Goal: Task Accomplishment & Management: Complete application form

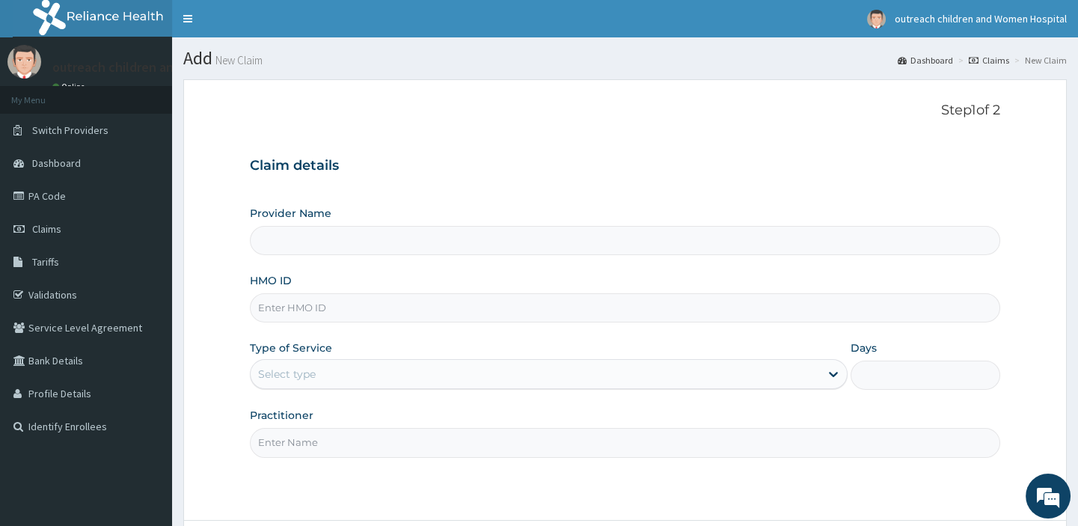
type input "Outreach Women & Children'S Hopital - Festac"
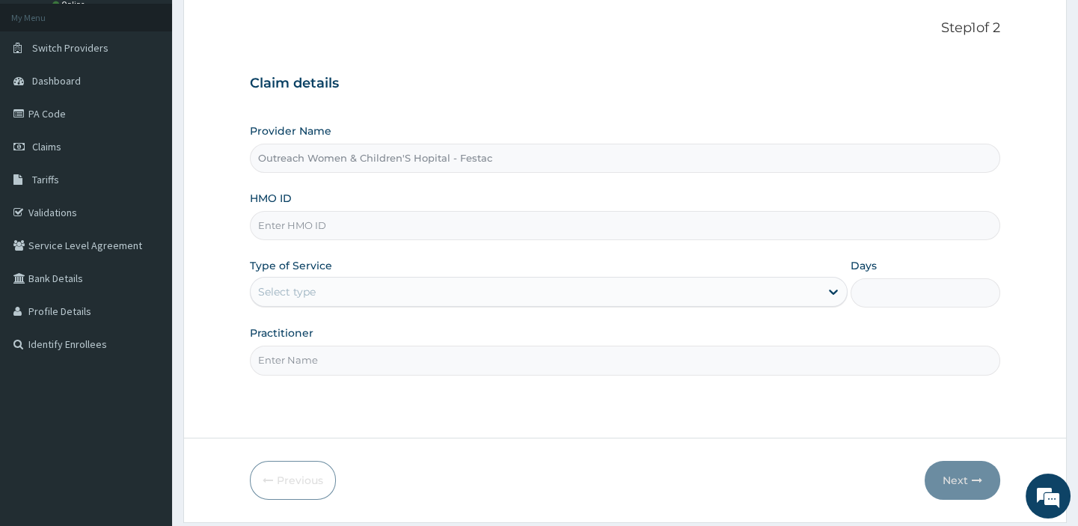
scroll to position [128, 0]
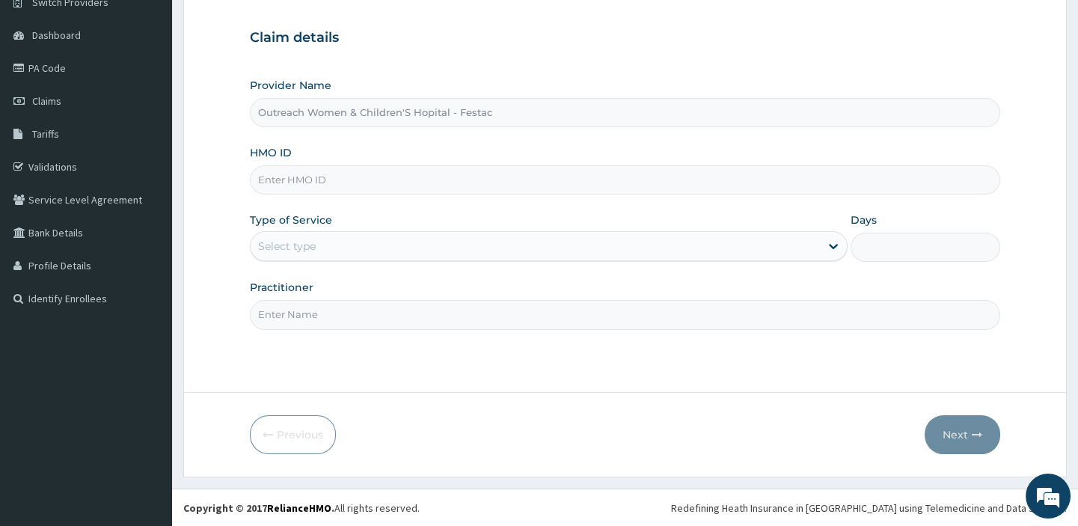
click at [269, 174] on input "HMO ID" at bounding box center [625, 179] width 750 height 29
type input "PRS/10316/E"
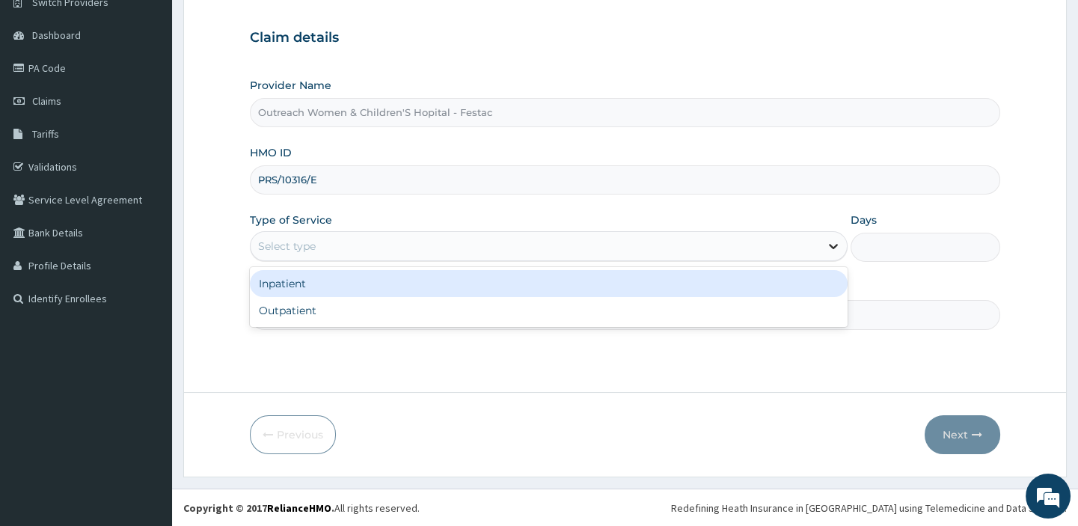
click at [827, 242] on icon at bounding box center [833, 246] width 15 height 15
click at [298, 281] on div "Inpatient" at bounding box center [549, 283] width 598 height 27
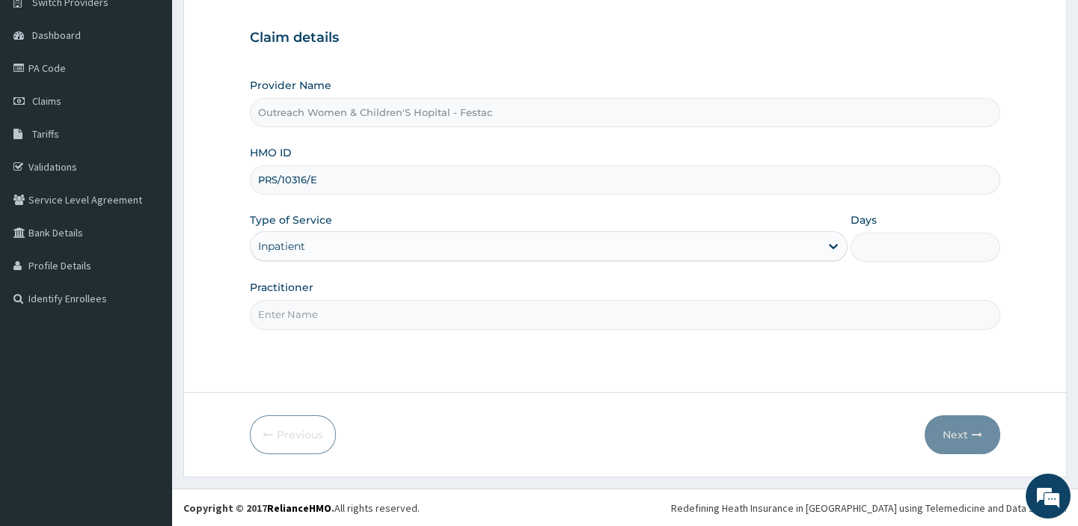
click at [877, 247] on input "Days" at bounding box center [926, 247] width 150 height 29
type input "5"
click at [295, 310] on input "Practitioner" at bounding box center [625, 314] width 750 height 29
type input "DR [PERSON_NAME]"
click at [954, 434] on button "Next" at bounding box center [963, 434] width 76 height 39
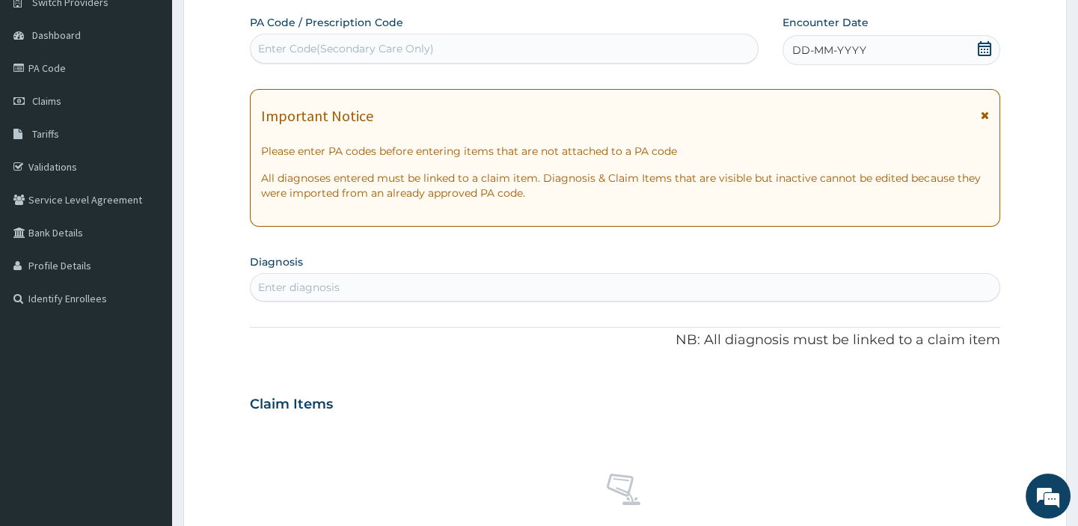
click at [275, 43] on div "Enter Code(Secondary Care Only)" at bounding box center [346, 48] width 176 height 15
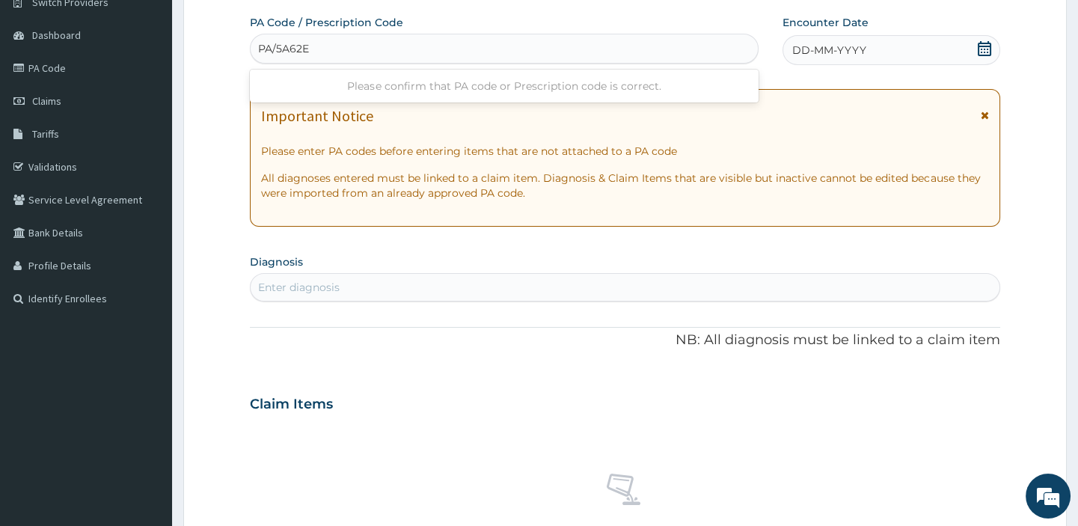
type input "PA/5A62EA"
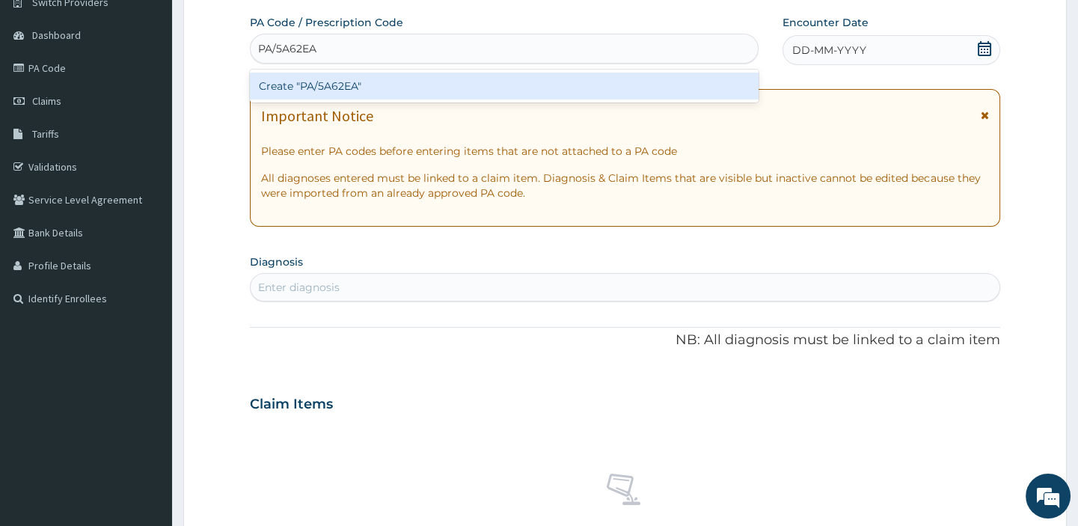
click at [351, 85] on div "Create "PA/5A62EA"" at bounding box center [504, 86] width 508 height 27
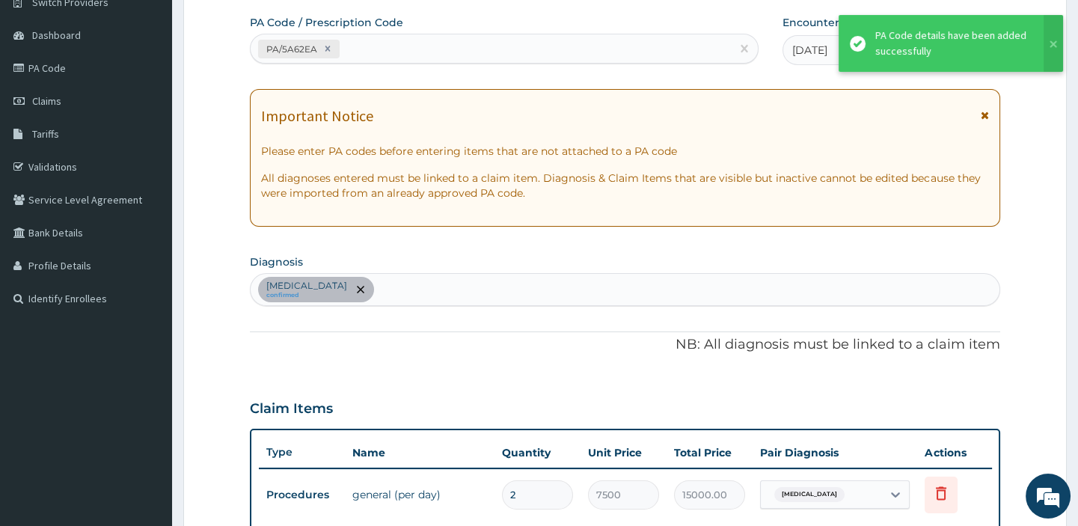
scroll to position [567, 0]
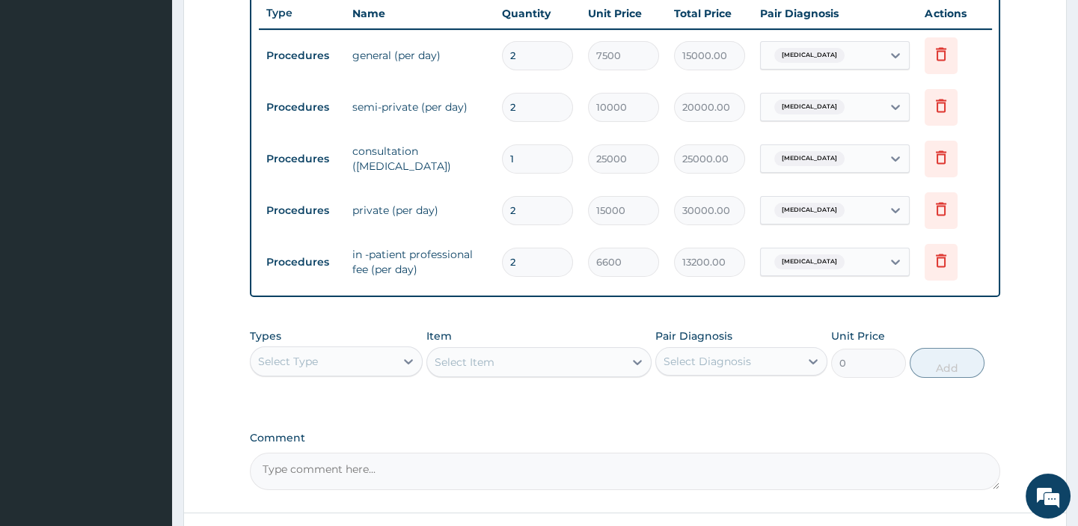
click at [524, 210] on input "2" at bounding box center [537, 210] width 71 height 29
type input "0.00"
type input "5"
type input "75000.00"
type input "5"
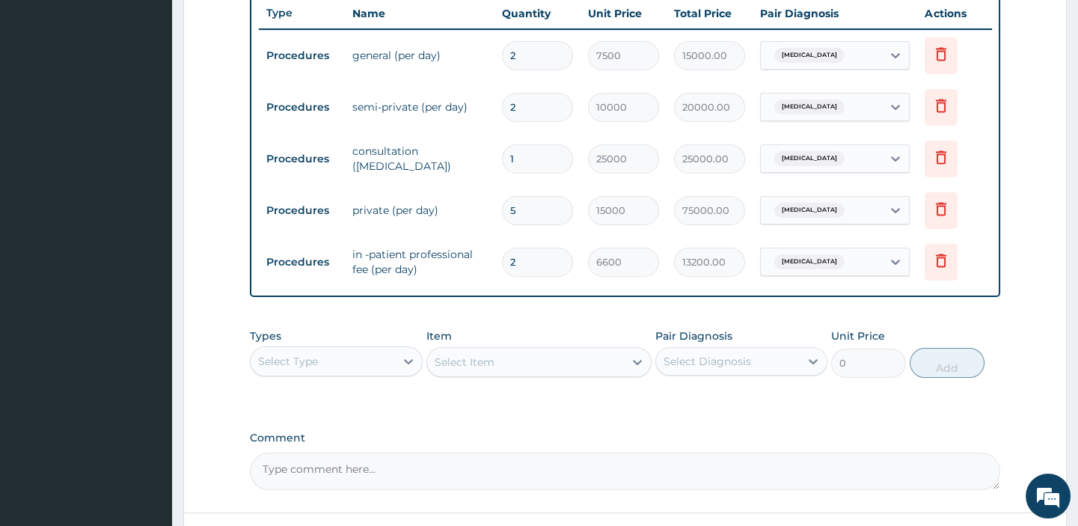
click at [525, 263] on input "2" at bounding box center [537, 262] width 71 height 29
type input "0.00"
type input "5"
type input "33000.00"
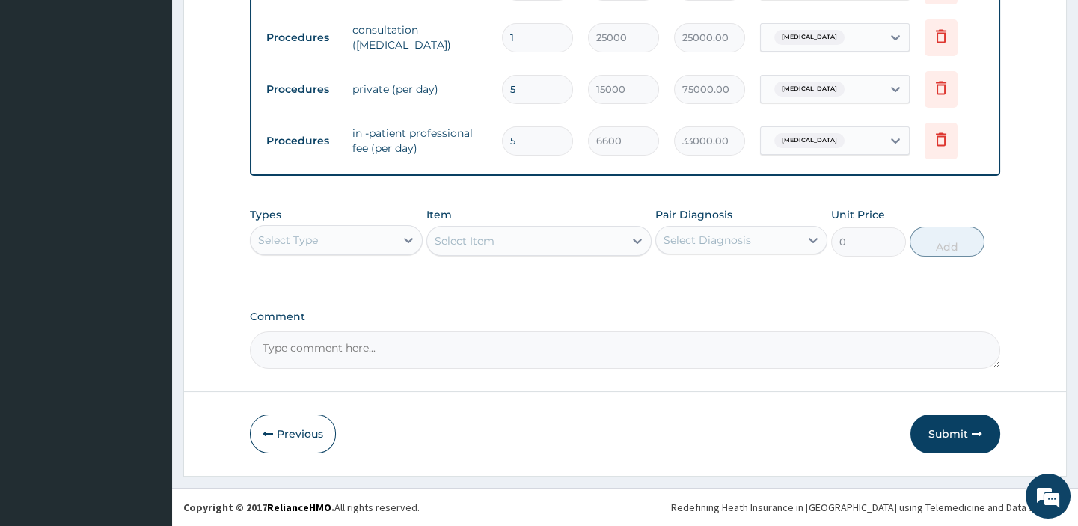
scroll to position [699, 0]
type input "5"
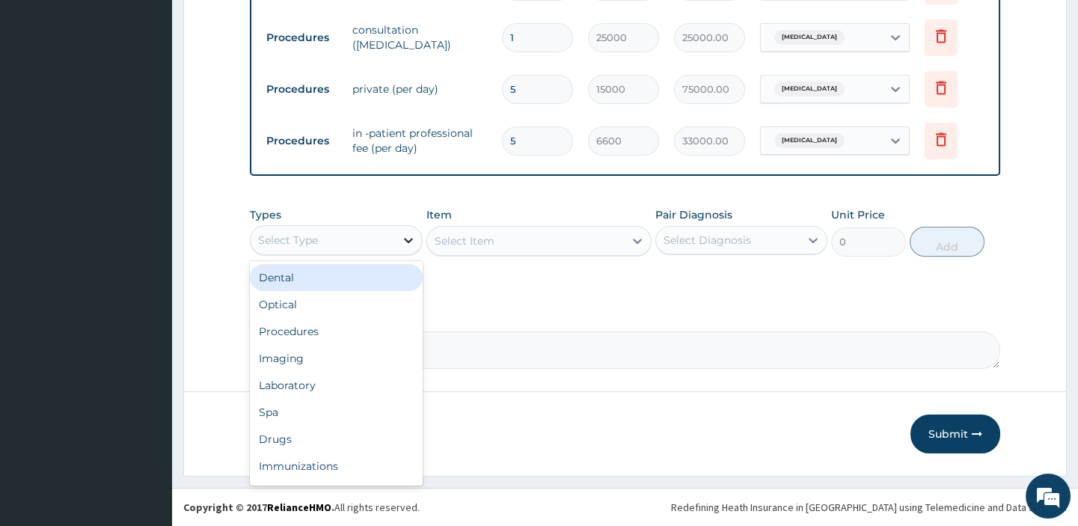
click at [399, 237] on div at bounding box center [408, 240] width 27 height 27
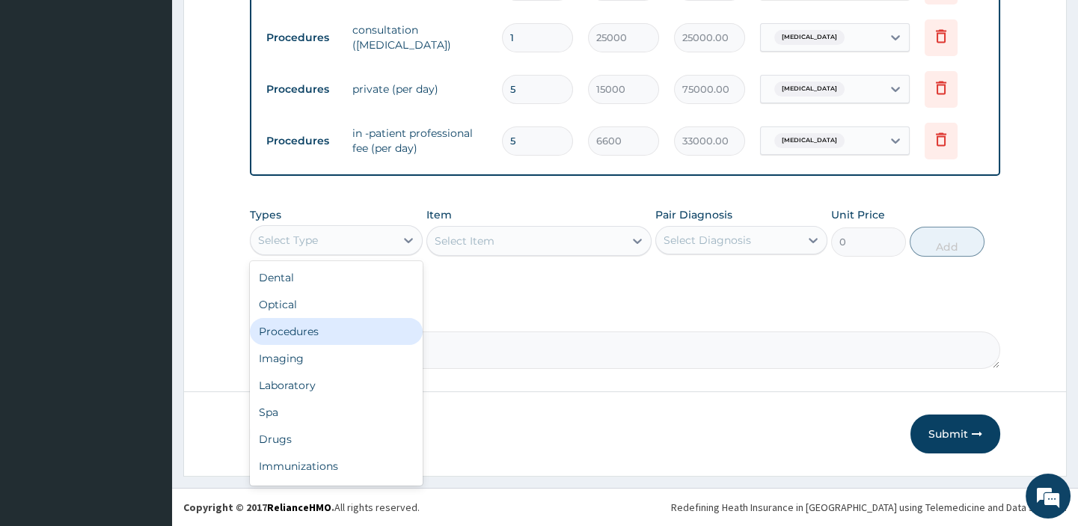
click at [310, 327] on div "Procedures" at bounding box center [336, 331] width 172 height 27
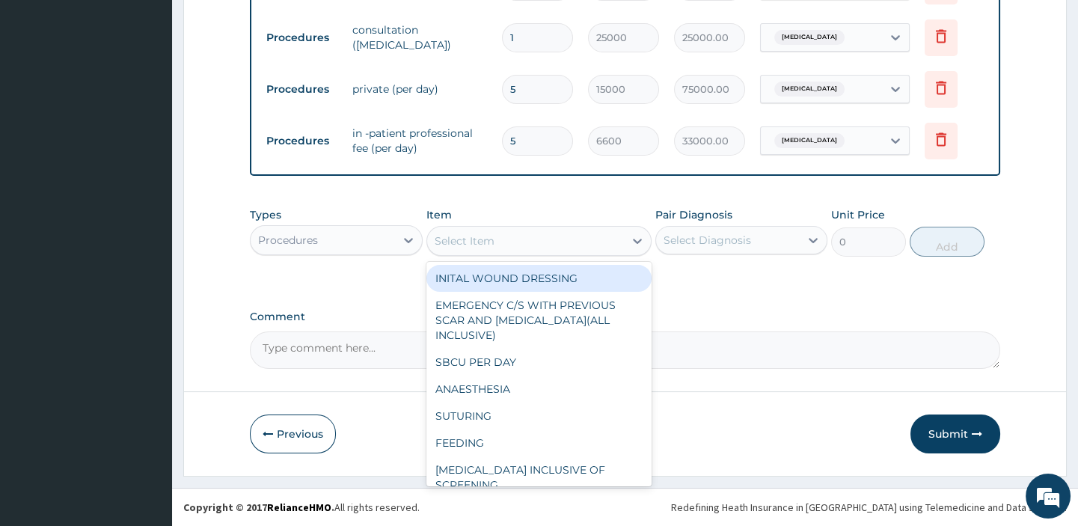
click at [637, 239] on icon at bounding box center [637, 240] width 15 height 15
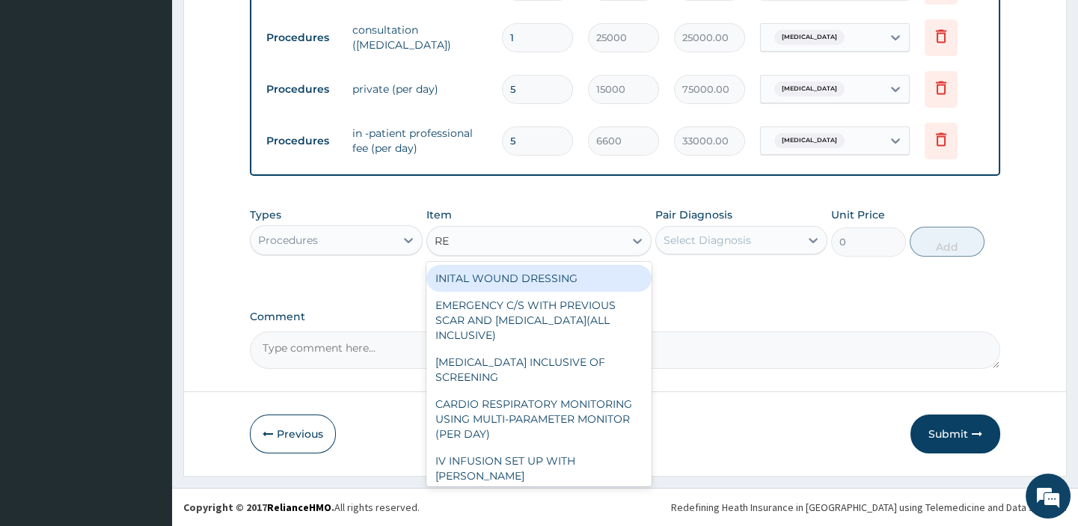
type input "REG"
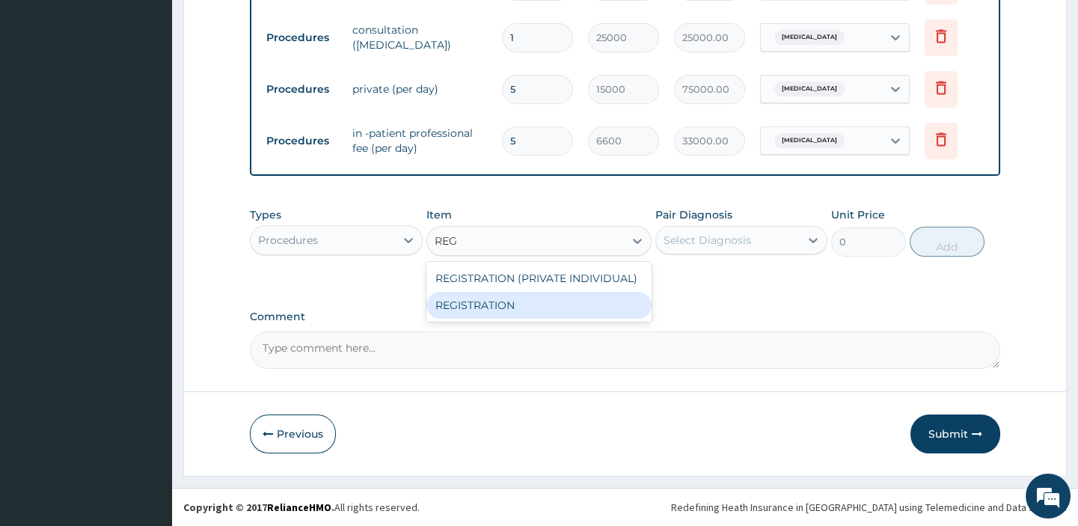
click at [525, 300] on div "REGISTRATION" at bounding box center [538, 305] width 225 height 27
type input "2500"
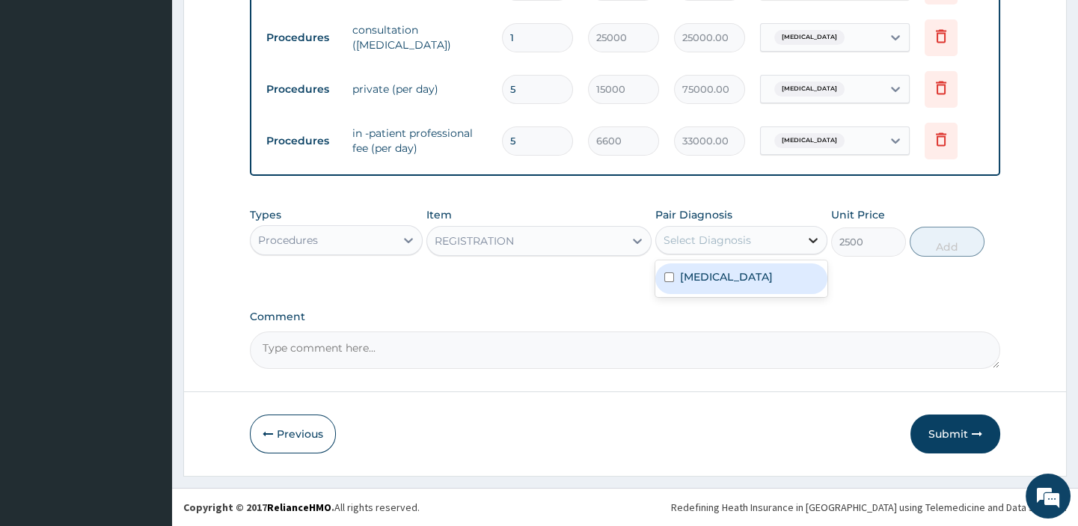
click at [812, 238] on icon at bounding box center [813, 240] width 15 height 15
click at [741, 280] on label "[MEDICAL_DATA]" at bounding box center [726, 276] width 93 height 15
checkbox input "true"
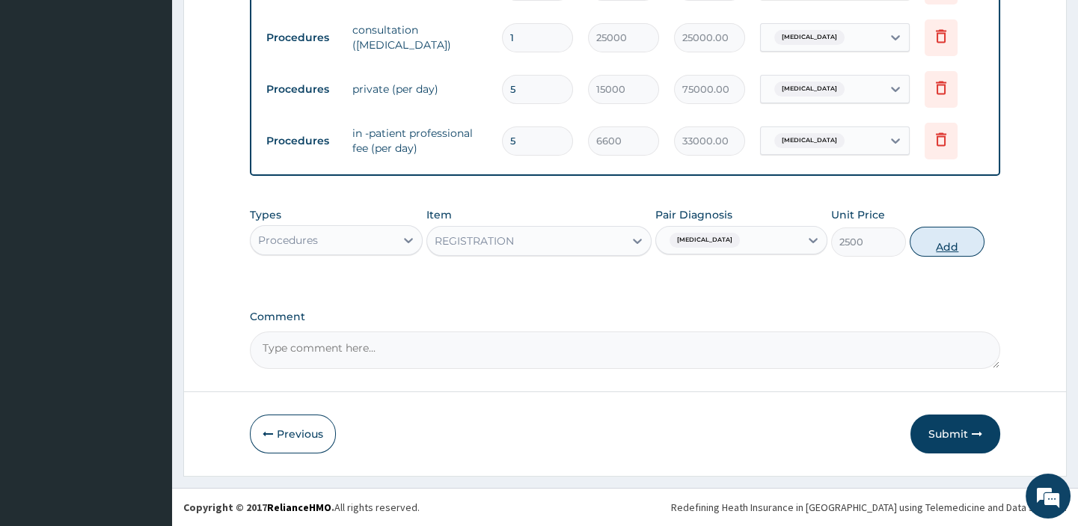
click at [920, 245] on button "Add" at bounding box center [947, 242] width 75 height 30
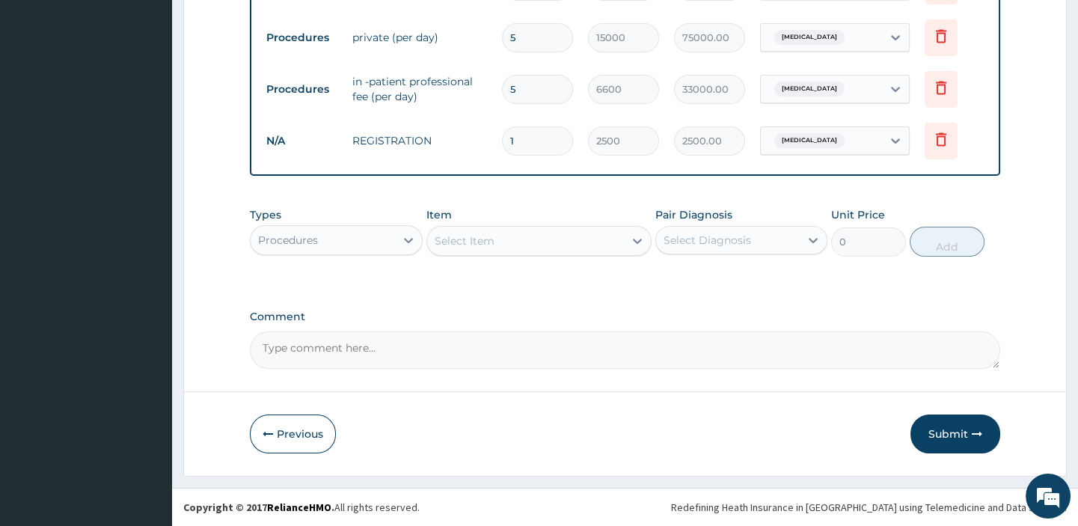
scroll to position [750, 0]
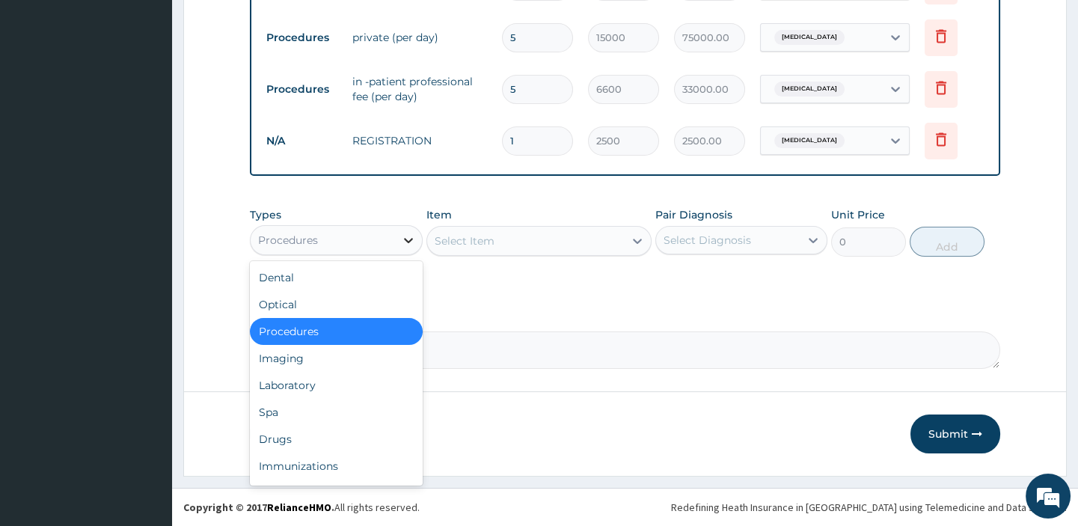
click at [416, 235] on div at bounding box center [408, 240] width 27 height 27
click at [326, 384] on div "Laboratory" at bounding box center [336, 385] width 172 height 27
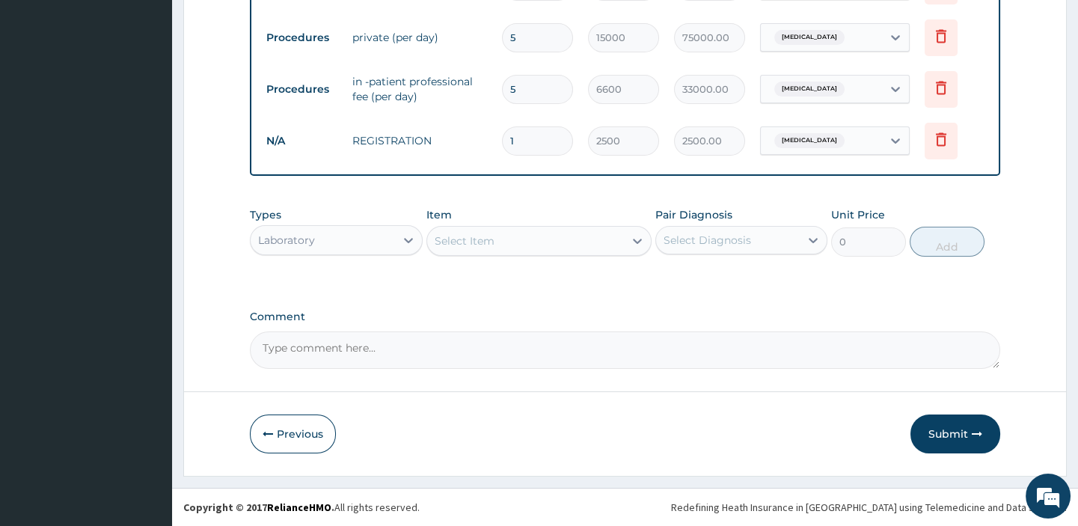
click at [637, 239] on icon at bounding box center [637, 240] width 15 height 15
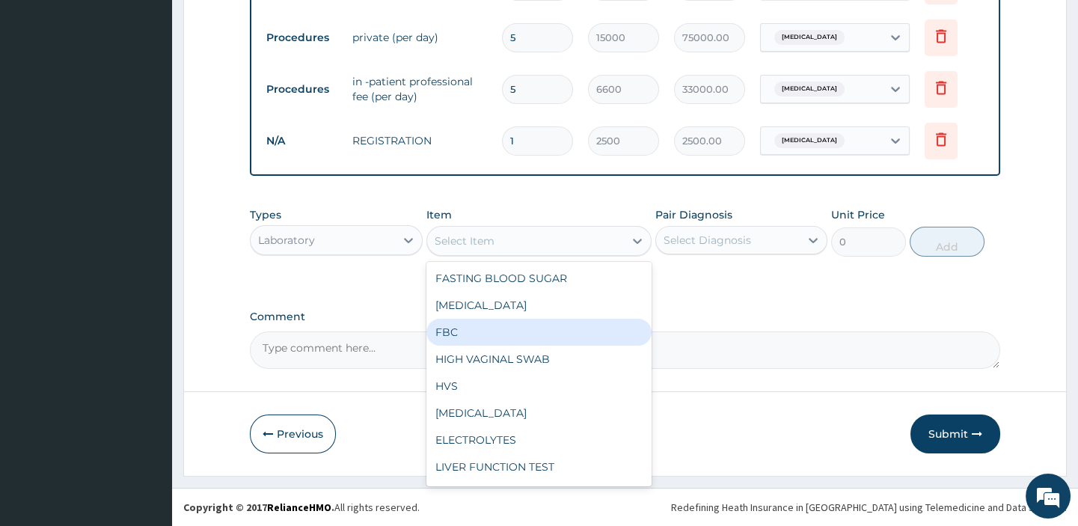
click at [456, 328] on div "FBC" at bounding box center [538, 332] width 225 height 27
type input "2500"
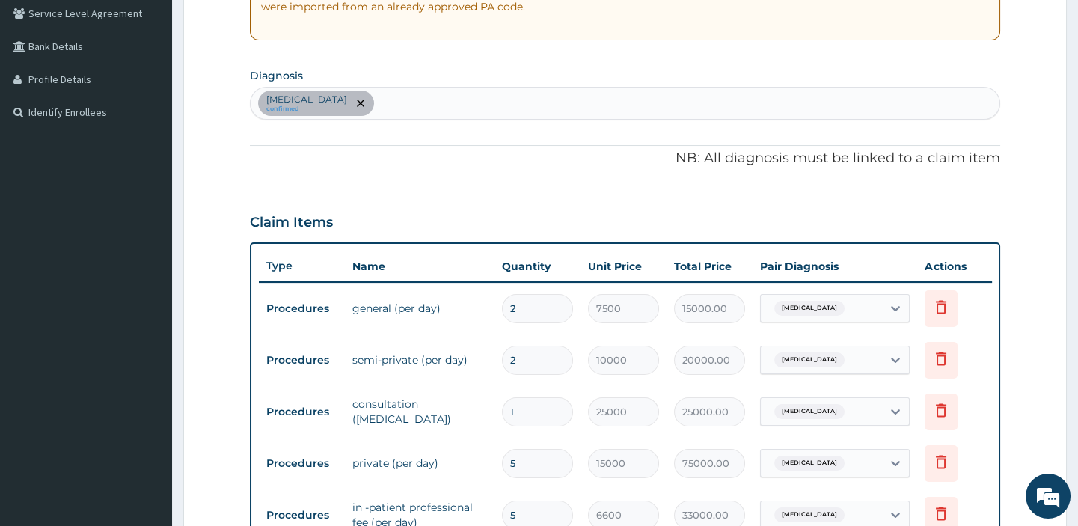
scroll to position [343, 0]
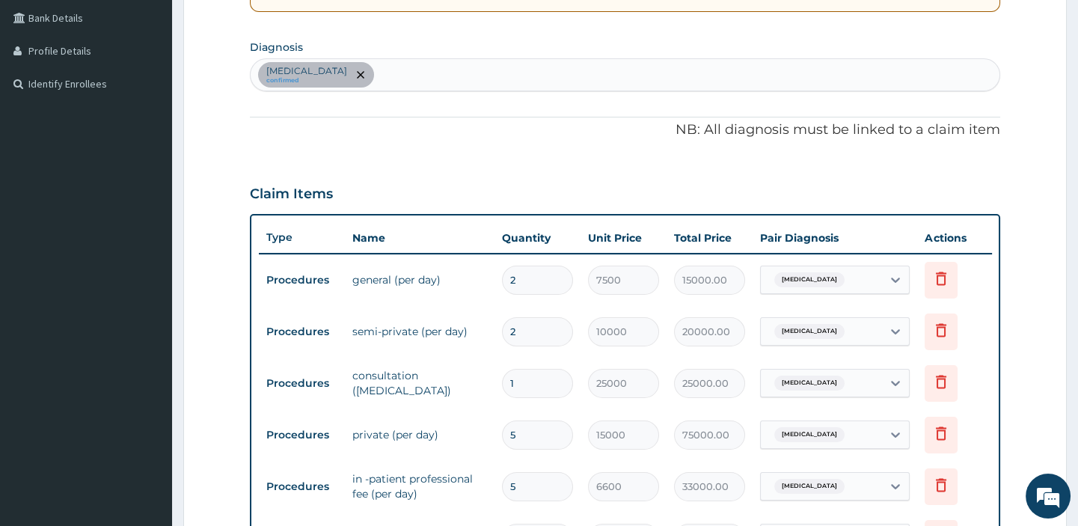
click at [402, 73] on div "[MEDICAL_DATA] confirmed" at bounding box center [625, 74] width 748 height 31
type input "UPPER RESPI"
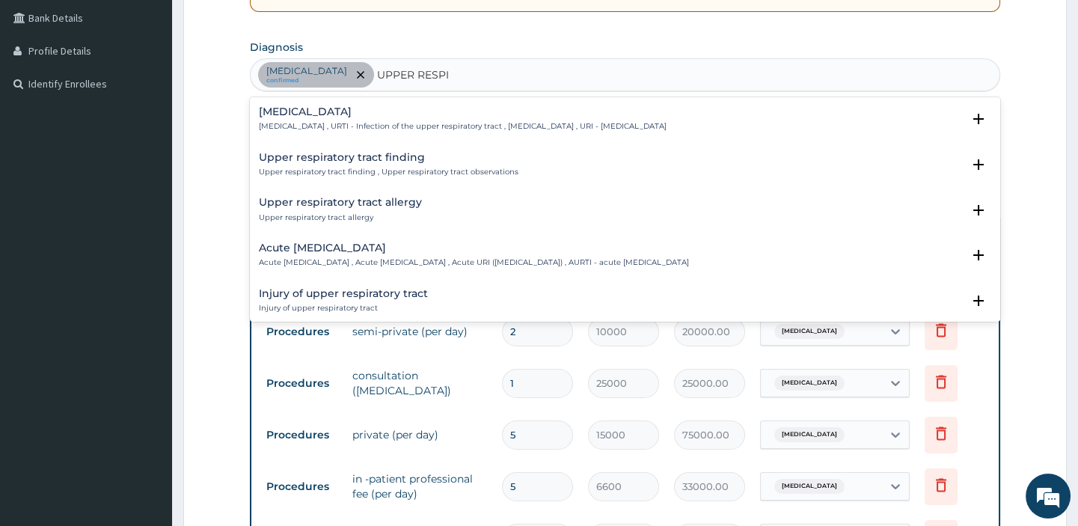
scroll to position [67, 0]
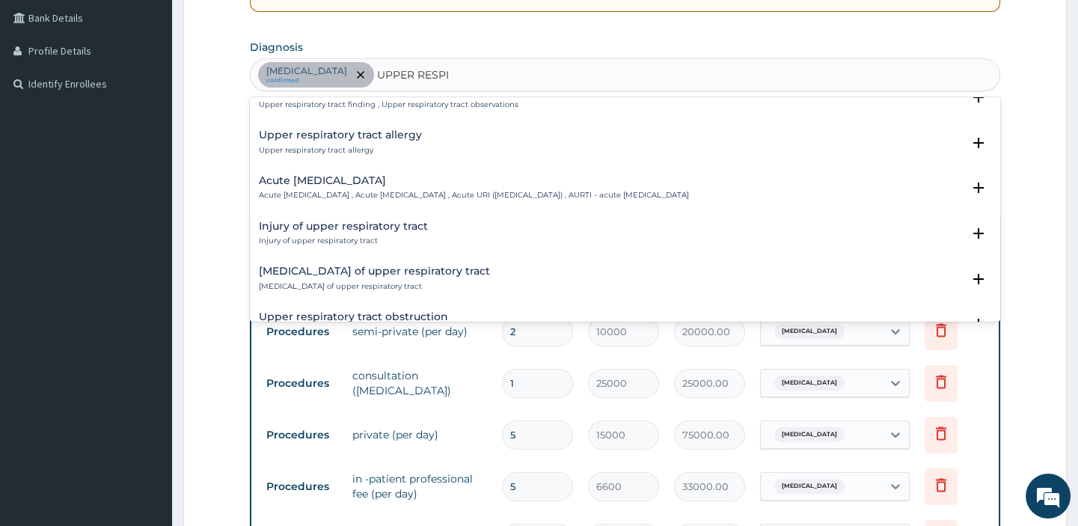
click at [411, 180] on h4 "Acute [MEDICAL_DATA]" at bounding box center [474, 180] width 430 height 11
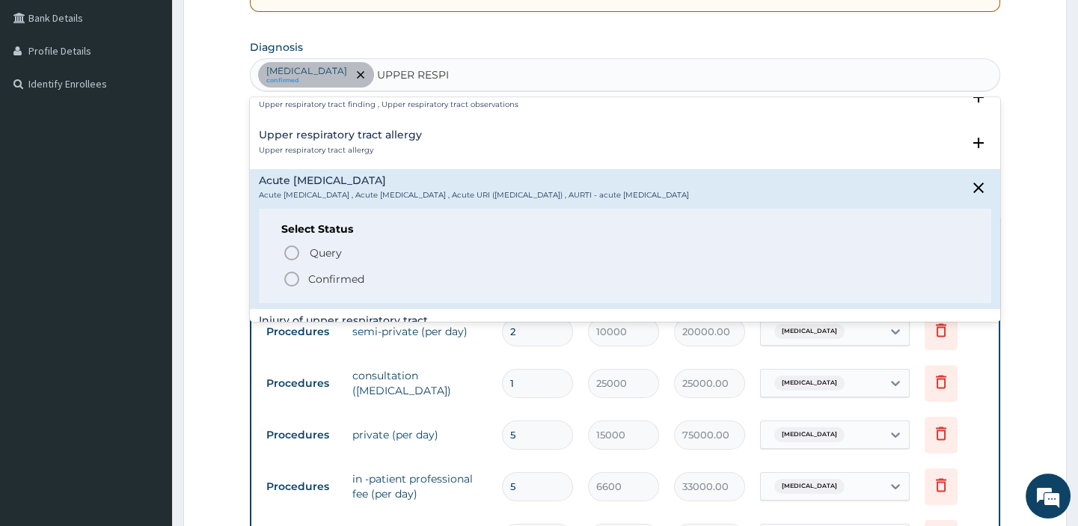
click at [295, 278] on icon "status option filled" at bounding box center [292, 279] width 18 height 18
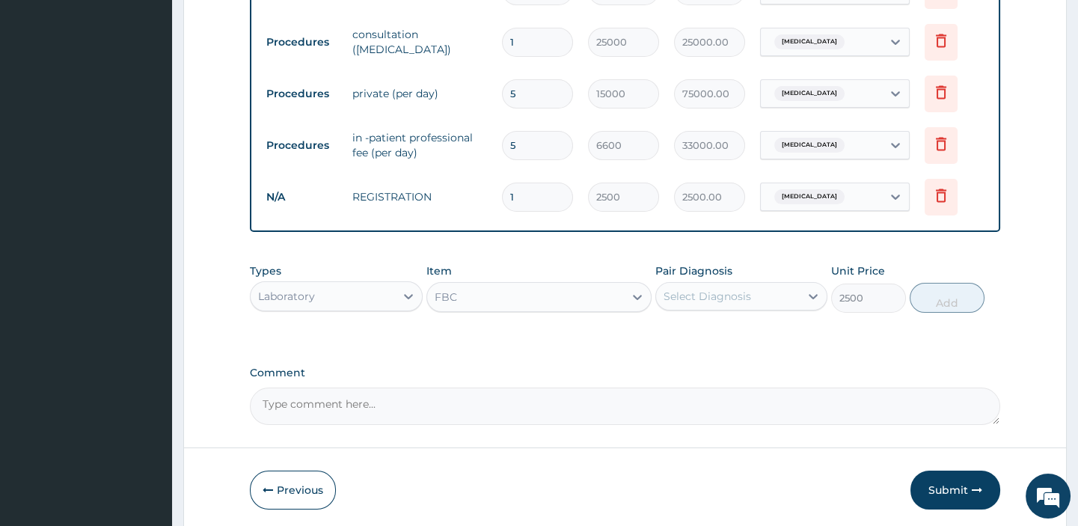
scroll to position [750, 0]
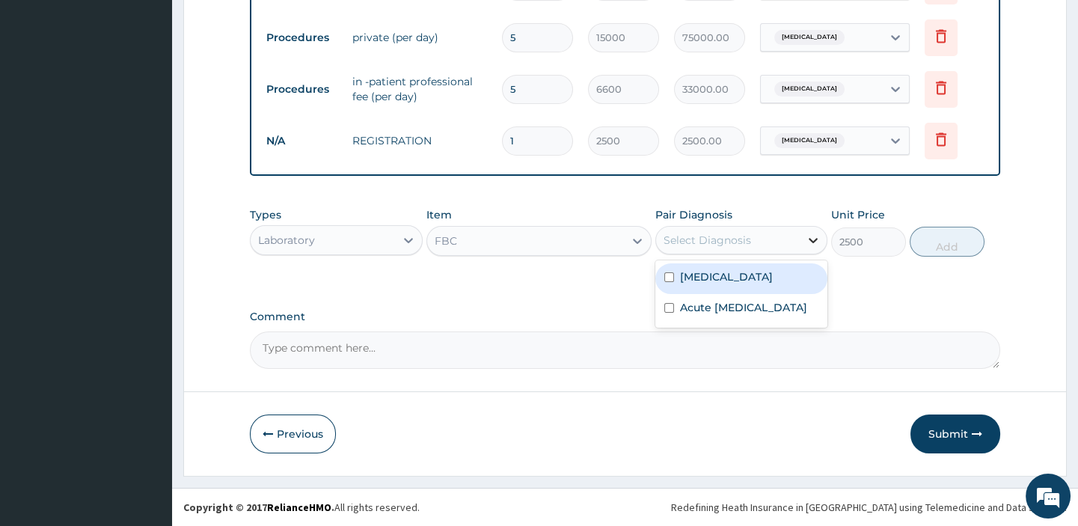
click at [816, 240] on icon at bounding box center [813, 240] width 15 height 15
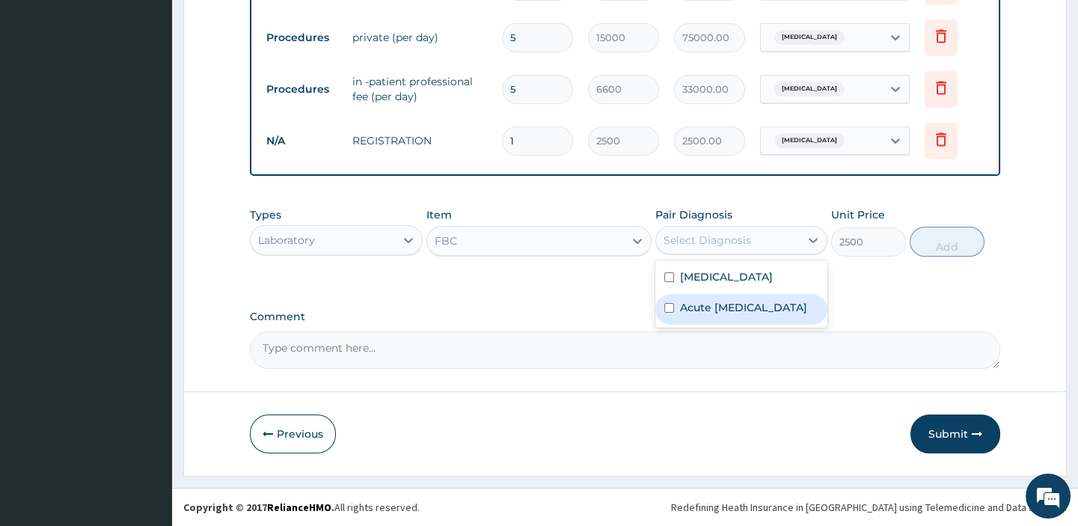
click at [723, 315] on label "Acute [MEDICAL_DATA]" at bounding box center [743, 307] width 127 height 15
checkbox input "true"
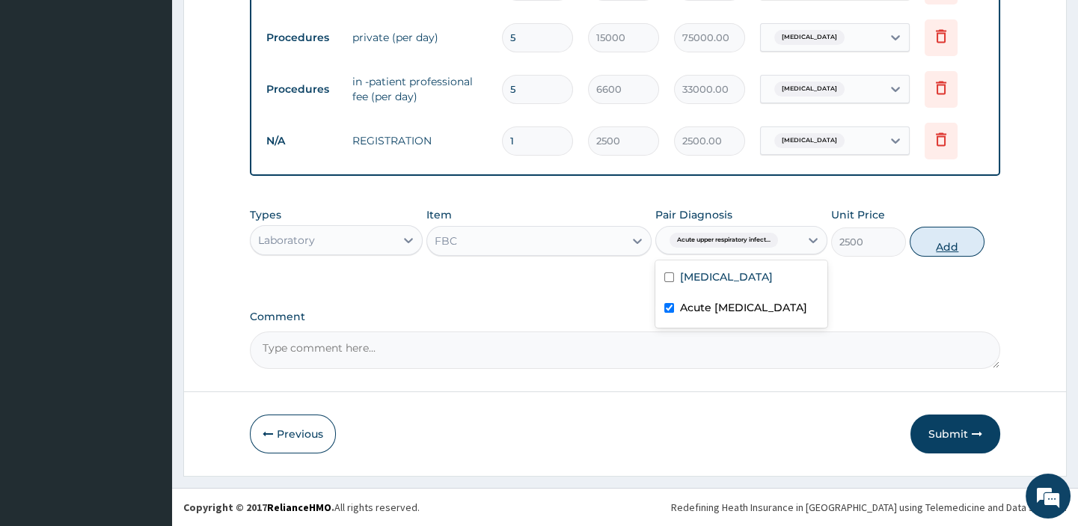
click at [943, 243] on button "Add" at bounding box center [947, 242] width 75 height 30
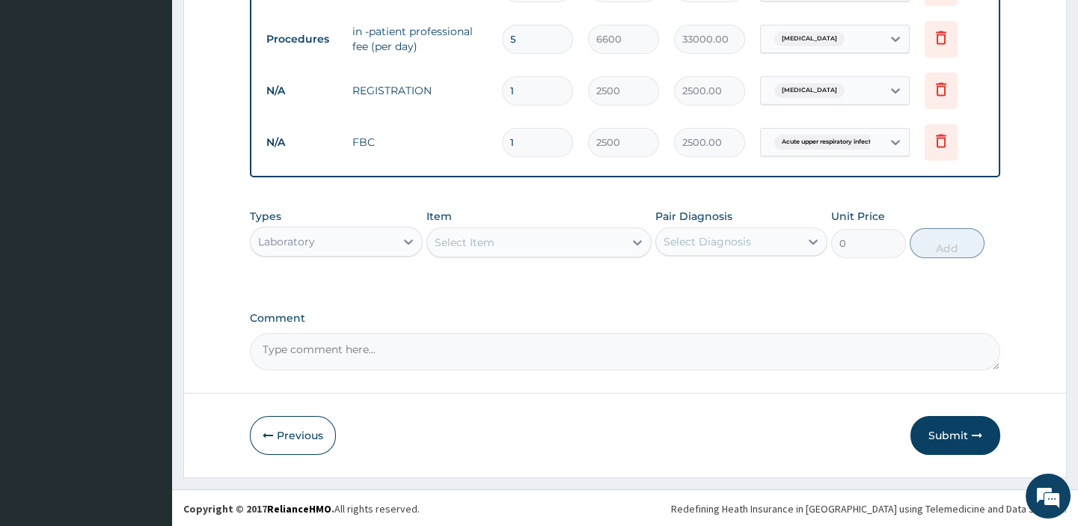
scroll to position [803, 0]
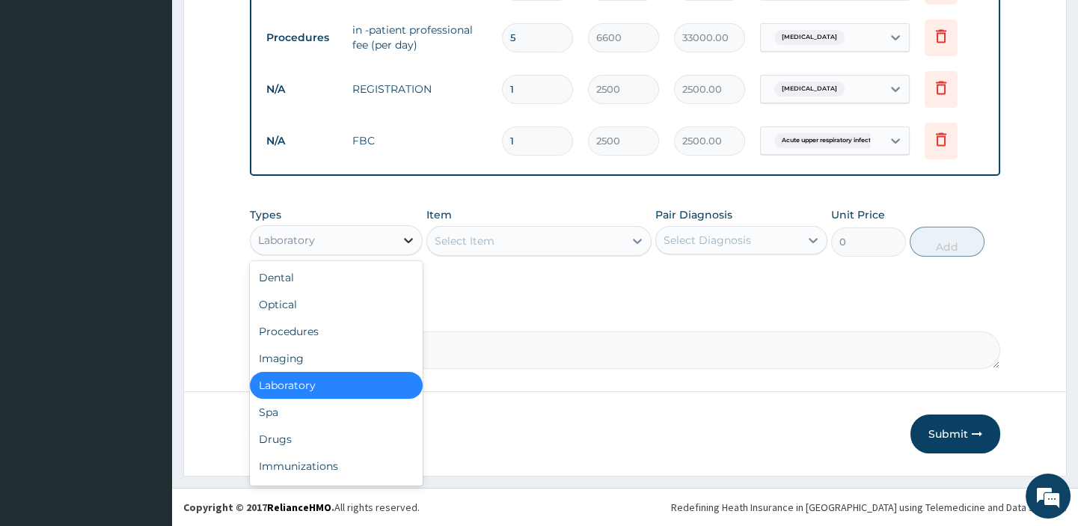
click at [415, 233] on icon at bounding box center [408, 240] width 15 height 15
click at [321, 328] on div "Procedures" at bounding box center [336, 331] width 172 height 27
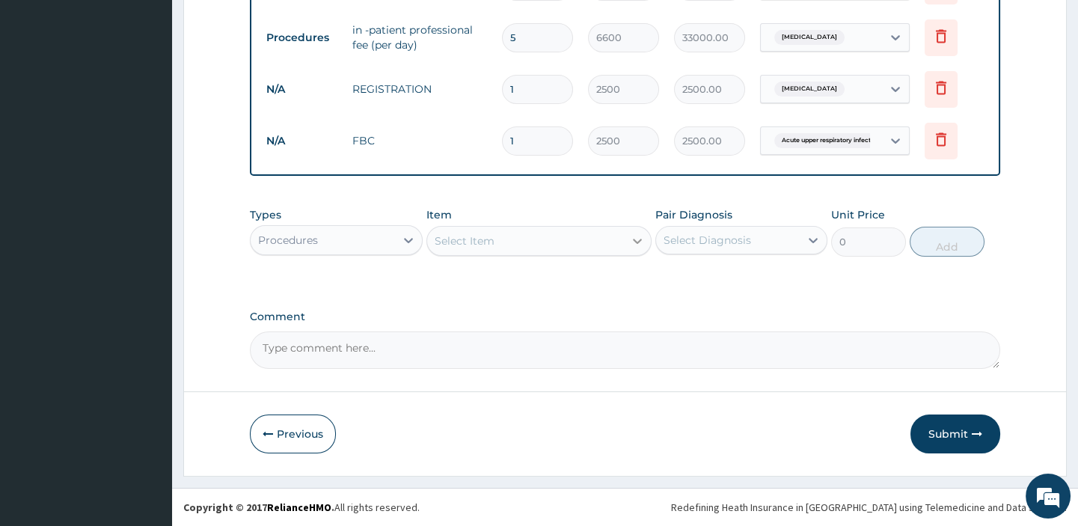
click at [634, 241] on icon at bounding box center [637, 241] width 9 height 5
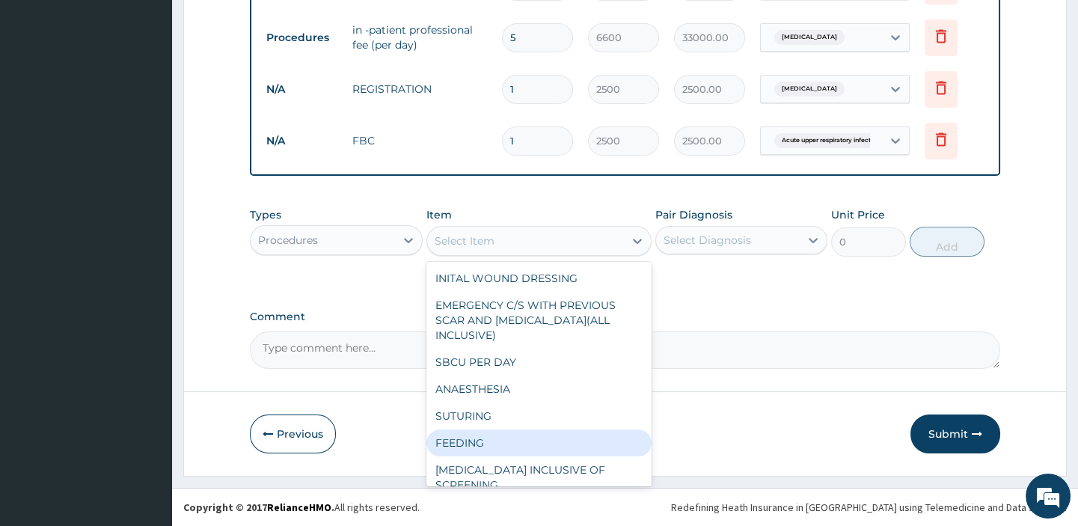
click at [464, 434] on div "FEEDING" at bounding box center [538, 442] width 225 height 27
type input "4500"
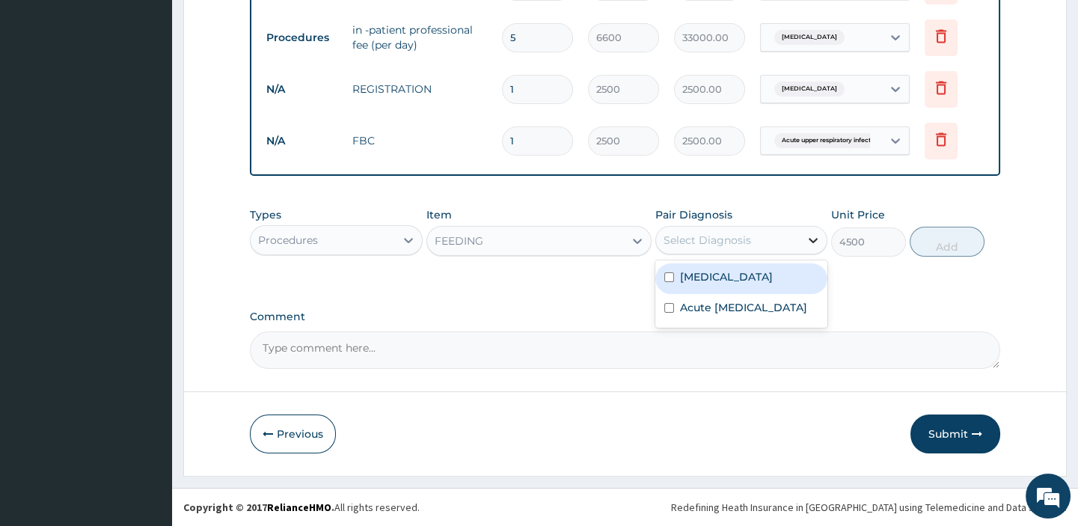
click at [815, 235] on icon at bounding box center [813, 240] width 15 height 15
click at [748, 273] on label "[MEDICAL_DATA]" at bounding box center [726, 276] width 93 height 15
checkbox input "true"
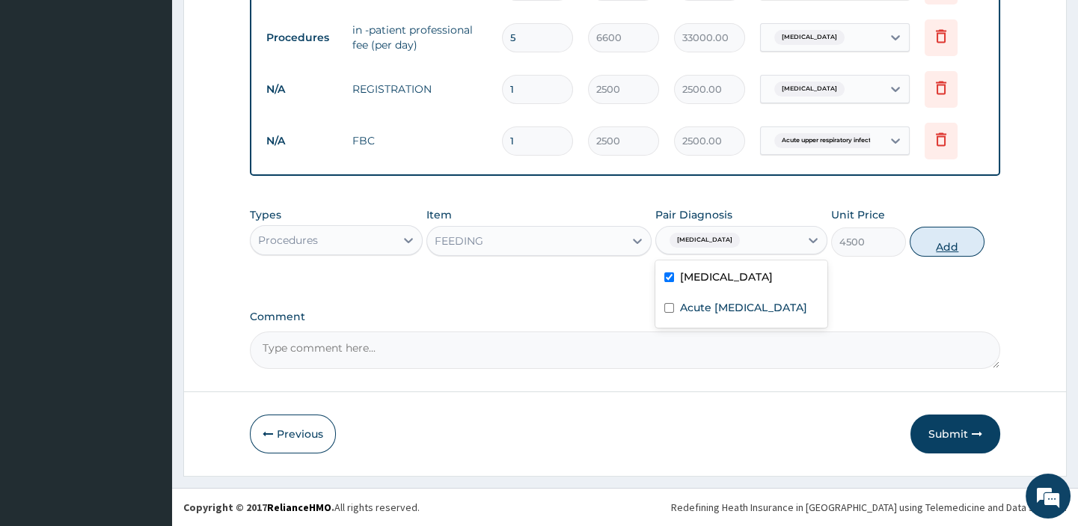
click at [966, 244] on button "Add" at bounding box center [947, 242] width 75 height 30
type input "0"
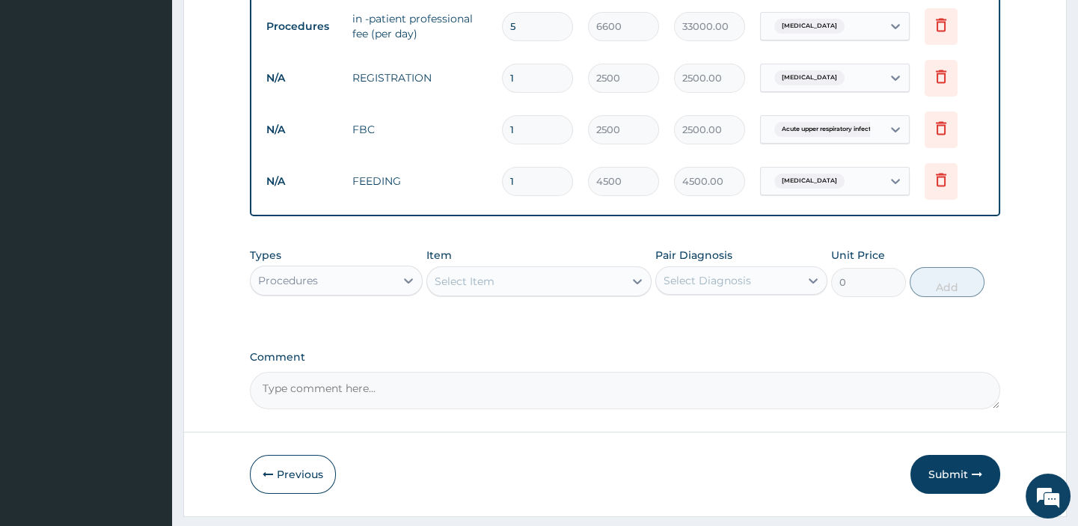
type input "0.00"
type input "3"
type input "13500.00"
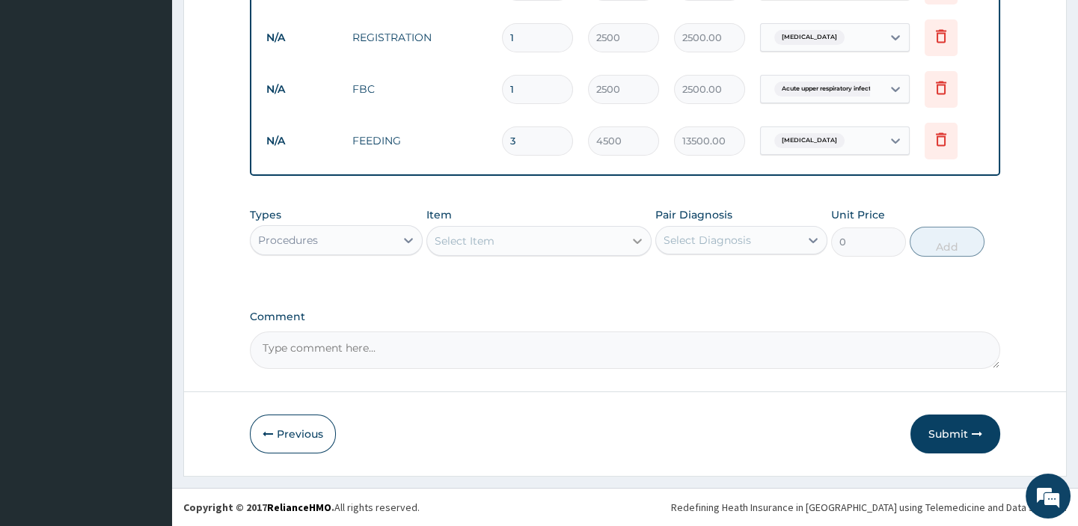
type input "3"
click at [636, 242] on icon at bounding box center [637, 241] width 9 height 5
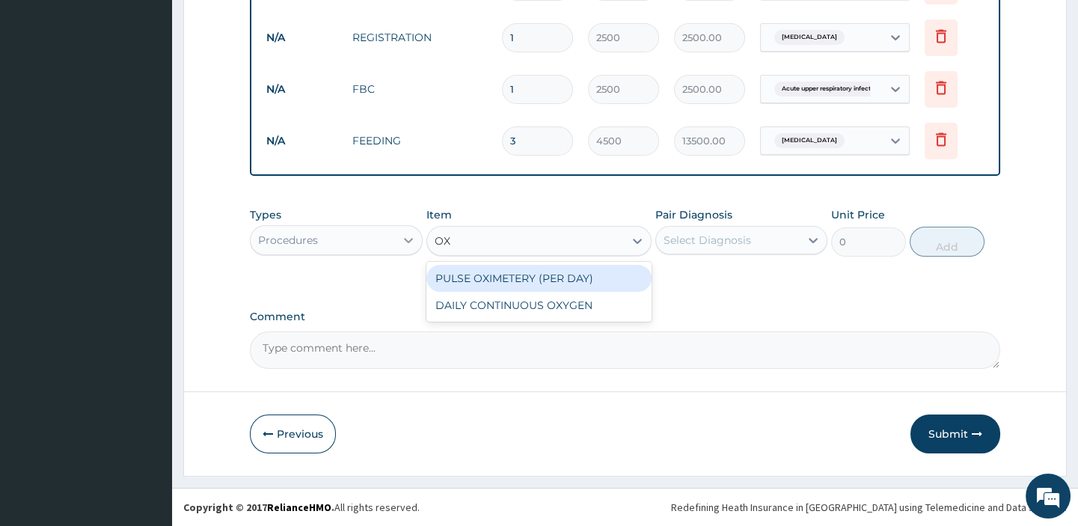
type input "OX"
click at [405, 238] on icon at bounding box center [408, 240] width 15 height 15
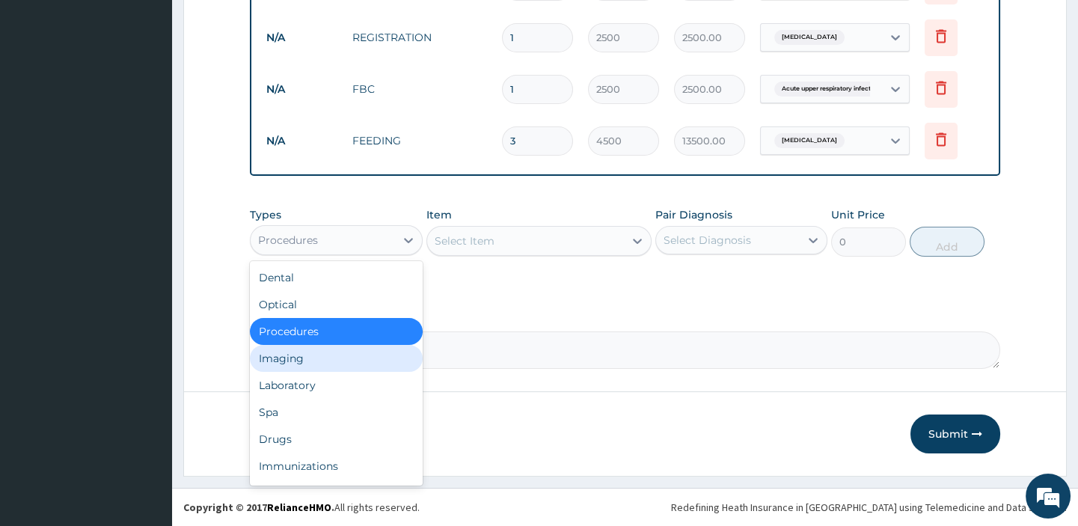
click at [298, 358] on div "Imaging" at bounding box center [336, 358] width 172 height 27
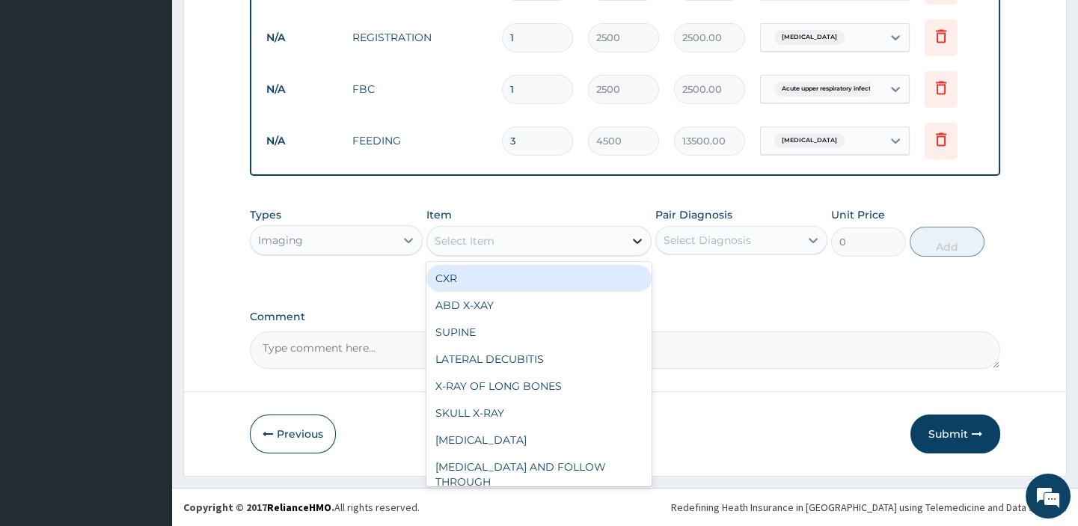
click at [635, 239] on icon at bounding box center [637, 241] width 9 height 5
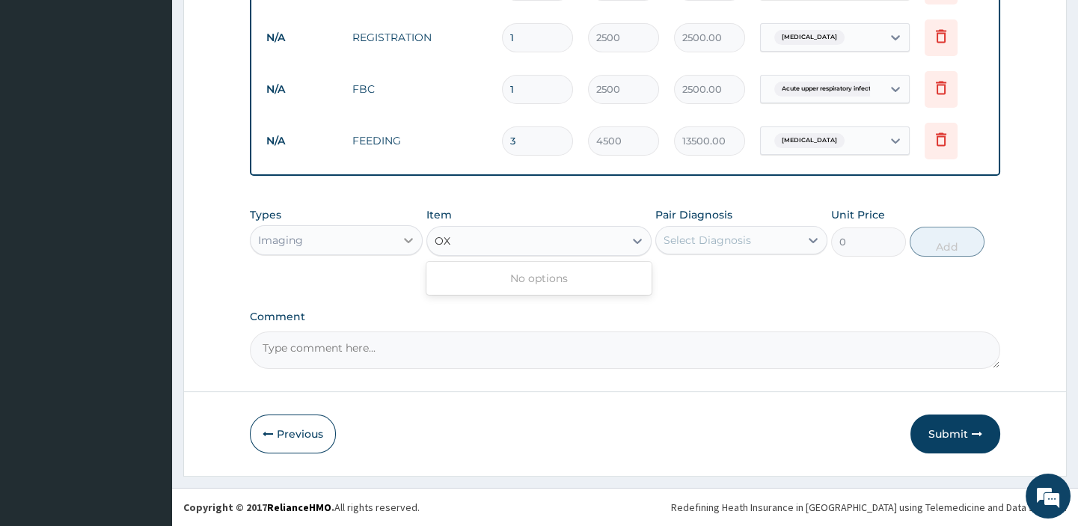
type input "OX"
click at [410, 233] on icon at bounding box center [408, 240] width 15 height 15
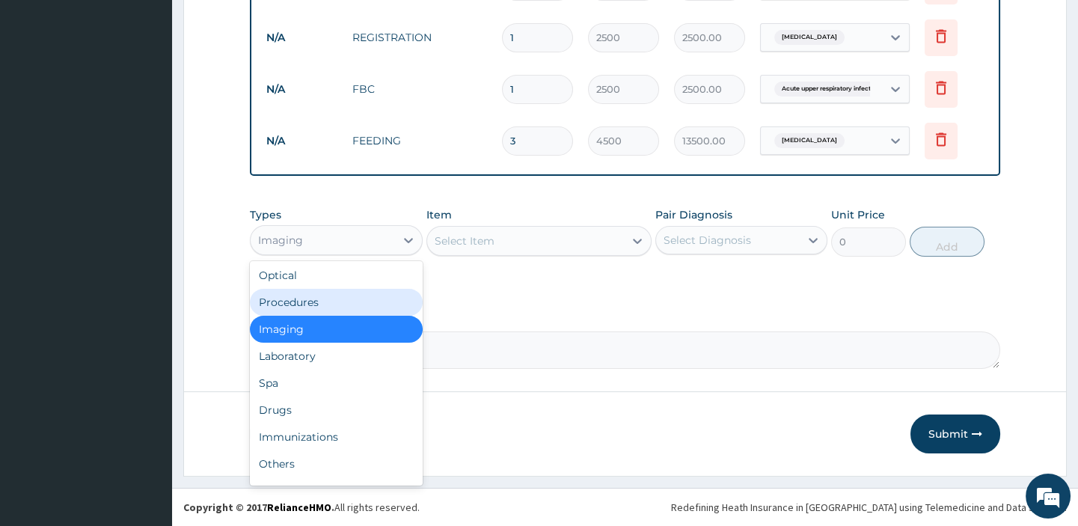
scroll to position [51, 0]
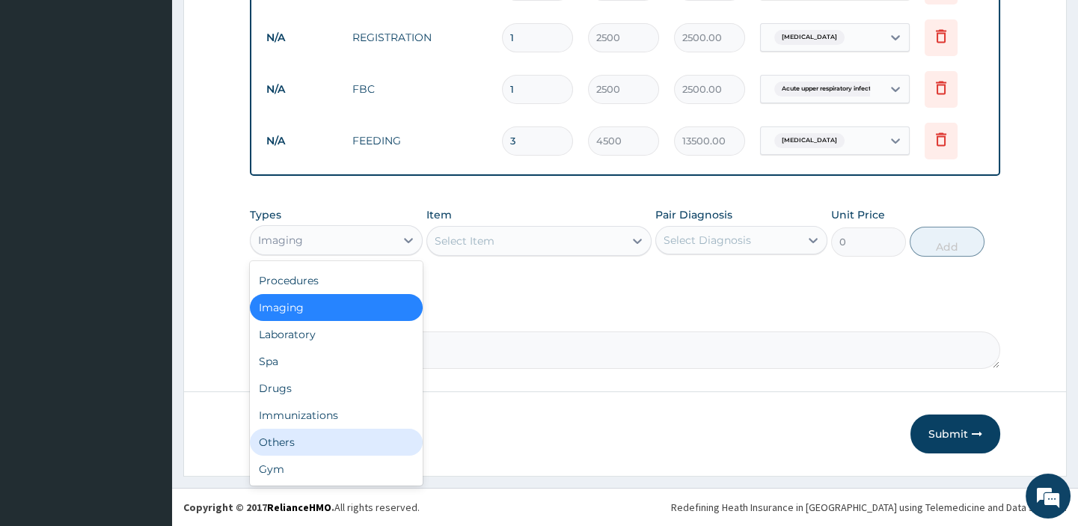
click at [293, 444] on div "Others" at bounding box center [336, 442] width 172 height 27
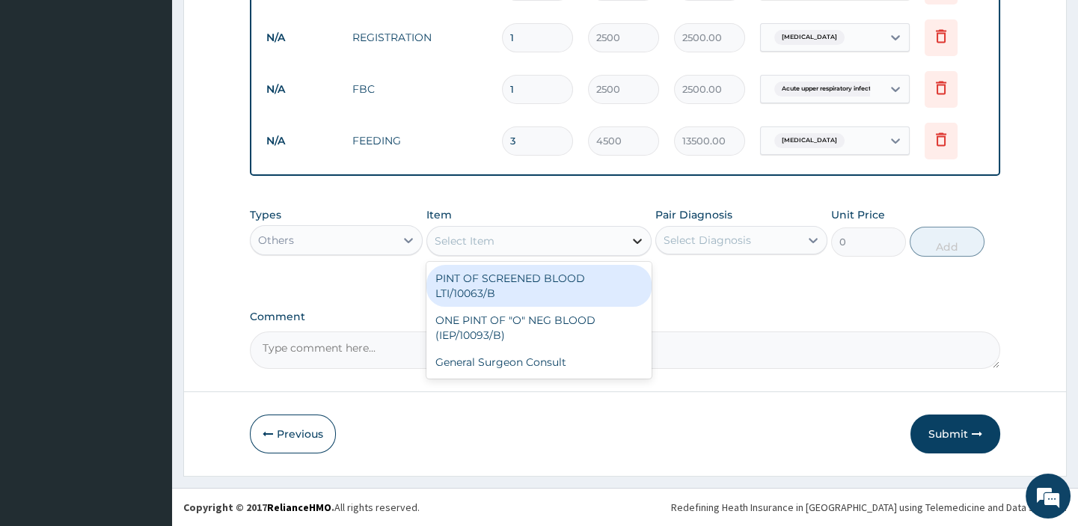
click at [637, 240] on icon at bounding box center [637, 240] width 15 height 15
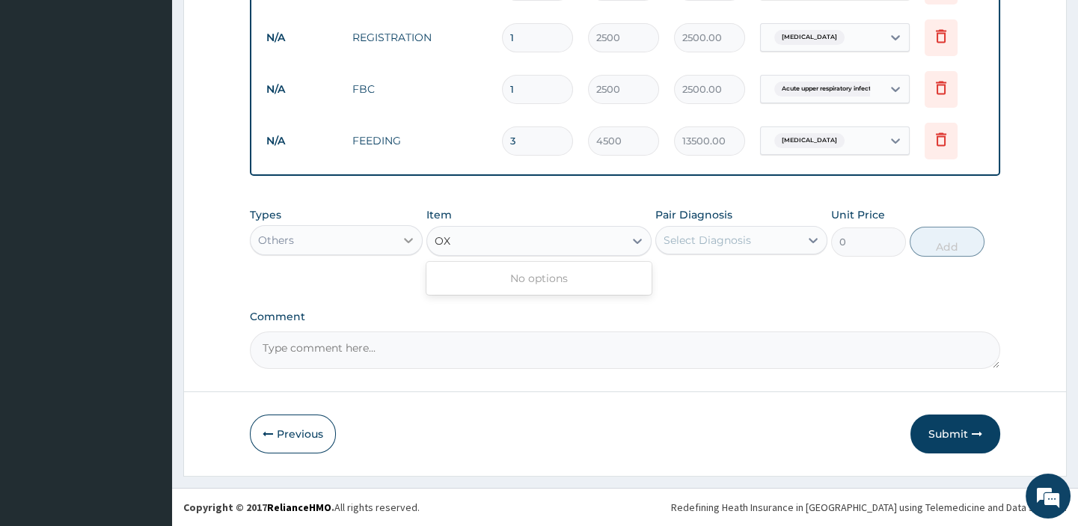
type input "OX"
click at [402, 237] on icon at bounding box center [408, 240] width 15 height 15
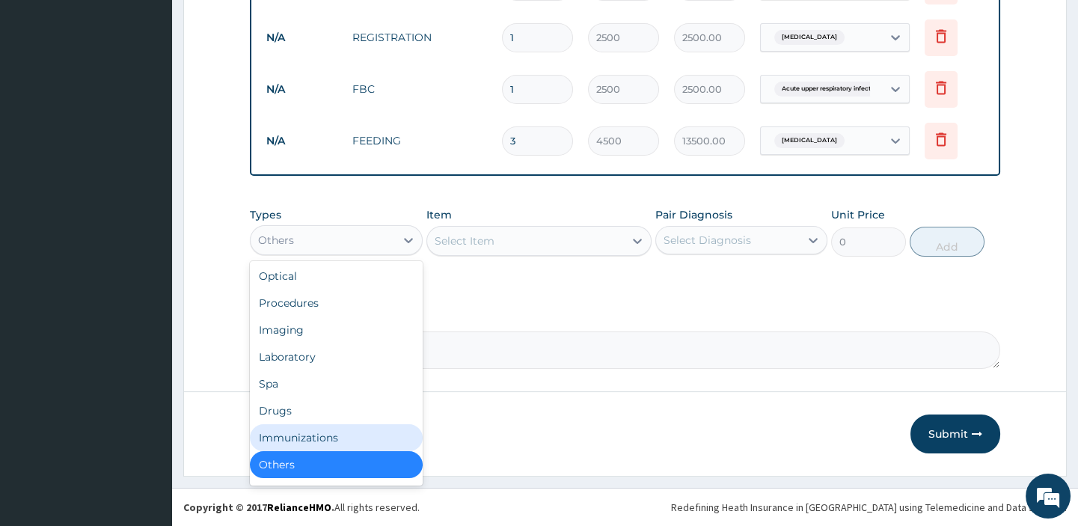
scroll to position [0, 0]
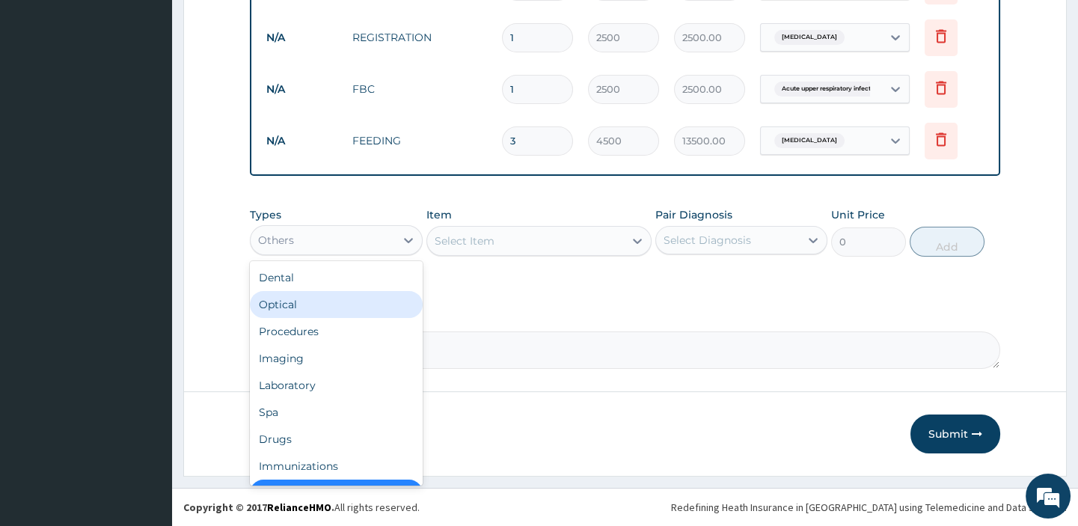
click at [291, 299] on div "Optical" at bounding box center [336, 304] width 172 height 27
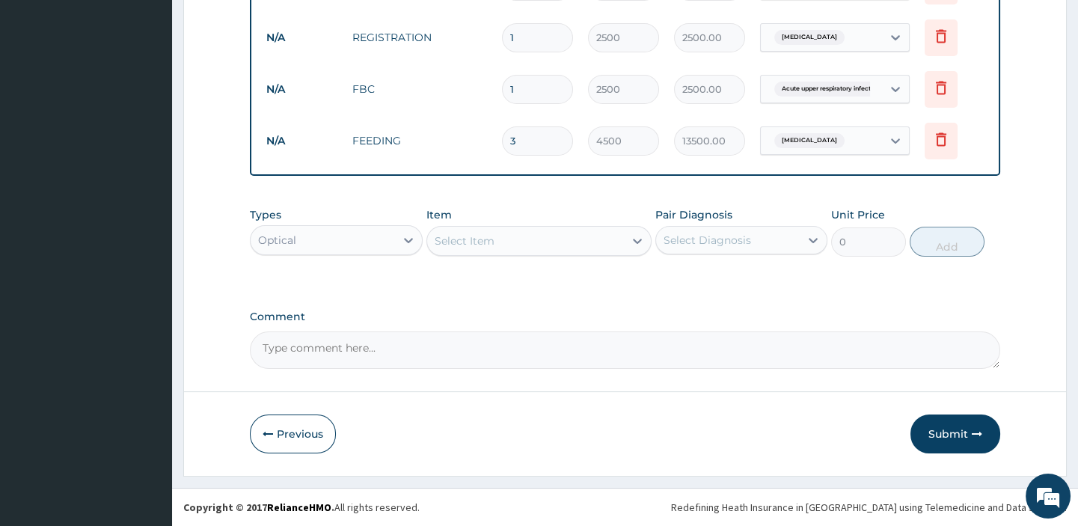
click at [634, 240] on icon at bounding box center [637, 241] width 9 height 5
click at [395, 242] on div at bounding box center [408, 240] width 27 height 27
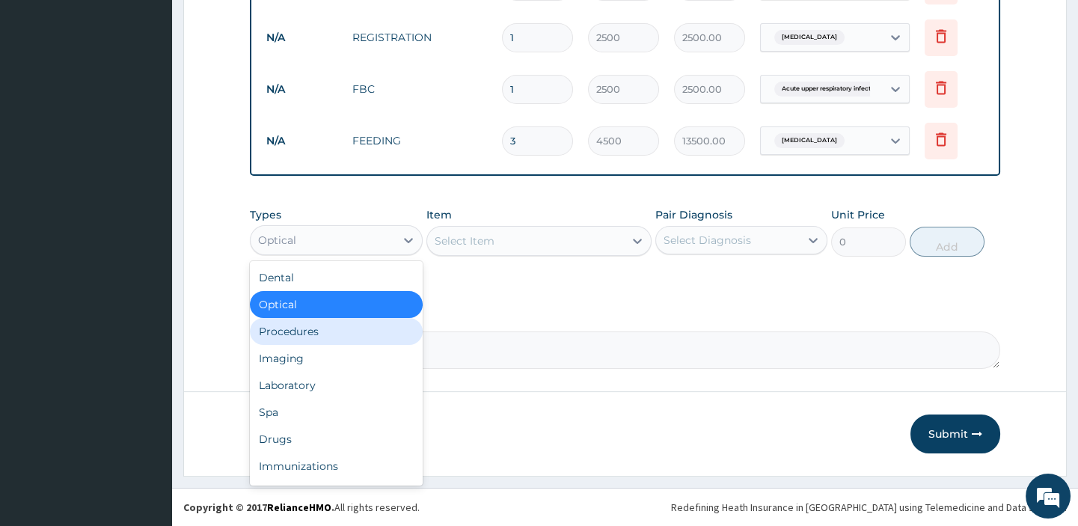
click at [309, 325] on div "Procedures" at bounding box center [336, 331] width 172 height 27
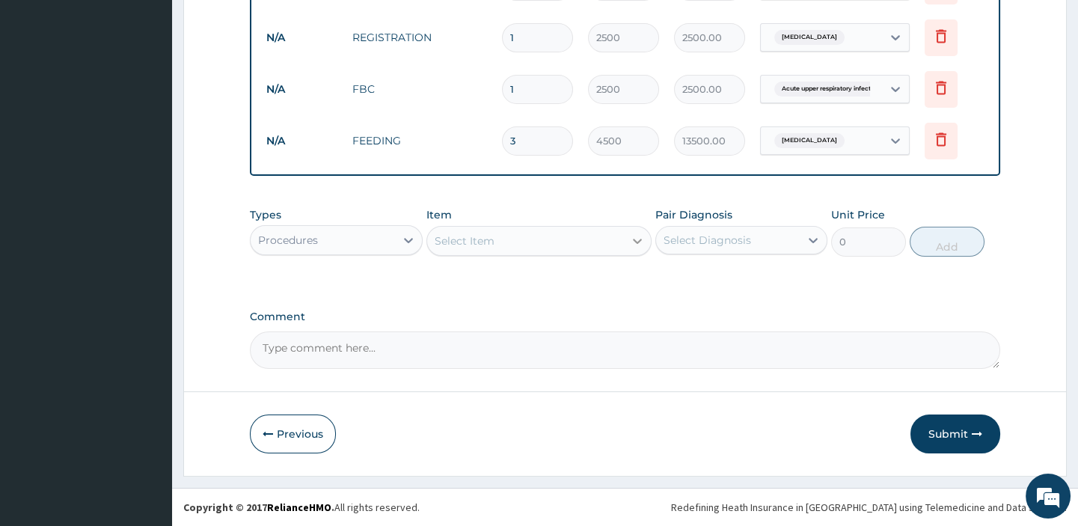
click at [635, 239] on icon at bounding box center [637, 241] width 9 height 5
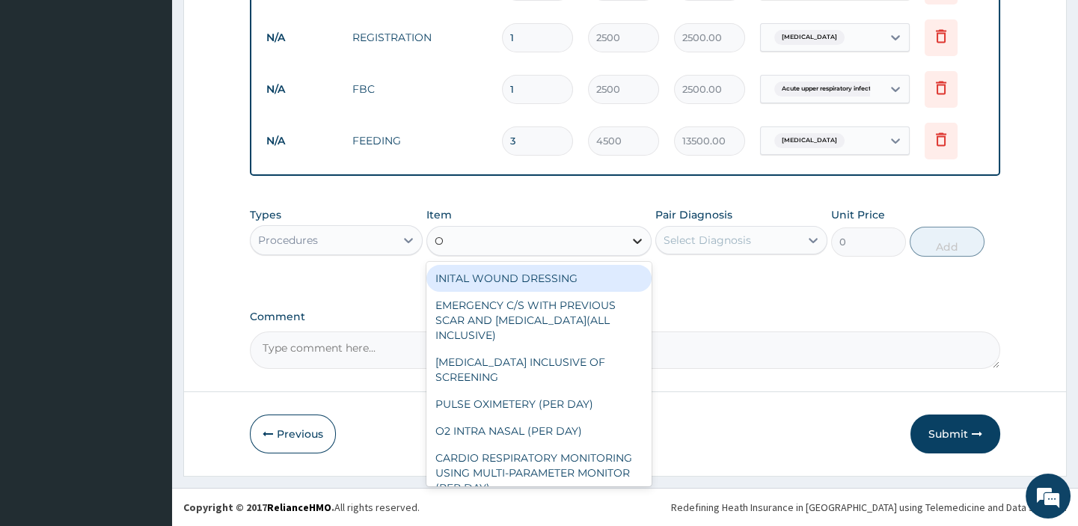
type input "OX"
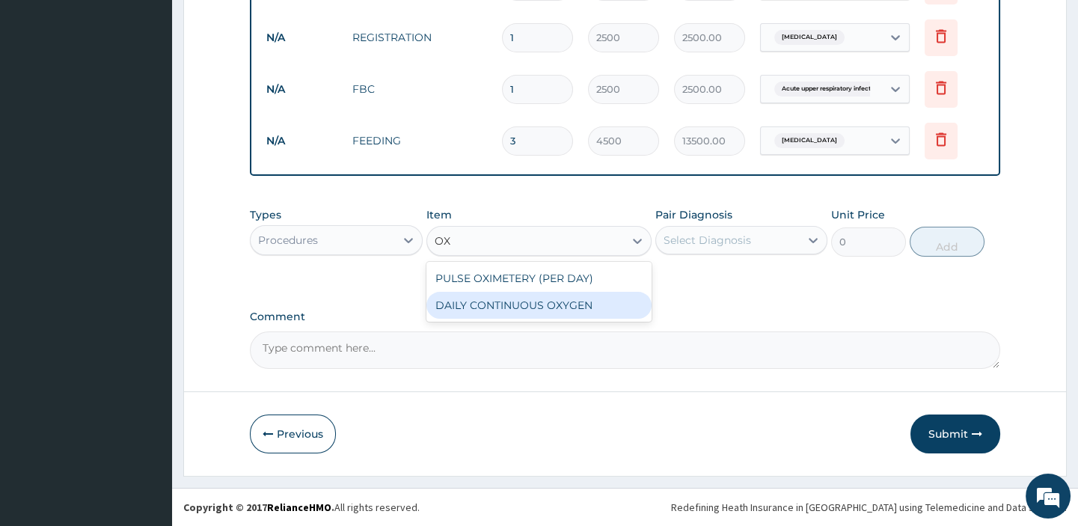
click at [586, 299] on div "DAILY CONTINUOUS OXYGEN" at bounding box center [538, 305] width 225 height 27
type input "9900"
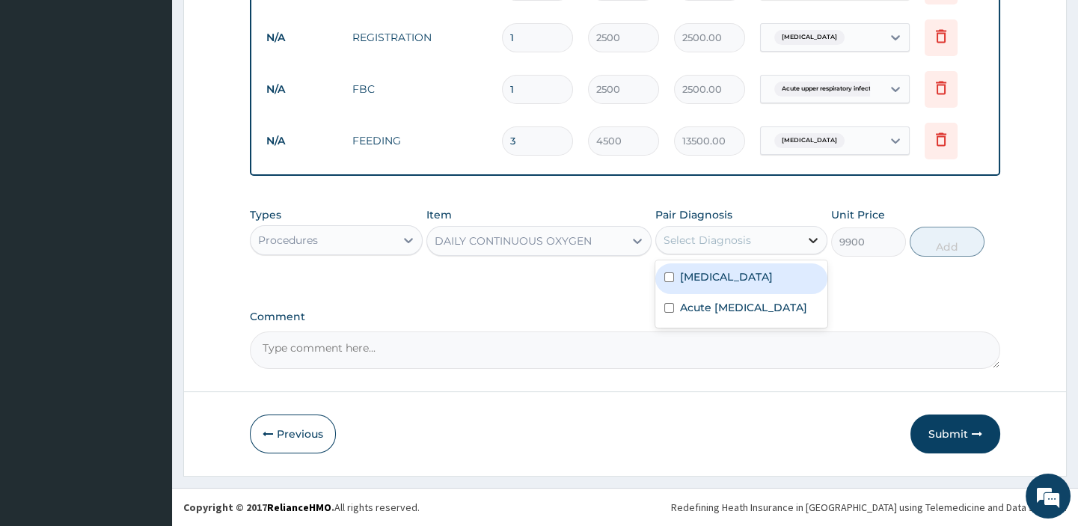
click at [812, 233] on icon at bounding box center [813, 240] width 15 height 15
click at [741, 271] on label "[MEDICAL_DATA]" at bounding box center [726, 276] width 93 height 15
checkbox input "true"
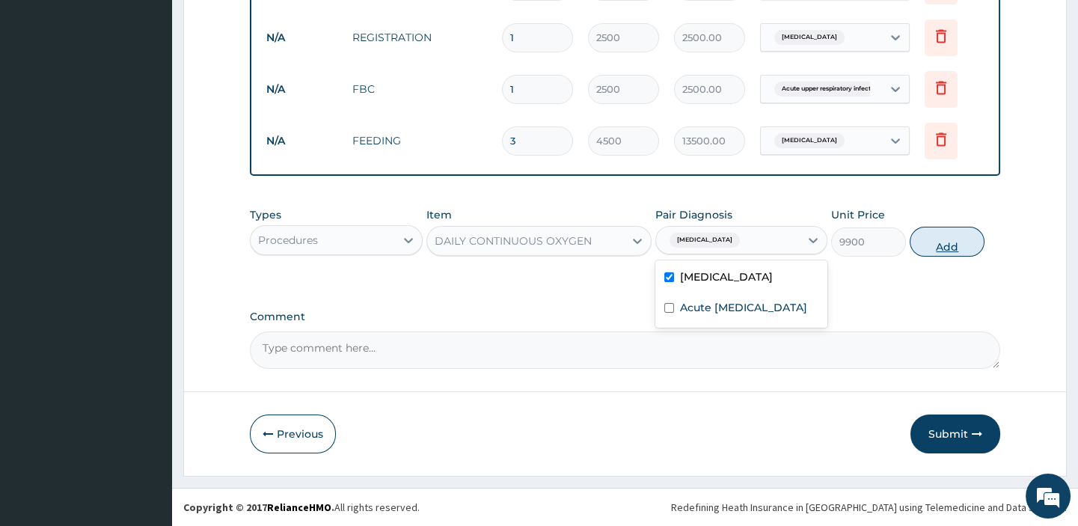
click at [945, 246] on button "Add" at bounding box center [947, 242] width 75 height 30
type input "0"
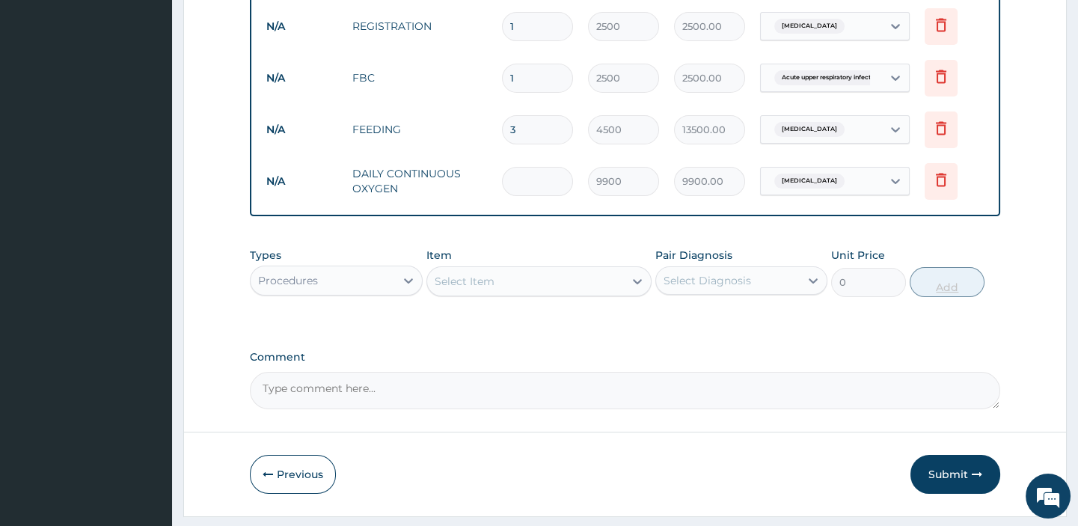
type input "0.00"
type input "5"
type input "49500.00"
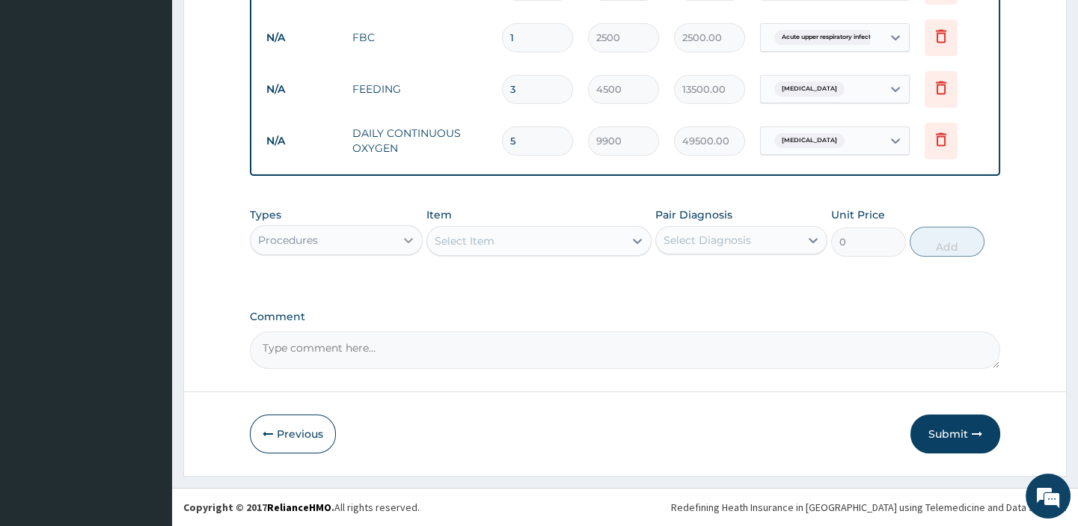
type input "5"
click at [410, 236] on icon at bounding box center [408, 240] width 15 height 15
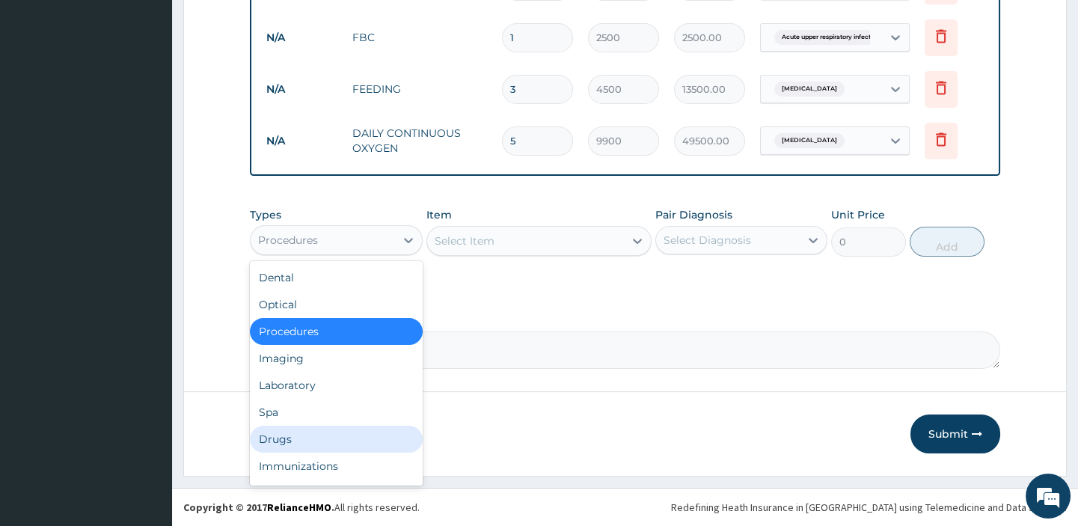
click at [288, 432] on div "Drugs" at bounding box center [336, 439] width 172 height 27
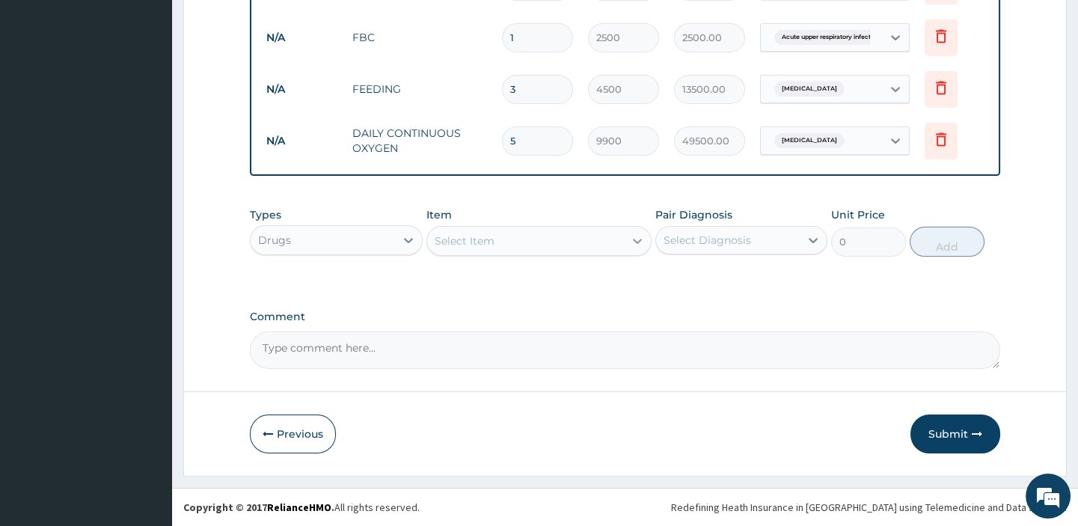
click at [637, 239] on icon at bounding box center [637, 240] width 15 height 15
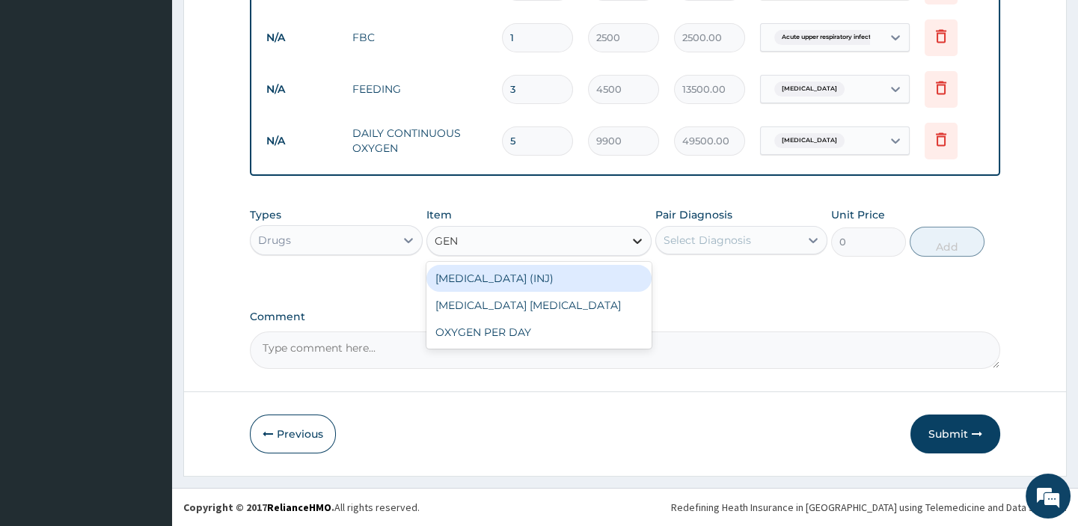
type input "GENT"
click at [566, 279] on div "[MEDICAL_DATA] (INJ)" at bounding box center [538, 278] width 225 height 27
type input "1500"
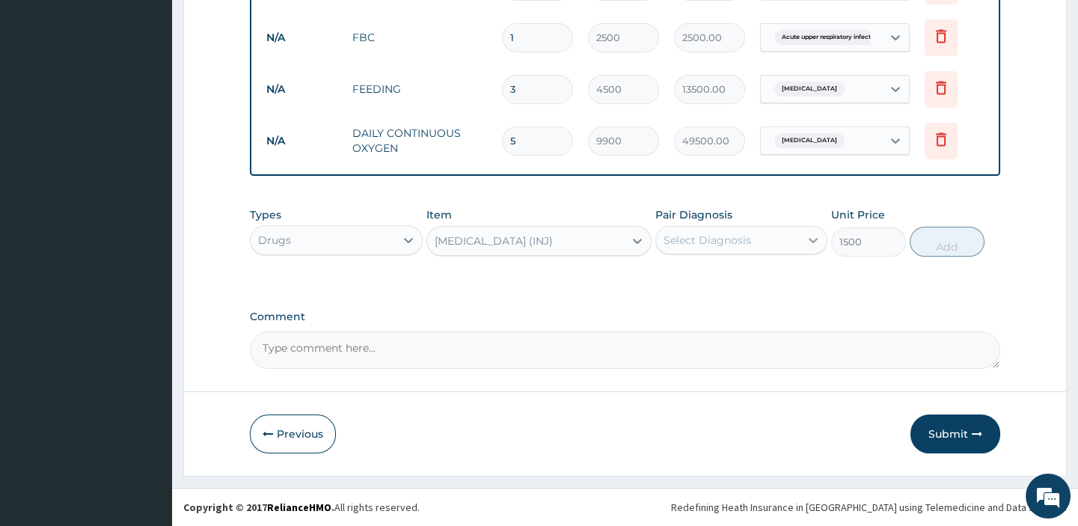
click at [809, 237] on icon at bounding box center [813, 240] width 15 height 15
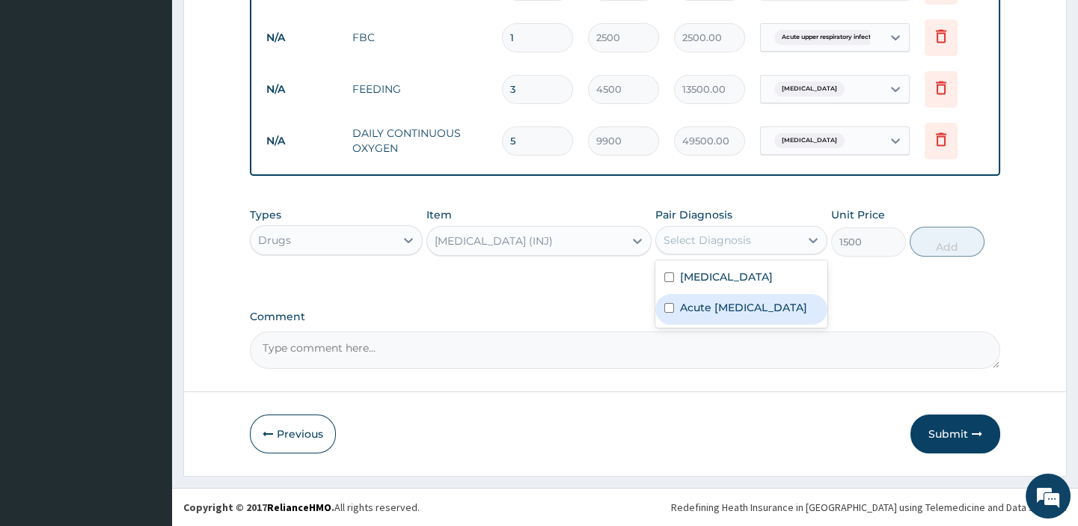
drag, startPoint x: 717, startPoint y: 313, endPoint x: 725, endPoint y: 315, distance: 7.8
click at [718, 314] on label "Acute [MEDICAL_DATA]" at bounding box center [743, 307] width 127 height 15
checkbox input "true"
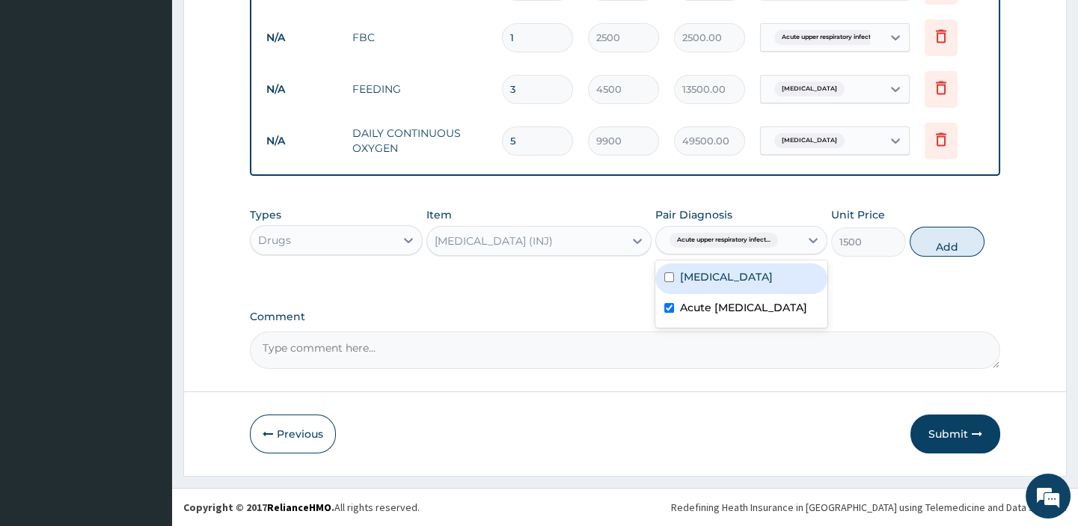
click at [961, 244] on button "Add" at bounding box center [947, 242] width 75 height 30
type input "0"
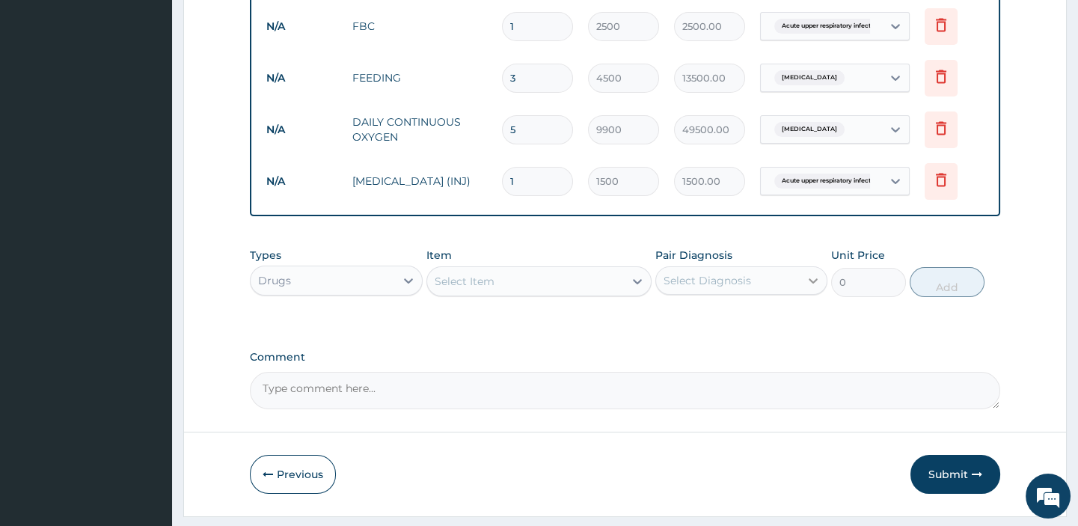
type input "0.00"
type input "6"
type input "9000.00"
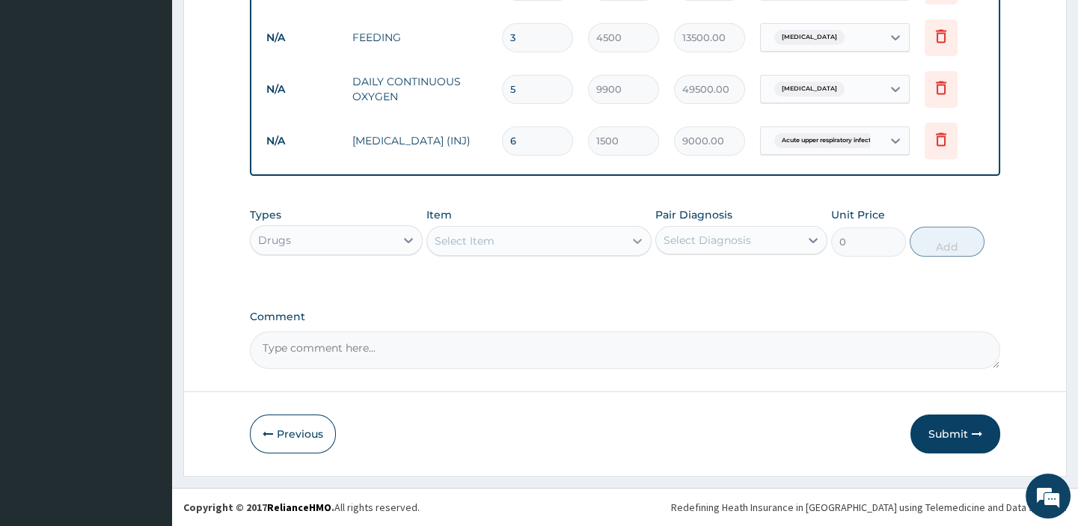
type input "6"
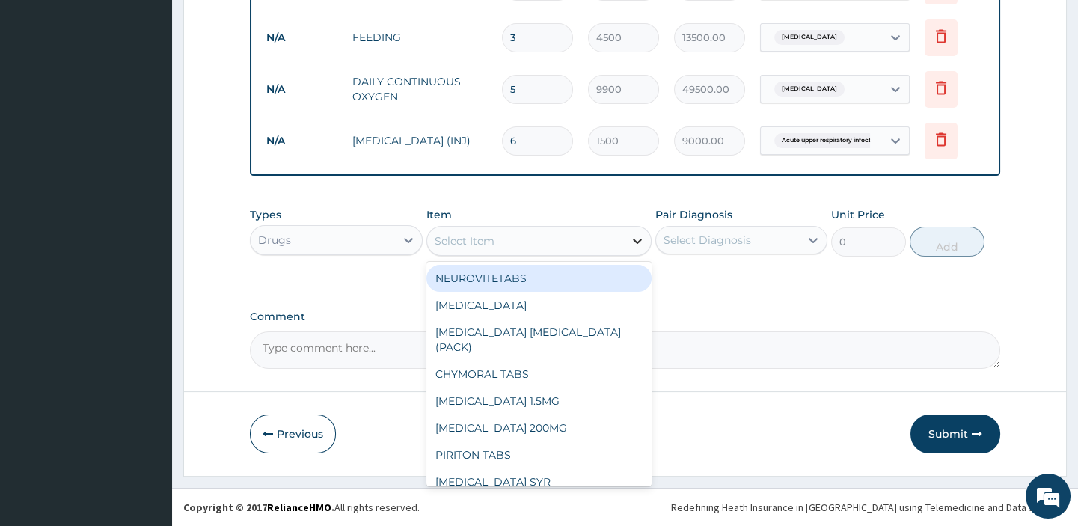
click at [642, 238] on icon at bounding box center [637, 240] width 15 height 15
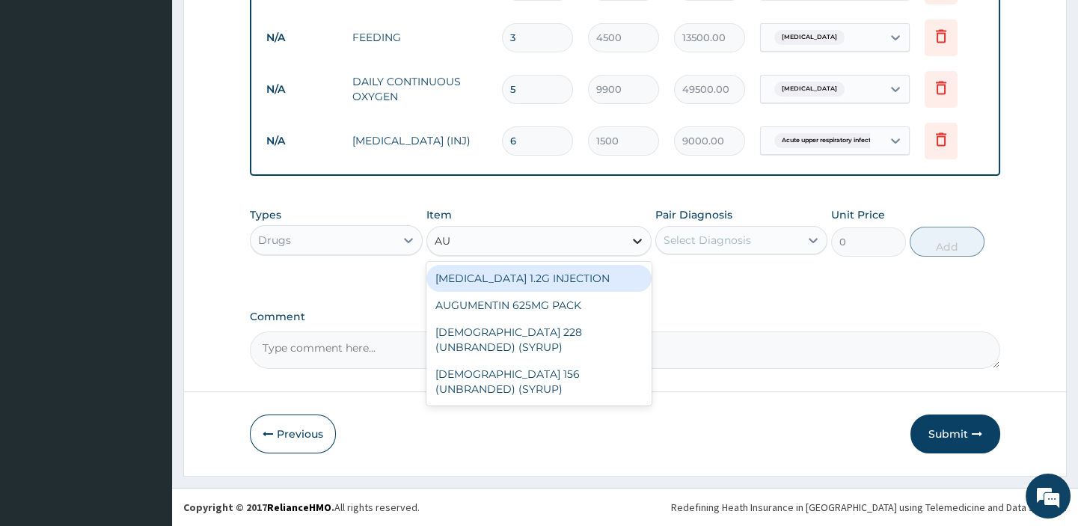
type input "AUG"
click at [569, 278] on div "[MEDICAL_DATA] 1.2G INJECTION" at bounding box center [538, 278] width 225 height 27
type input "3500"
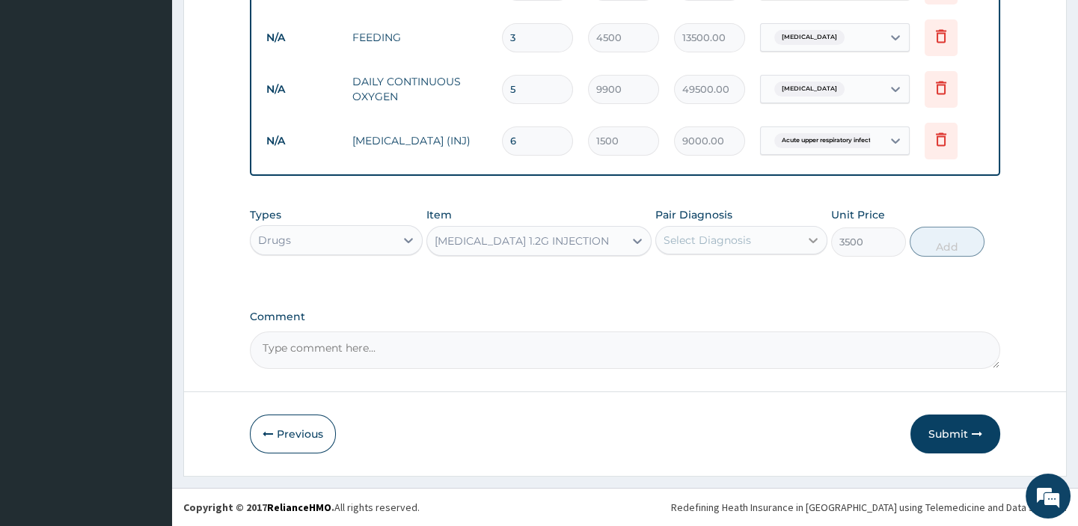
click at [817, 235] on icon at bounding box center [813, 240] width 15 height 15
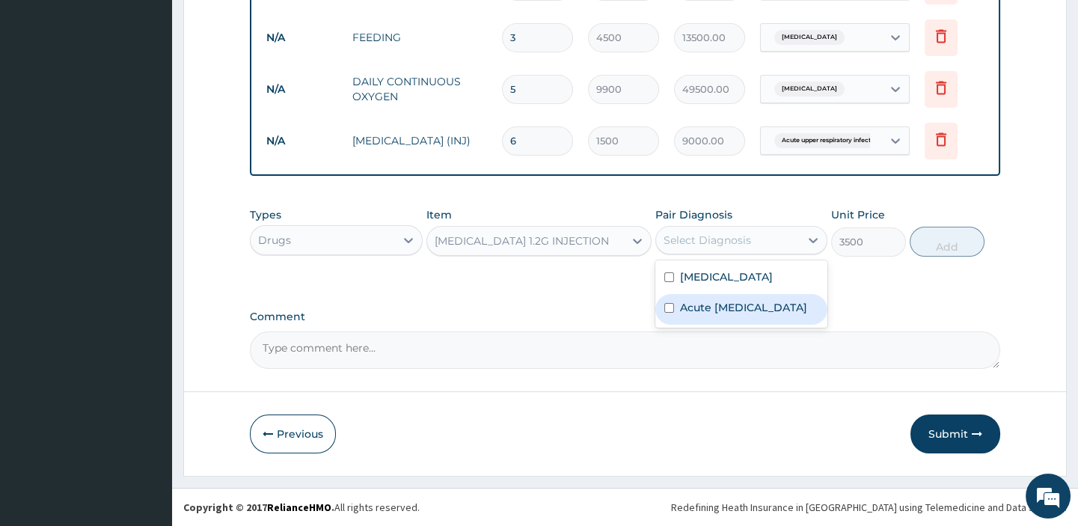
click at [725, 306] on label "Acute [MEDICAL_DATA]" at bounding box center [743, 307] width 127 height 15
checkbox input "true"
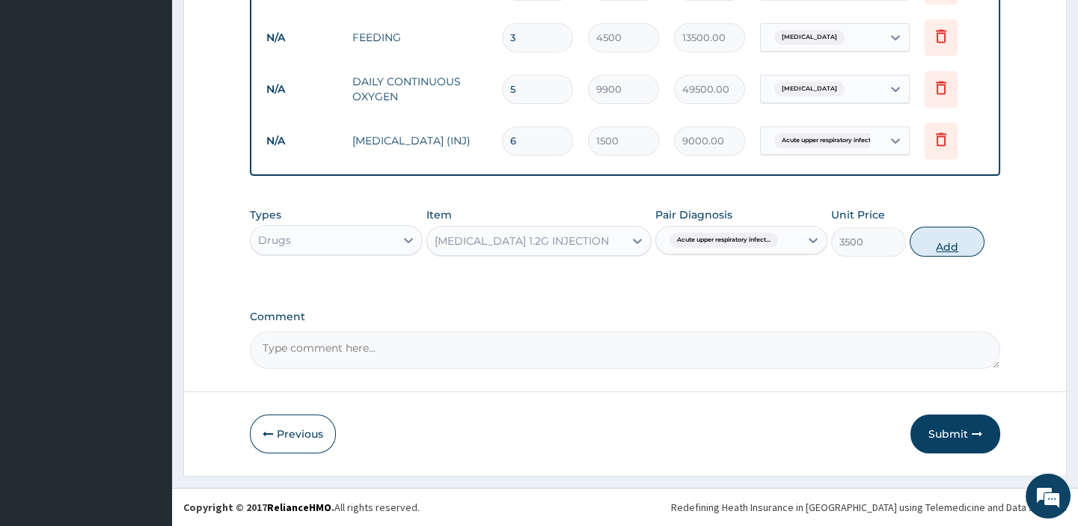
click at [955, 235] on button "Add" at bounding box center [947, 242] width 75 height 30
type input "0"
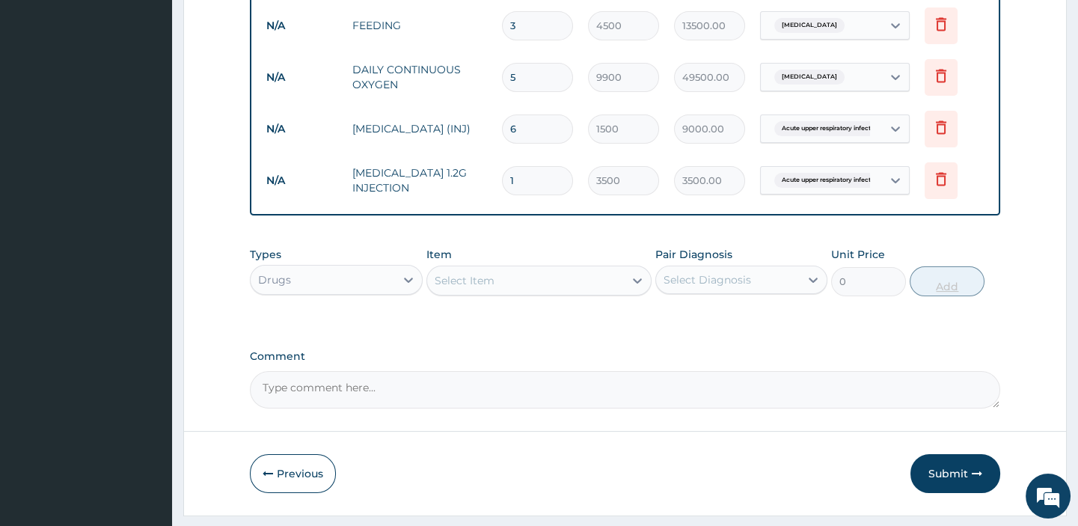
type input "0.00"
type input "8"
type input "28000.00"
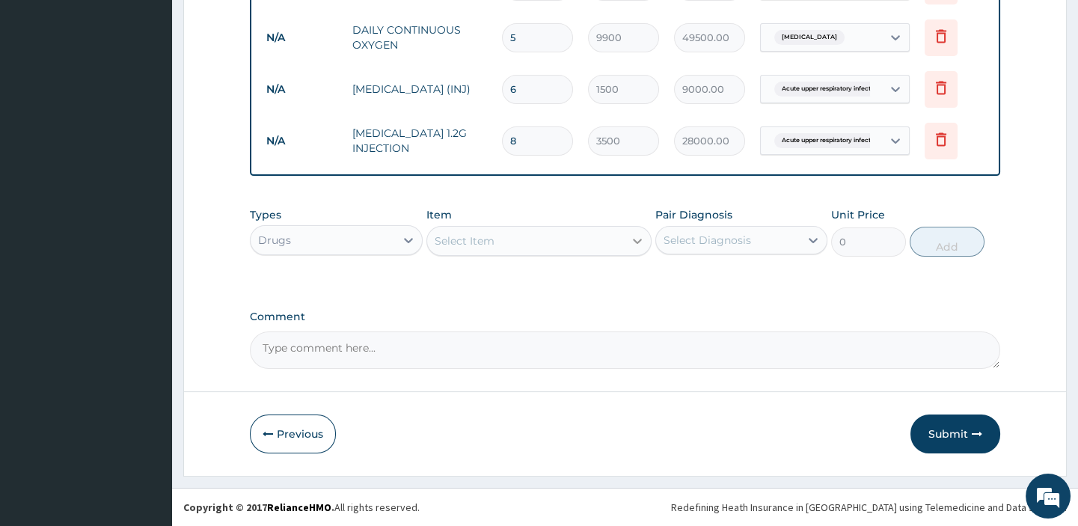
type input "8"
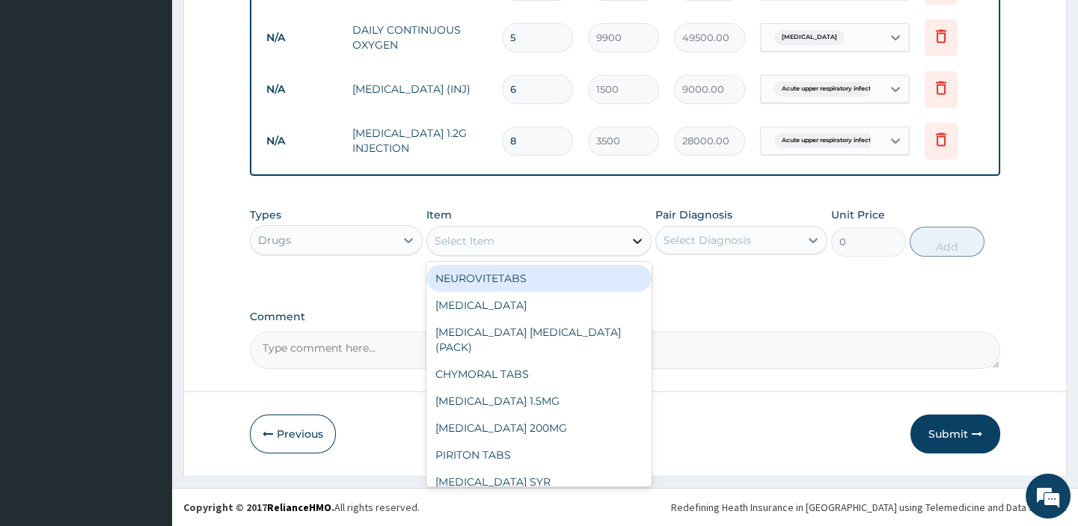
click at [635, 239] on icon at bounding box center [637, 240] width 15 height 15
type input "PARAC"
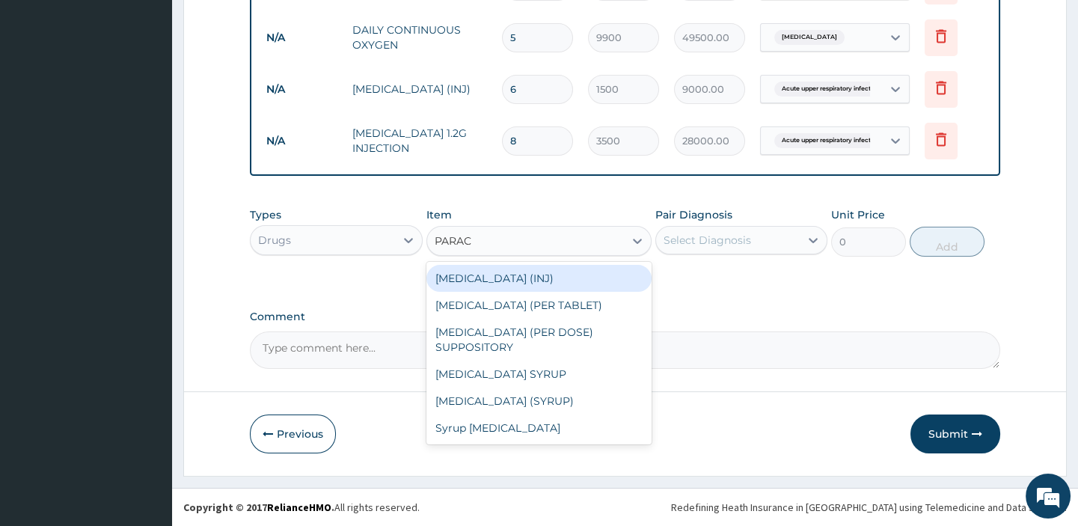
click at [539, 291] on div "[MEDICAL_DATA] (INJ)" at bounding box center [538, 278] width 225 height 27
type input "375"
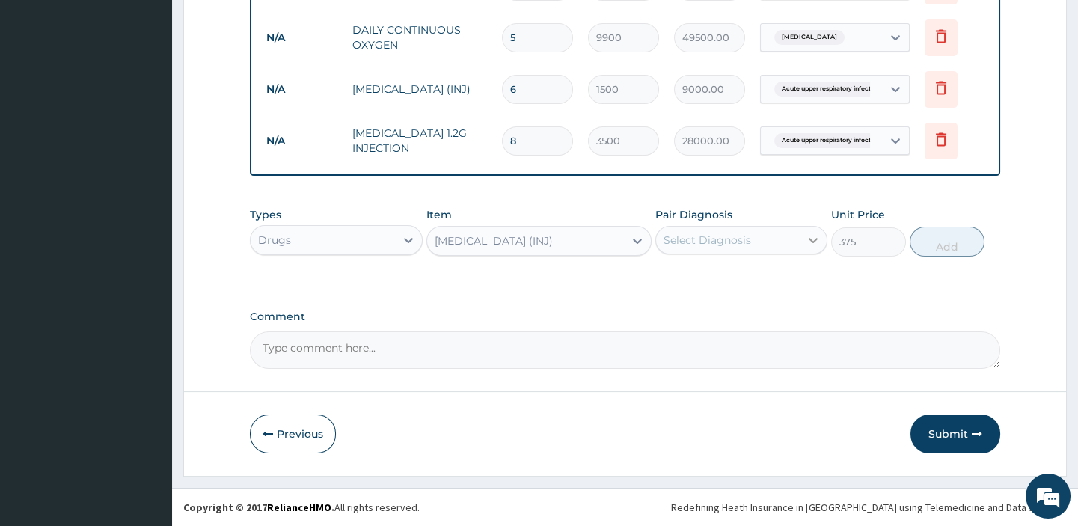
click at [813, 237] on icon at bounding box center [813, 240] width 15 height 15
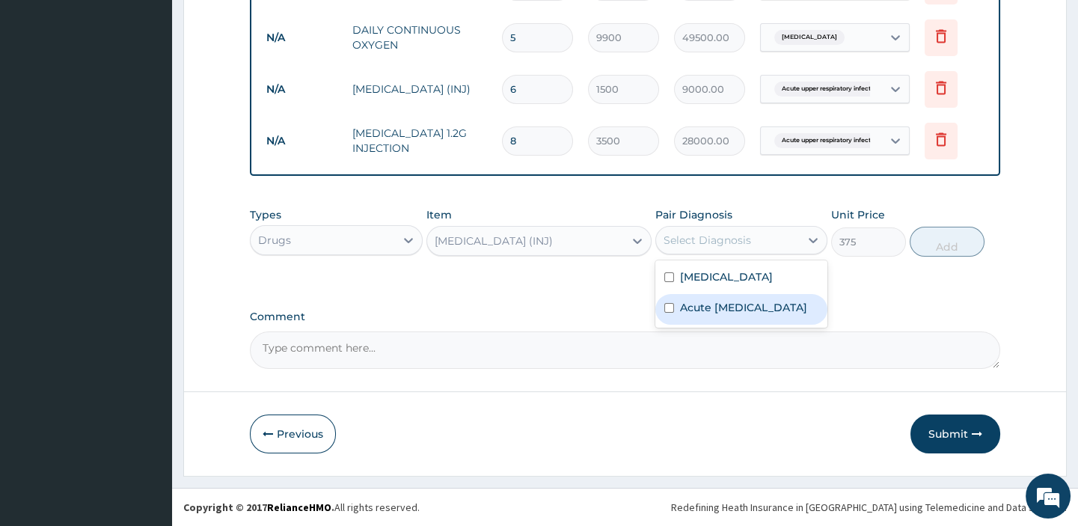
click at [774, 310] on label "Acute [MEDICAL_DATA]" at bounding box center [743, 307] width 127 height 15
checkbox input "true"
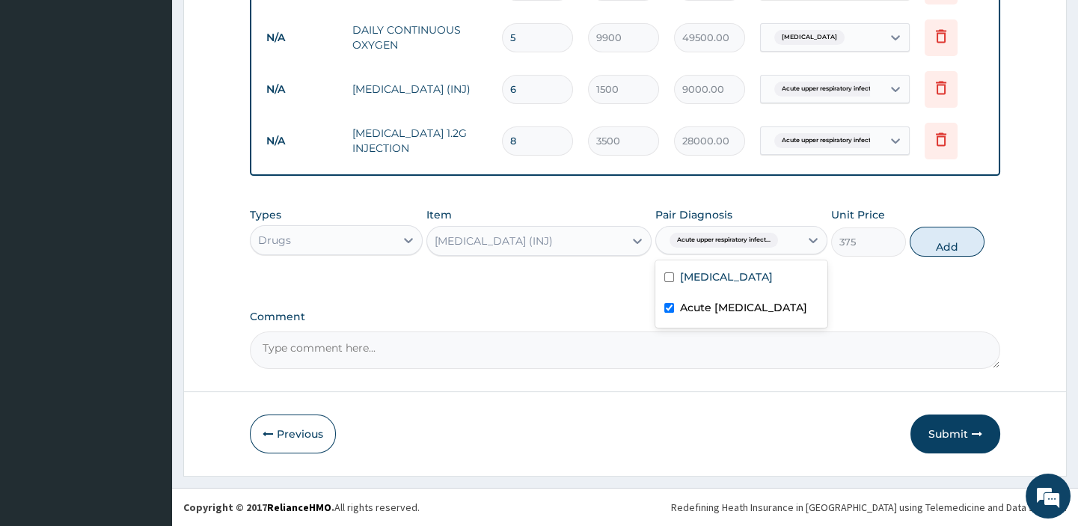
click at [949, 247] on button "Add" at bounding box center [947, 242] width 75 height 30
type input "0"
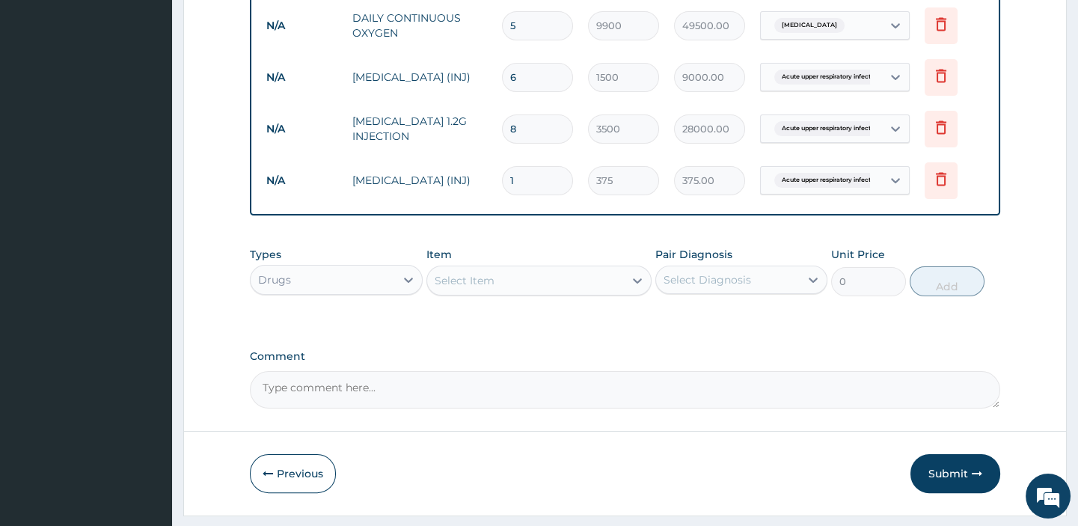
type input "0.00"
type input "2"
type input "750.00"
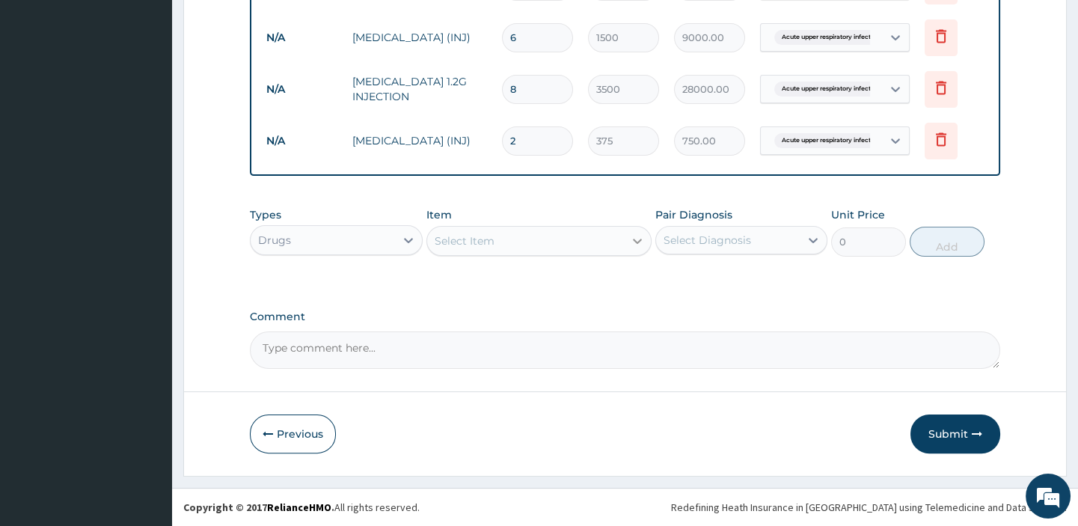
type input "2"
click at [642, 238] on icon at bounding box center [637, 240] width 15 height 15
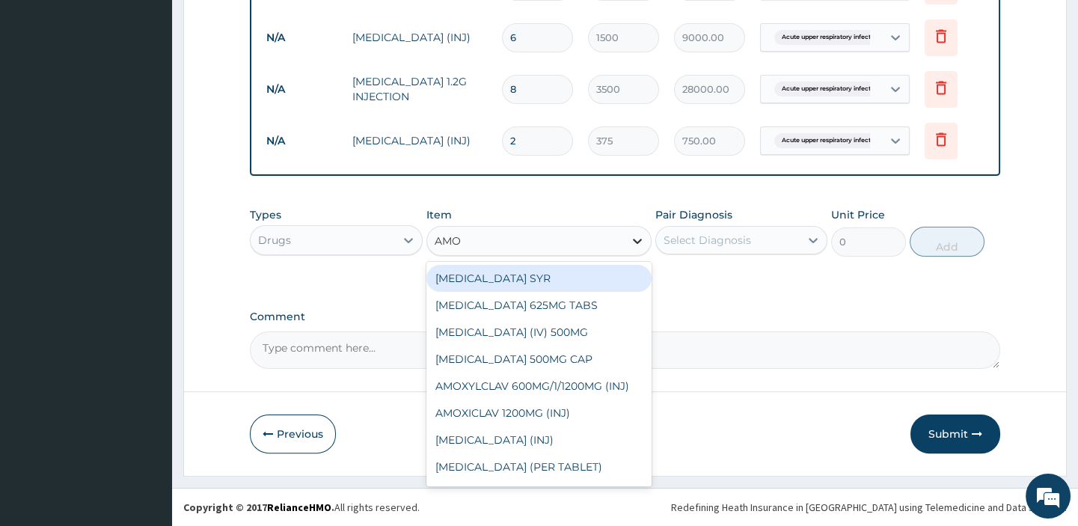
type input "AMOX"
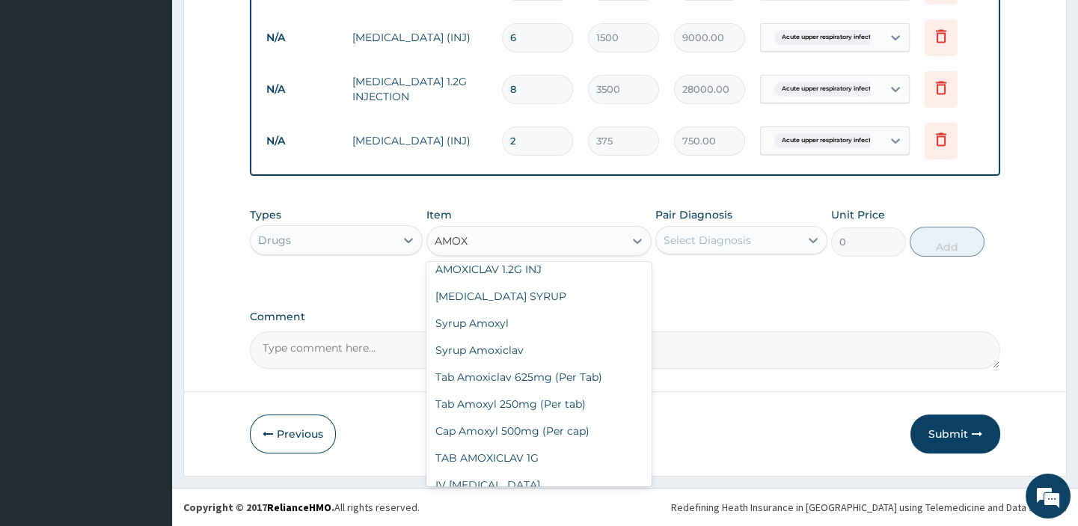
scroll to position [210, 0]
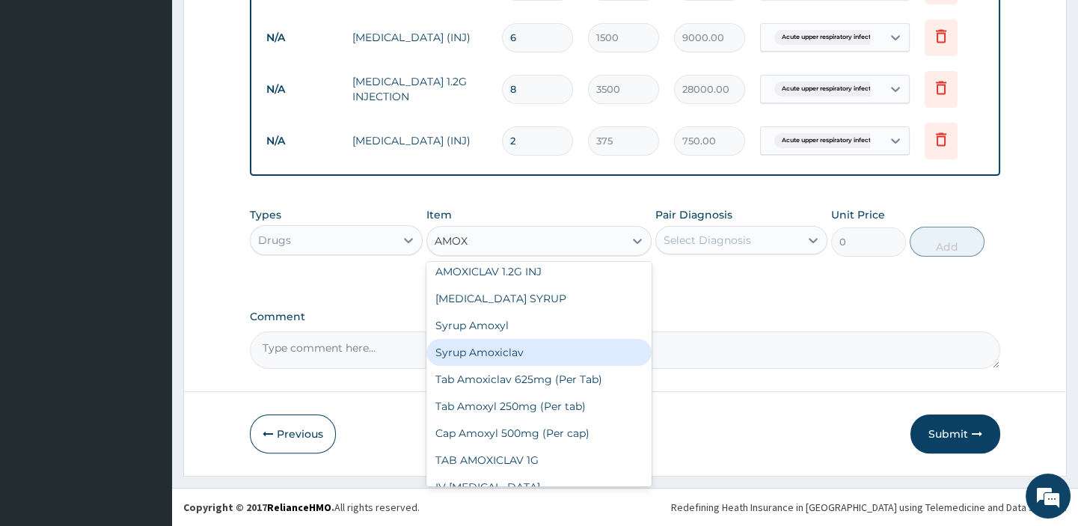
click at [501, 347] on div "Syrup Amoxiclav" at bounding box center [538, 352] width 225 height 27
type input "4500"
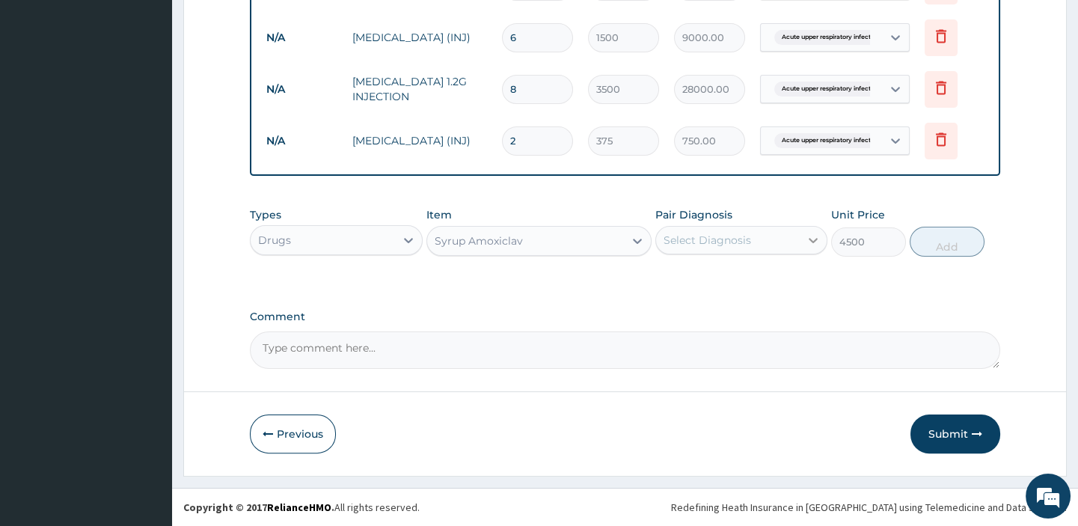
click at [817, 238] on icon at bounding box center [813, 240] width 15 height 15
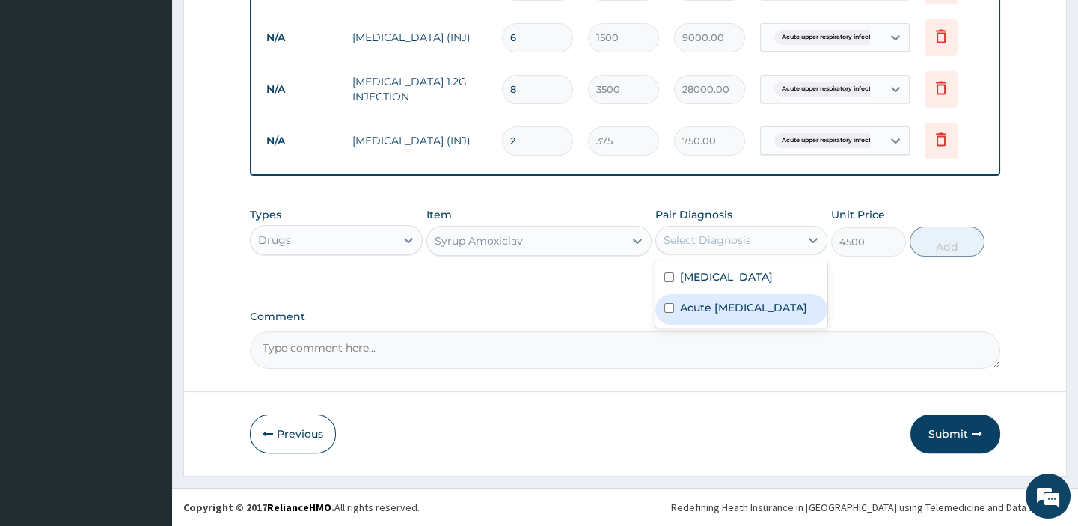
click at [741, 302] on label "Acute [MEDICAL_DATA]" at bounding box center [743, 307] width 127 height 15
checkbox input "true"
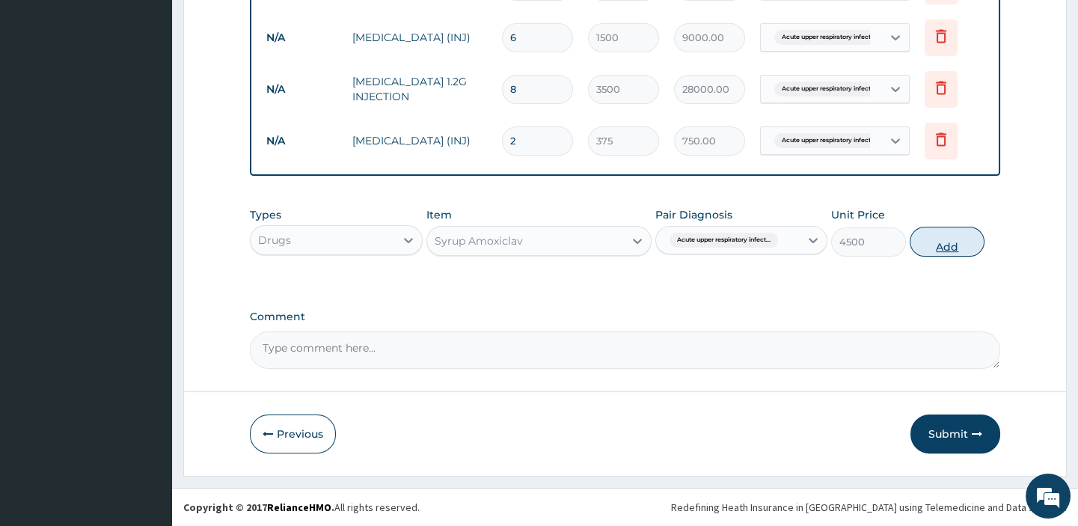
click at [954, 247] on button "Add" at bounding box center [947, 242] width 75 height 30
type input "0"
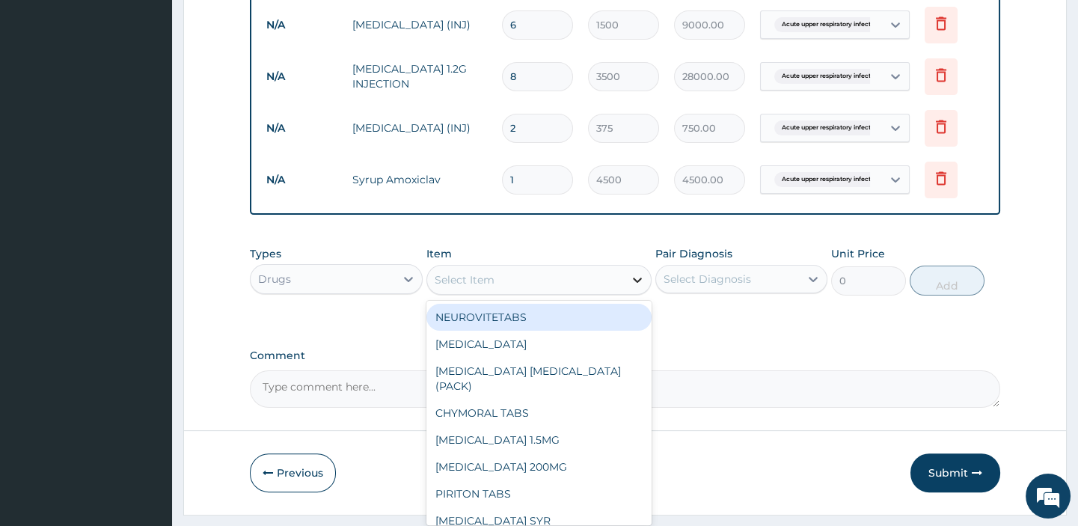
click at [639, 287] on icon at bounding box center [637, 279] width 15 height 15
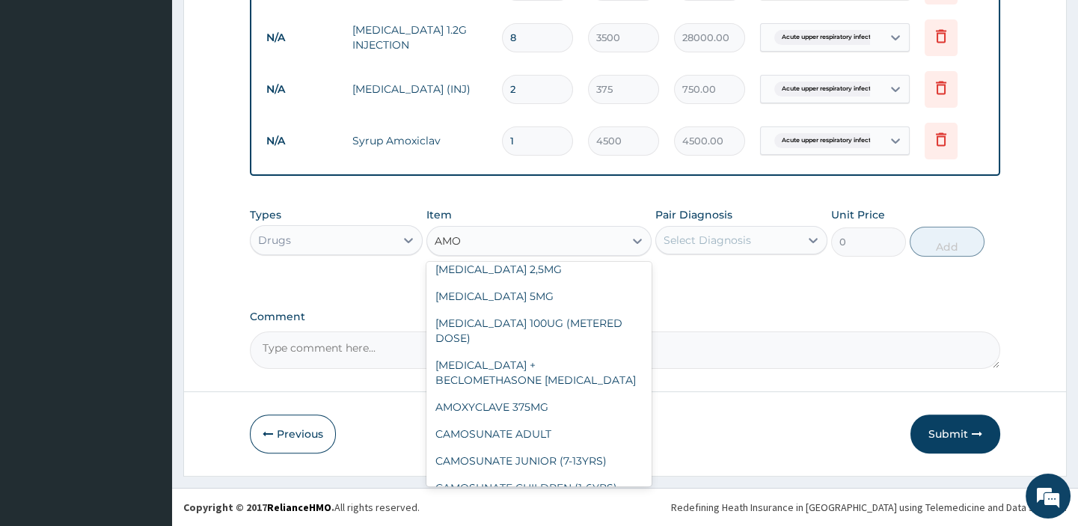
scroll to position [274, 0]
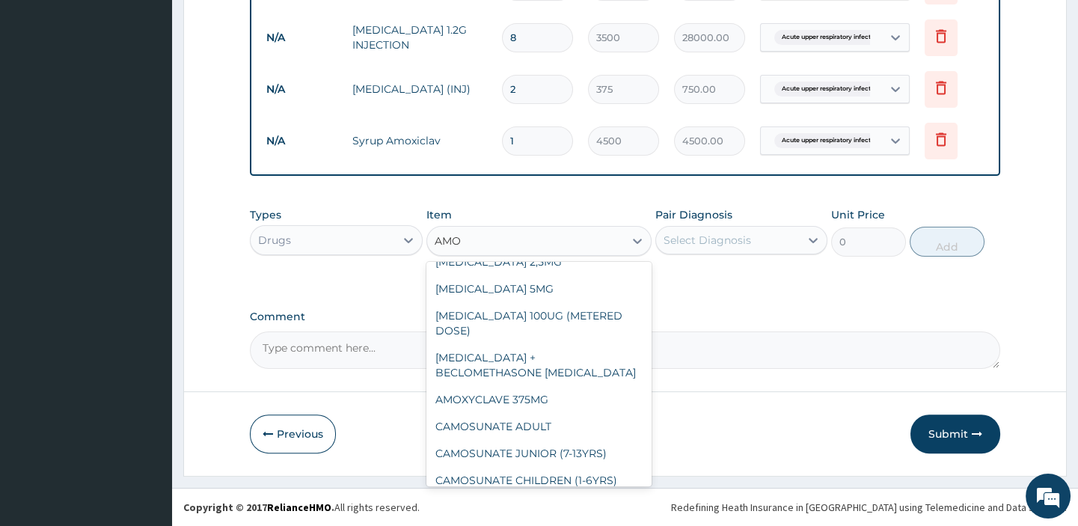
type input "AMOX"
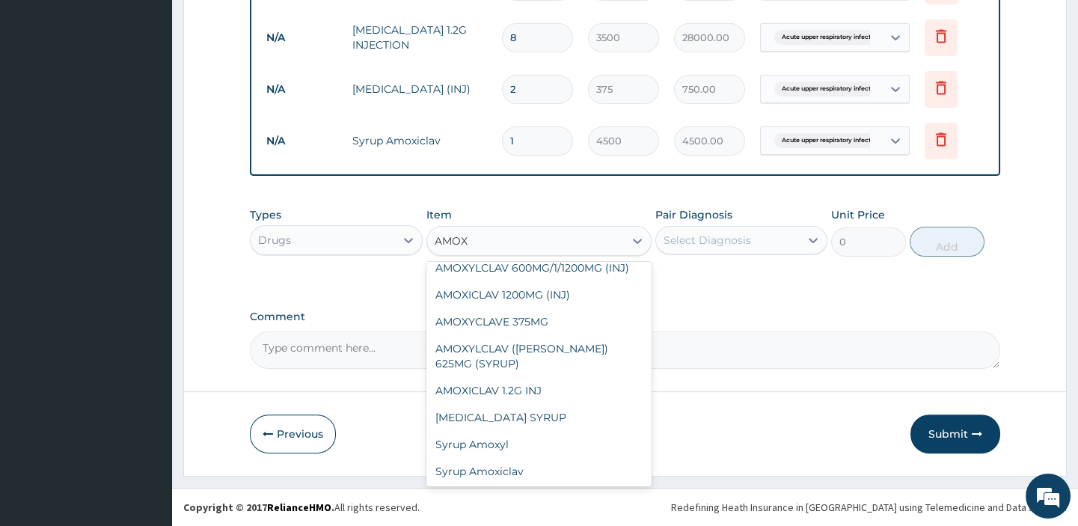
scroll to position [107, 0]
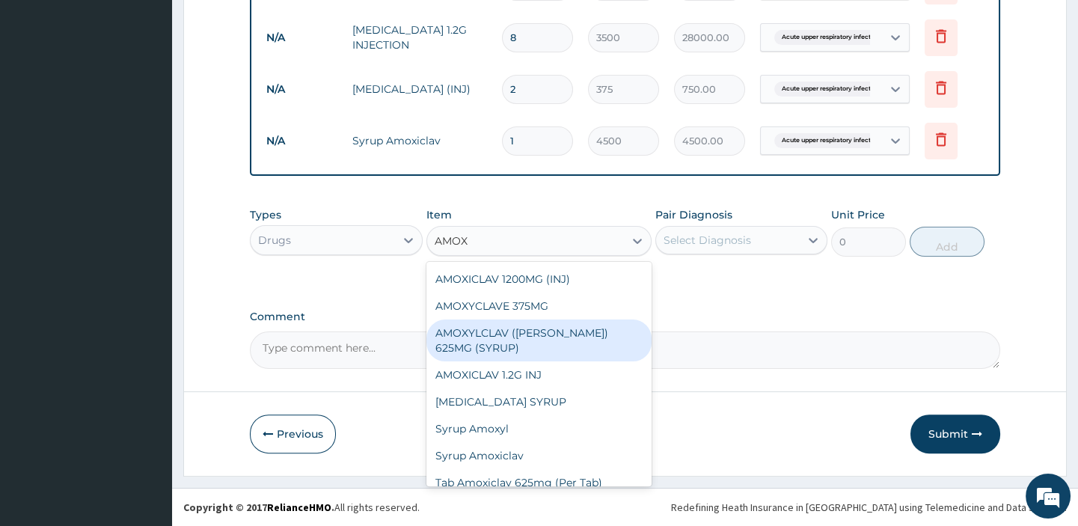
click at [566, 332] on div "AMOXYLCLAV ([PERSON_NAME]) 625MG (SYRUP)" at bounding box center [538, 340] width 225 height 42
type input "1500"
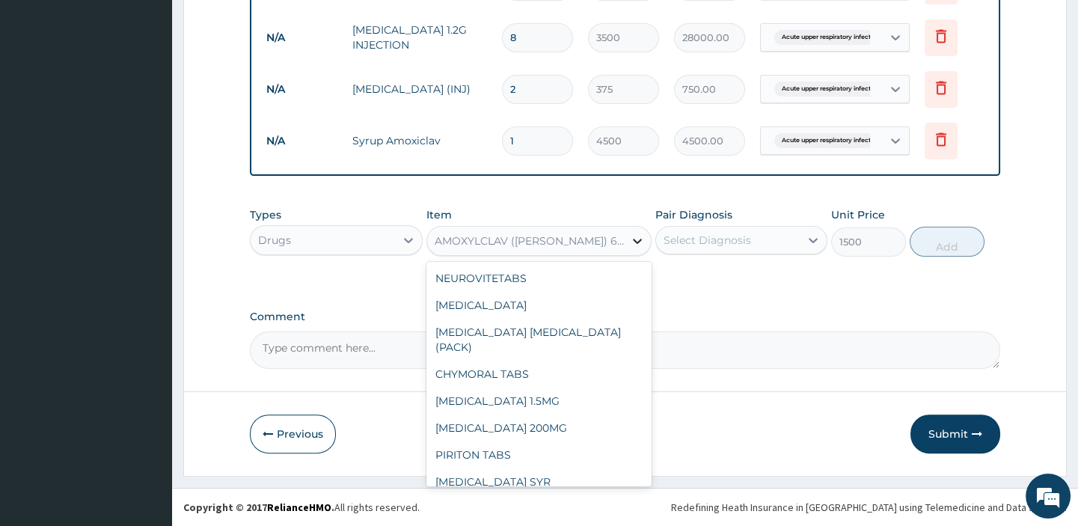
click at [637, 240] on icon at bounding box center [637, 240] width 15 height 15
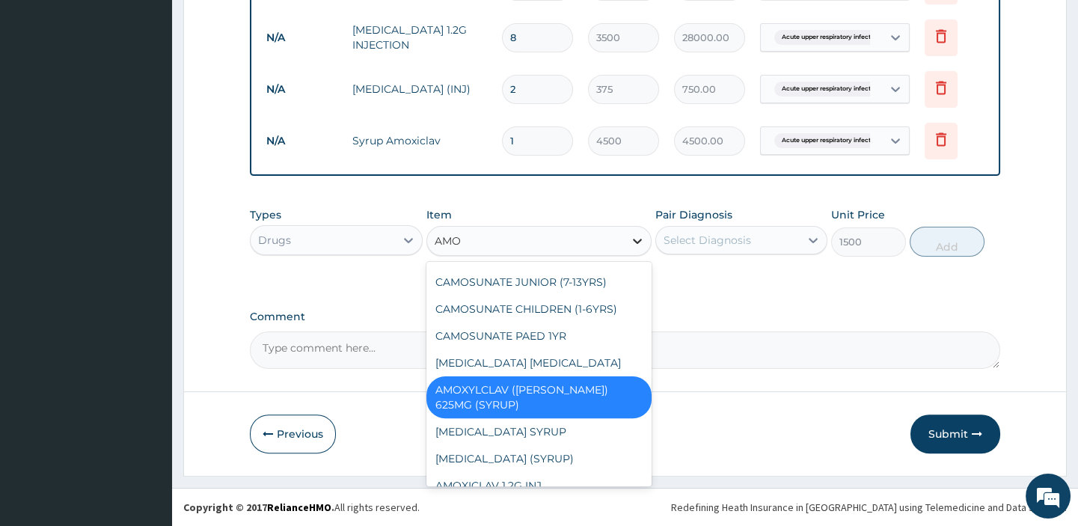
type input "AMOX"
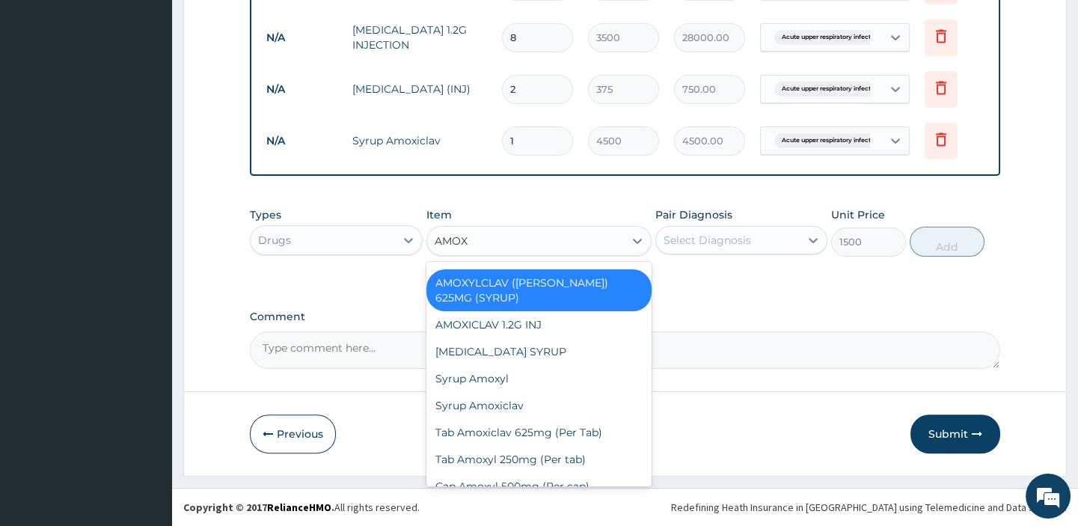
scroll to position [201, 0]
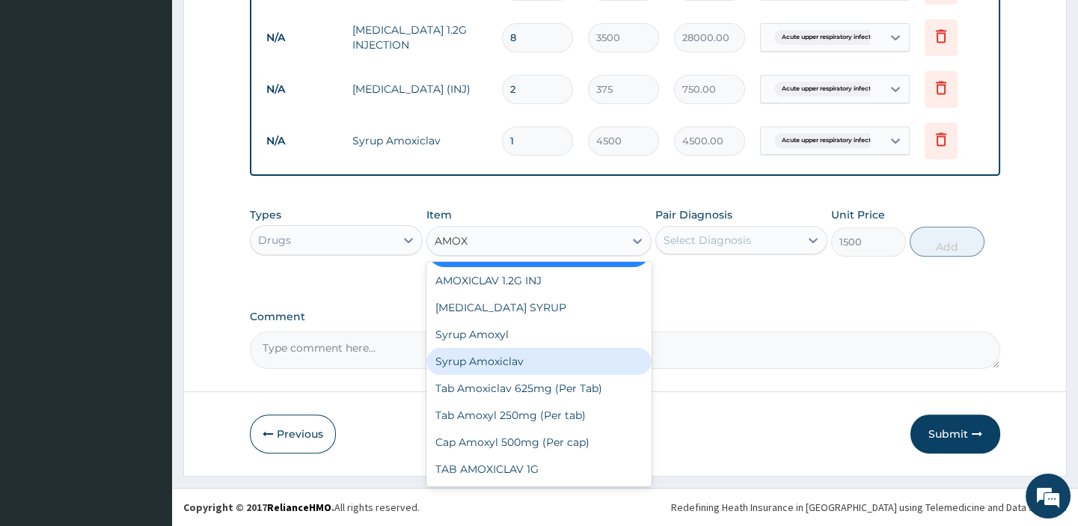
click at [495, 361] on div "Syrup Amoxiclav" at bounding box center [538, 361] width 225 height 27
type input "0"
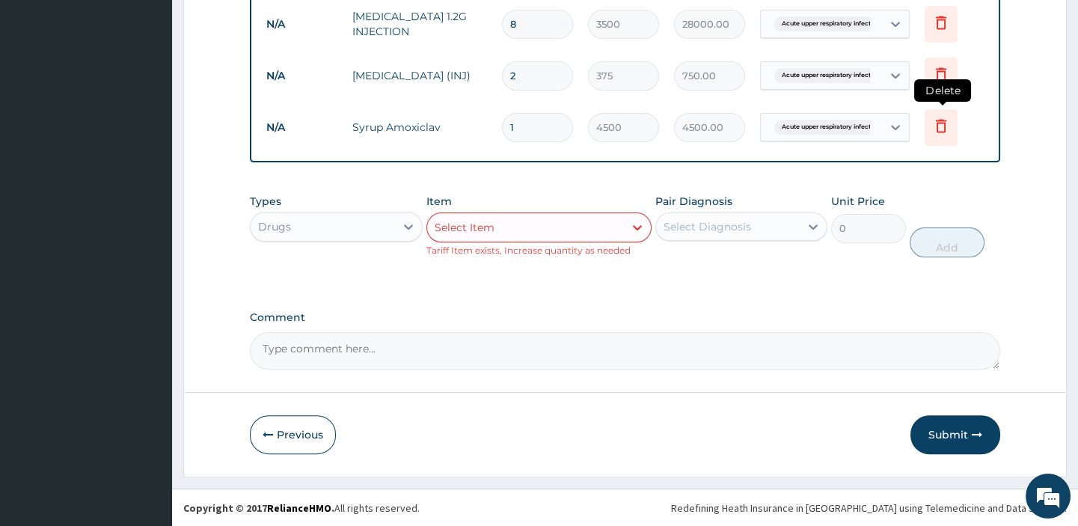
click at [941, 129] on icon at bounding box center [941, 126] width 18 height 18
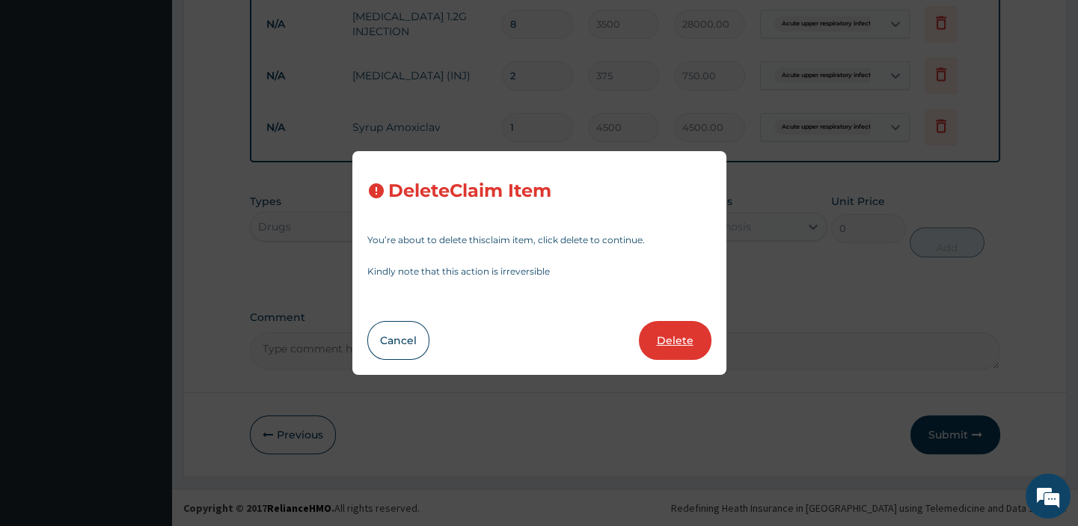
click at [681, 336] on button "Delete" at bounding box center [675, 340] width 73 height 39
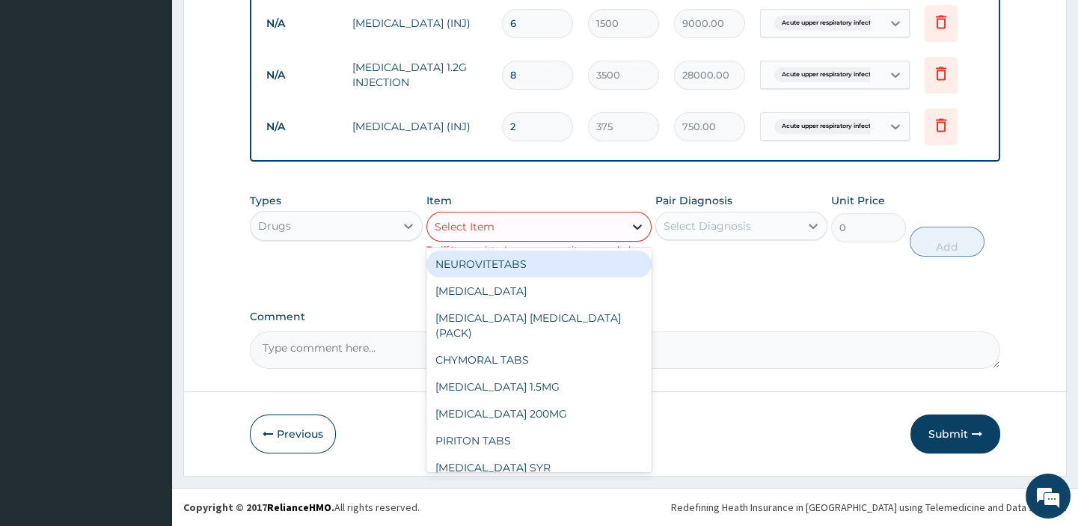
click at [642, 229] on icon at bounding box center [637, 226] width 15 height 15
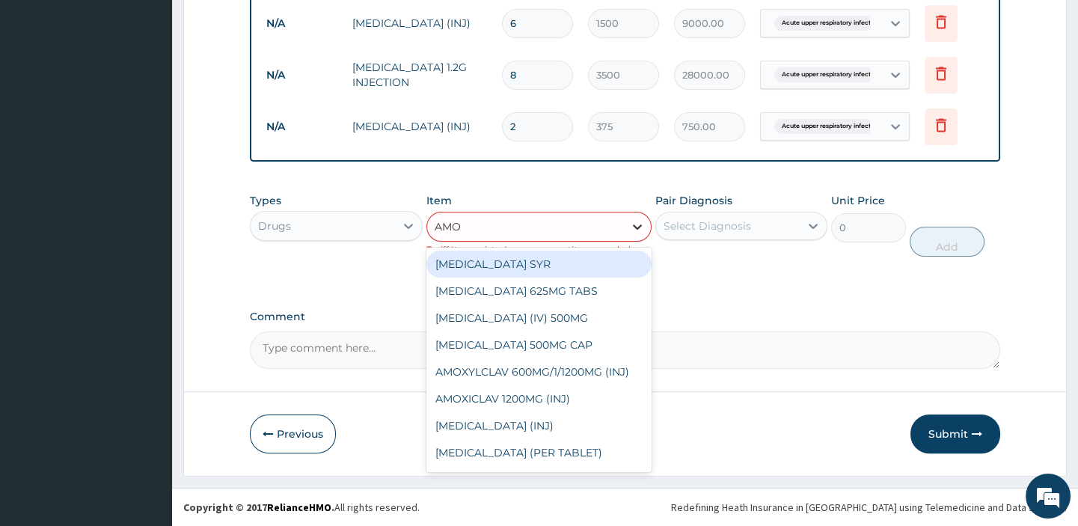
type input "AMOX"
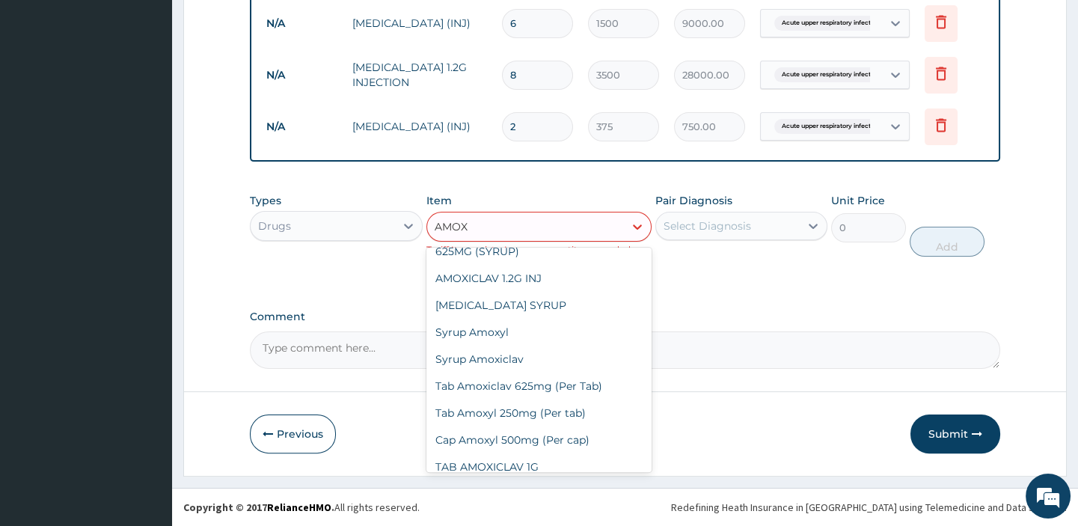
scroll to position [191, 0]
click at [502, 358] on div "Syrup Amoxiclav" at bounding box center [538, 357] width 225 height 27
type input "4500"
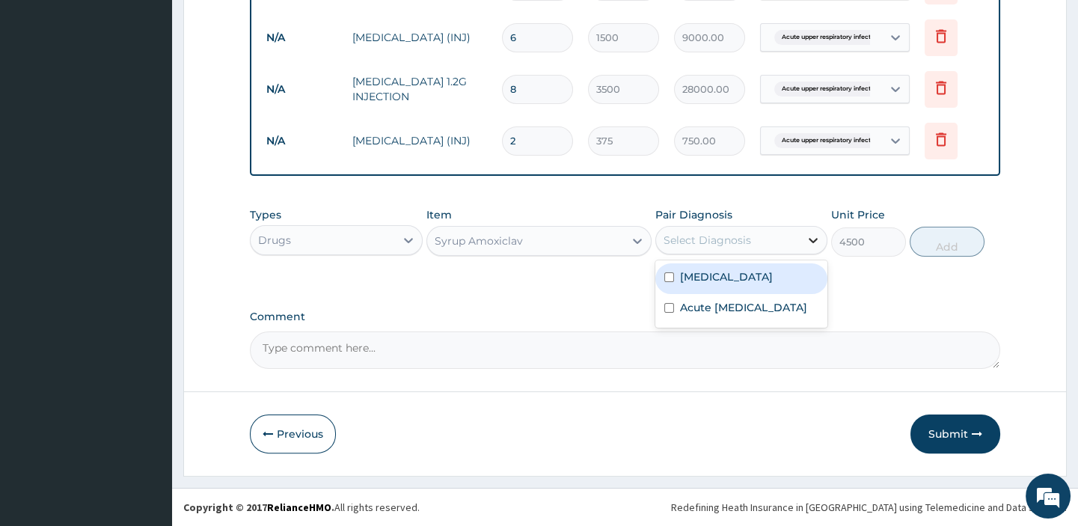
click at [815, 237] on icon at bounding box center [813, 240] width 15 height 15
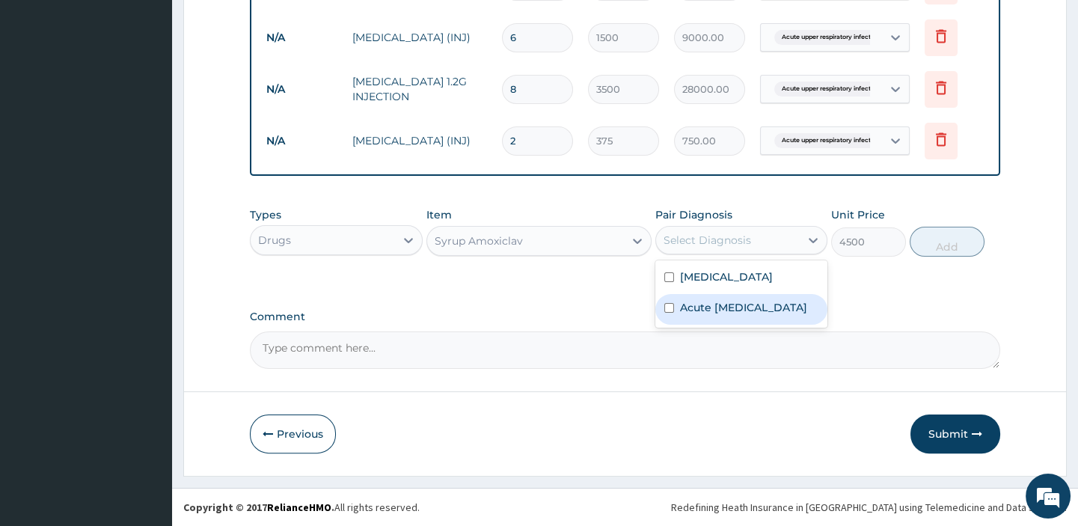
drag, startPoint x: 731, startPoint y: 310, endPoint x: 743, endPoint y: 311, distance: 12.1
click at [731, 310] on label "Acute [MEDICAL_DATA]" at bounding box center [743, 307] width 127 height 15
checkbox input "true"
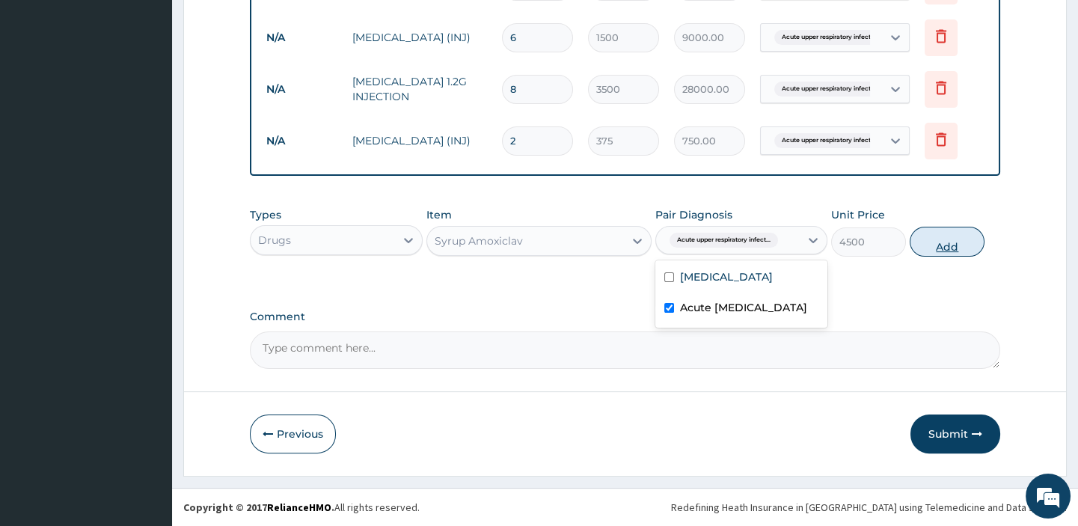
click at [940, 241] on button "Add" at bounding box center [947, 242] width 75 height 30
type input "0"
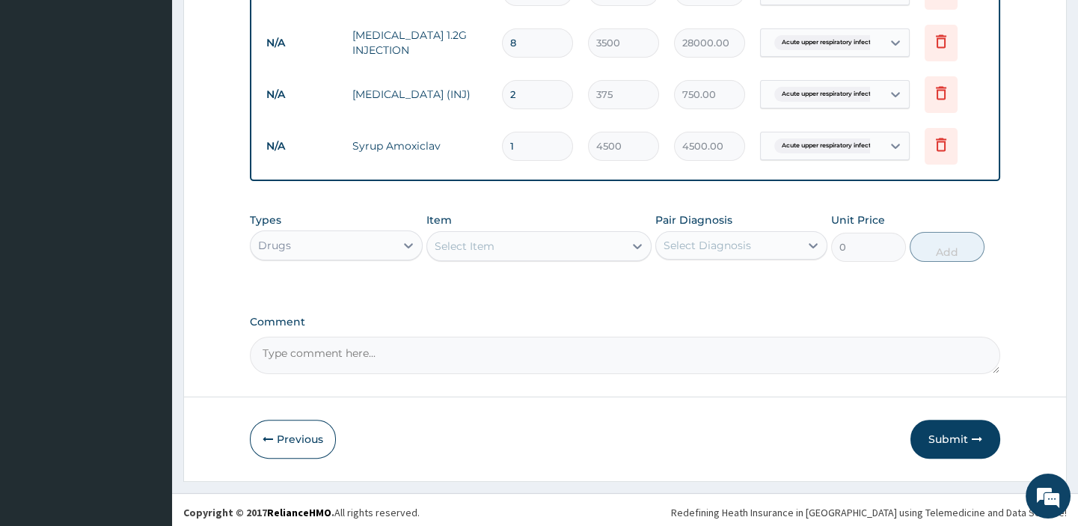
scroll to position [1115, 0]
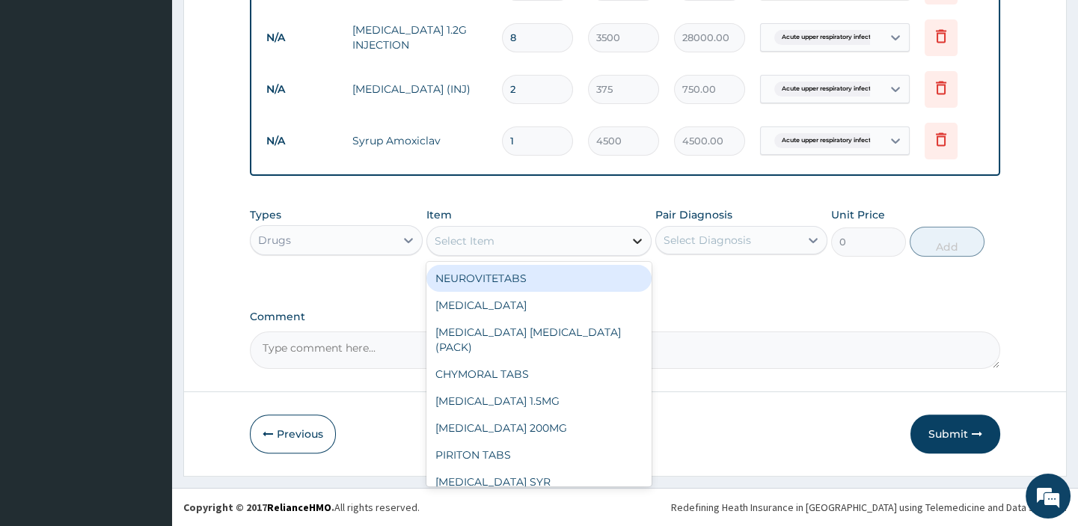
click at [634, 239] on icon at bounding box center [637, 241] width 9 height 5
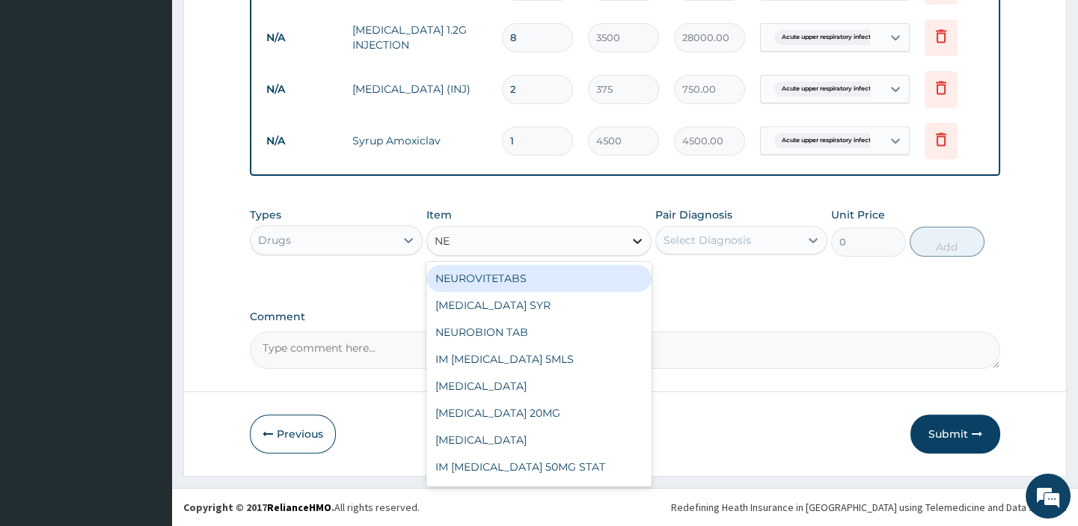
type input "N"
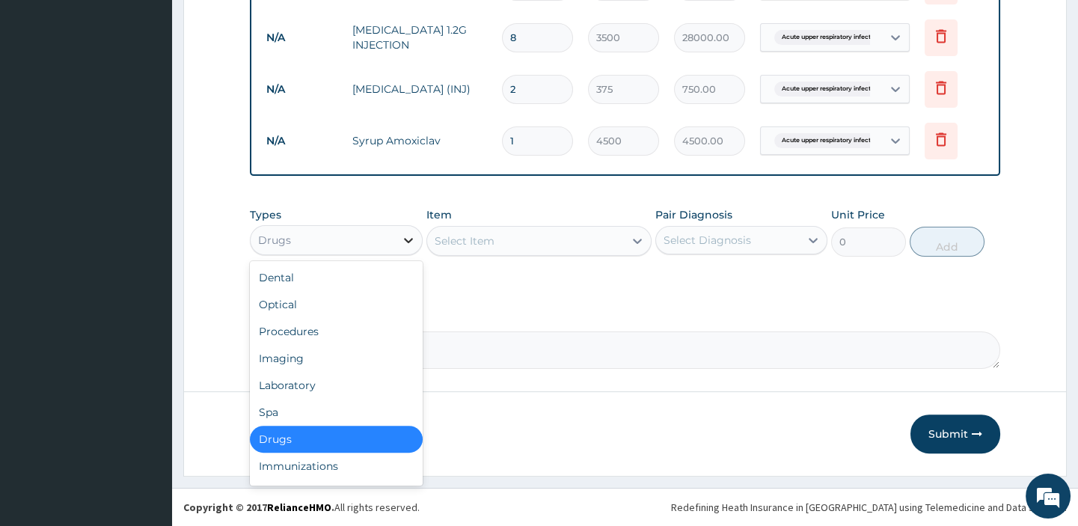
click at [411, 234] on icon at bounding box center [408, 240] width 15 height 15
click at [317, 333] on div "Procedures" at bounding box center [336, 331] width 172 height 27
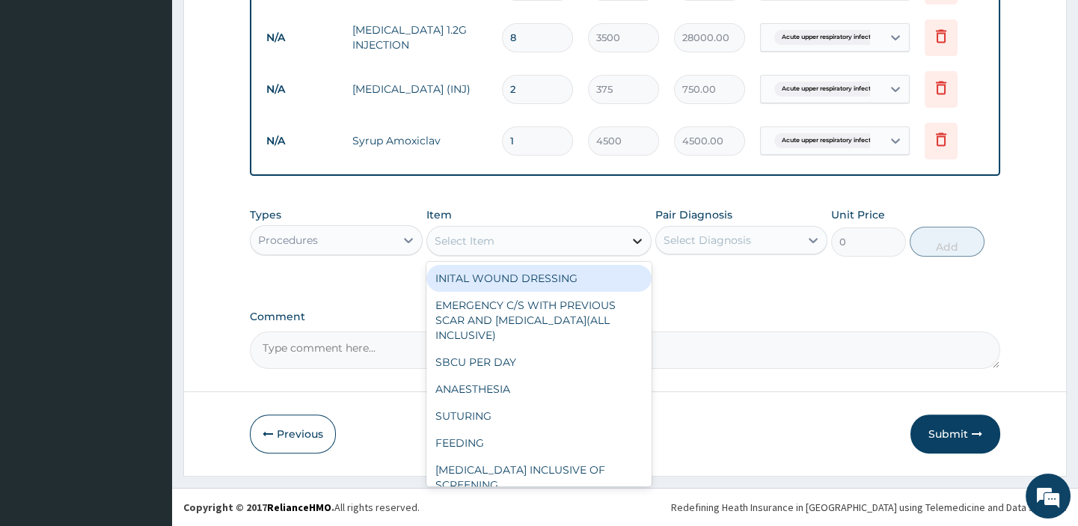
click at [638, 239] on icon at bounding box center [637, 240] width 15 height 15
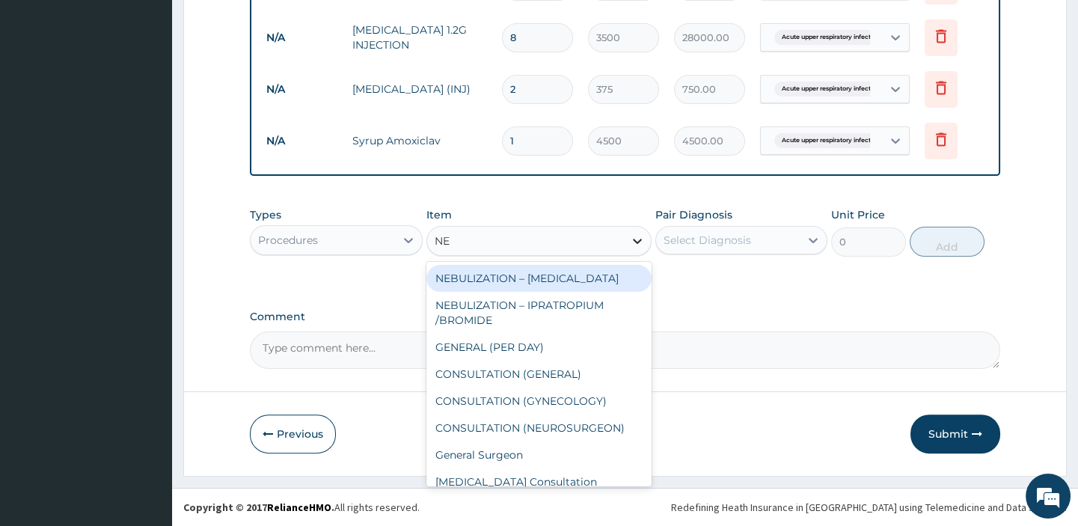
type input "NEB"
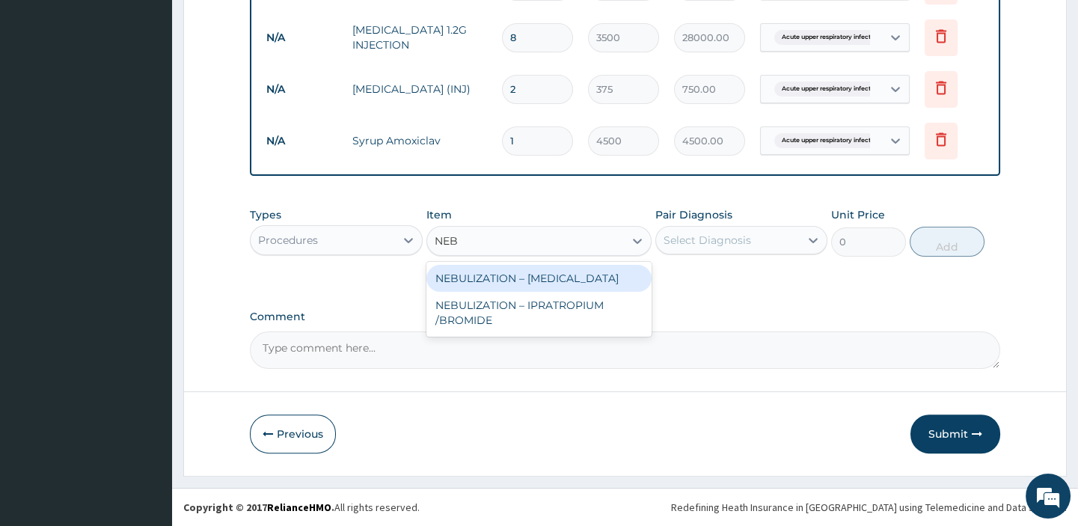
click at [572, 278] on div "NEBULIZATION – [MEDICAL_DATA]" at bounding box center [538, 278] width 225 height 27
type input "1320"
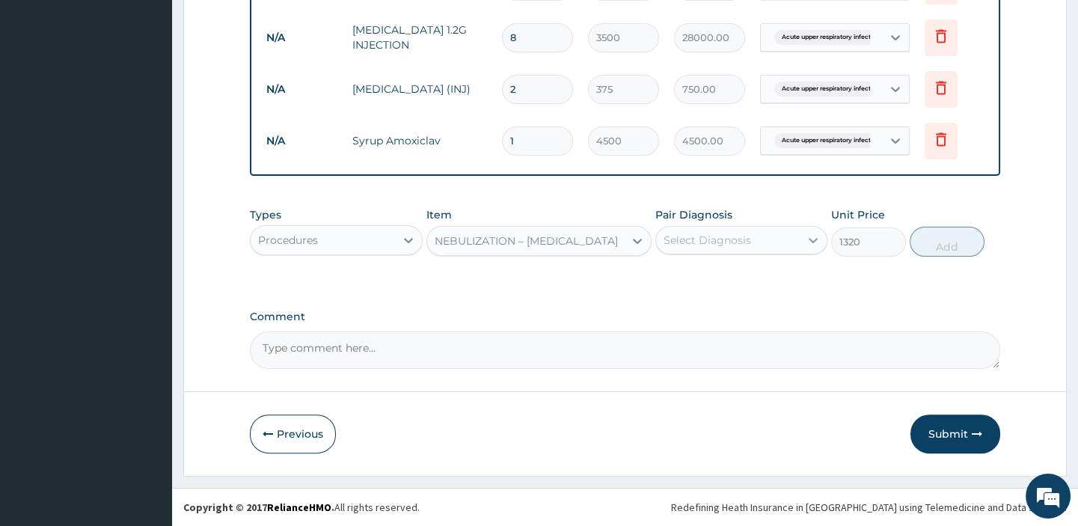
click at [817, 238] on icon at bounding box center [813, 240] width 15 height 15
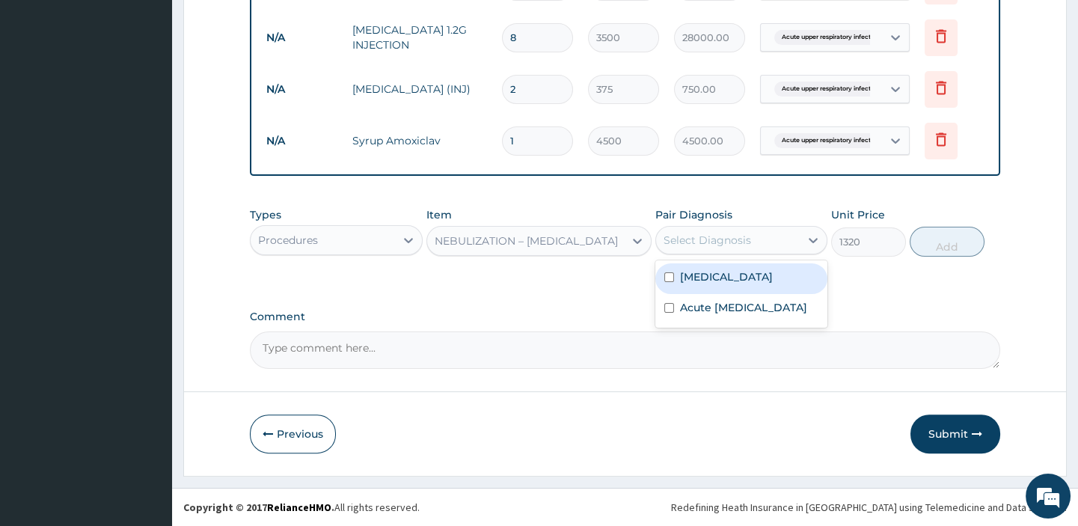
click at [717, 276] on label "[MEDICAL_DATA]" at bounding box center [726, 276] width 93 height 15
checkbox input "true"
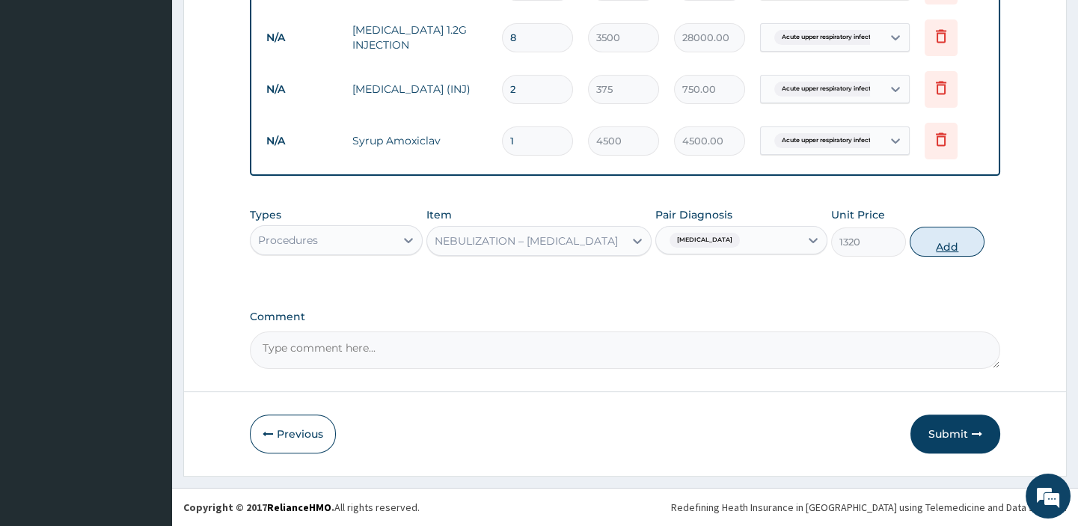
click at [949, 248] on button "Add" at bounding box center [947, 242] width 75 height 30
type input "0"
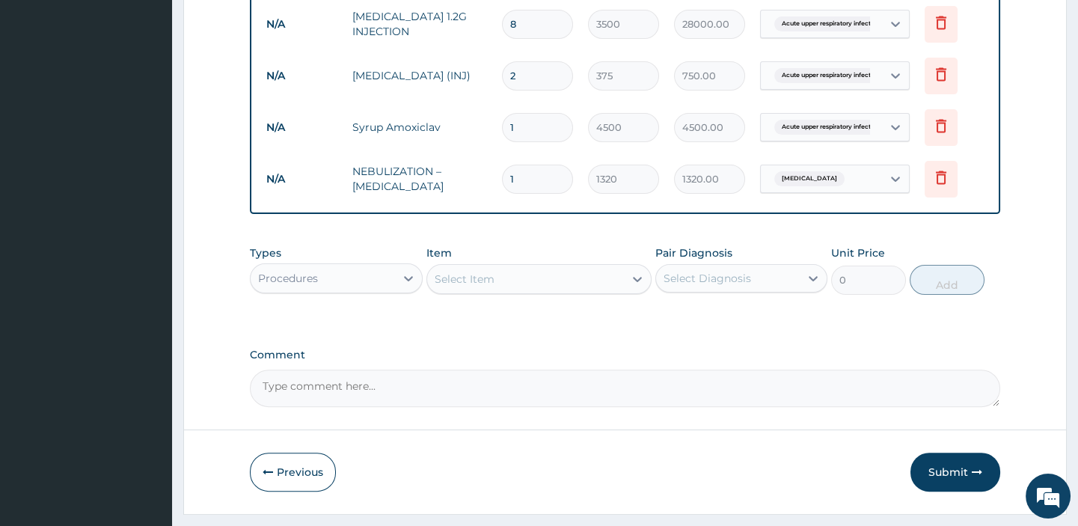
scroll to position [1166, 0]
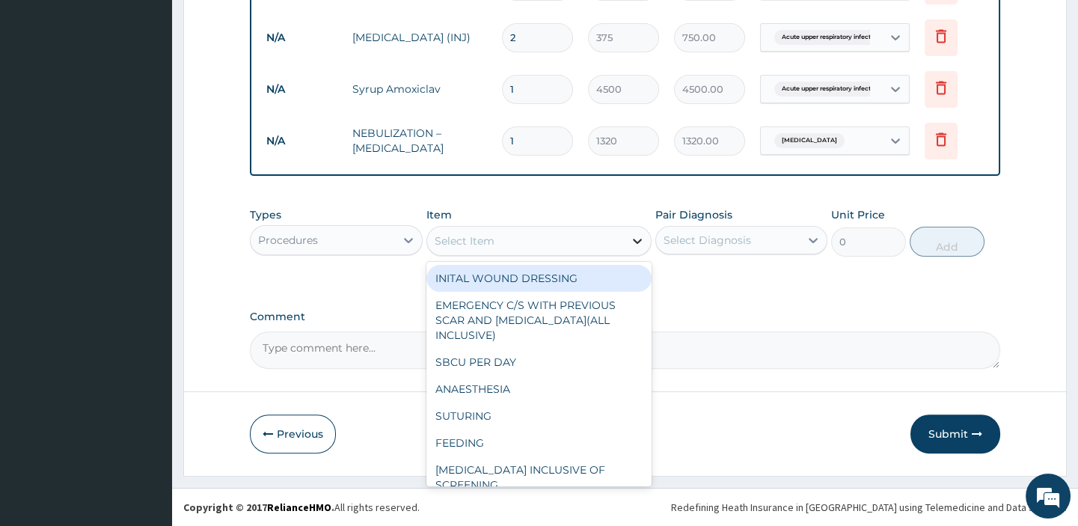
click at [628, 239] on div at bounding box center [637, 240] width 27 height 27
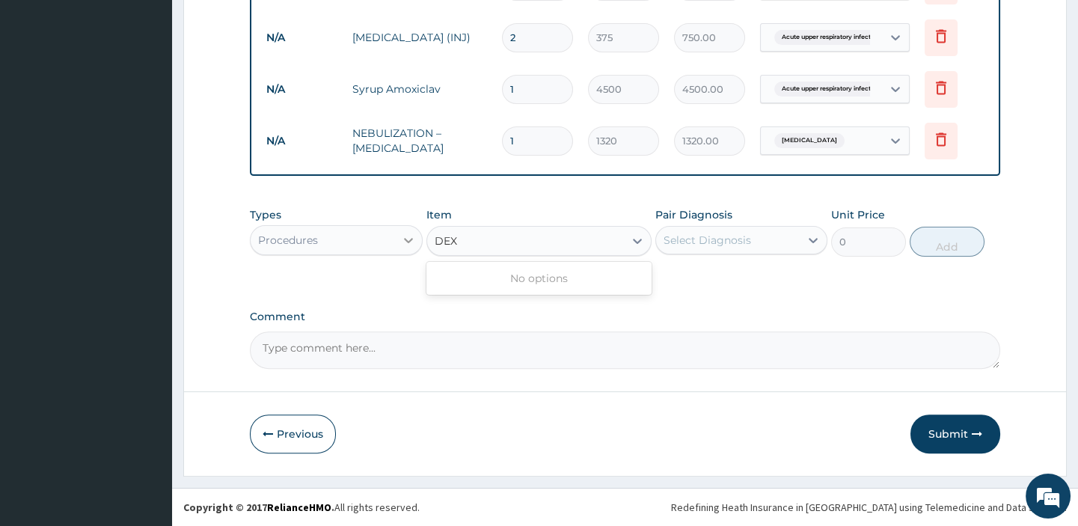
type input "DEX"
click at [401, 239] on icon at bounding box center [408, 240] width 15 height 15
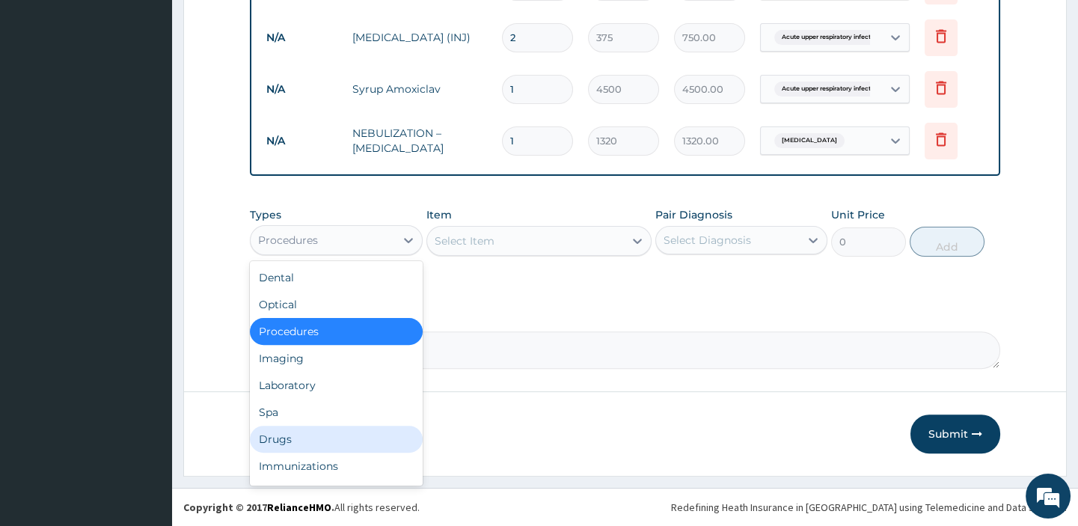
click at [265, 440] on div "Drugs" at bounding box center [336, 439] width 172 height 27
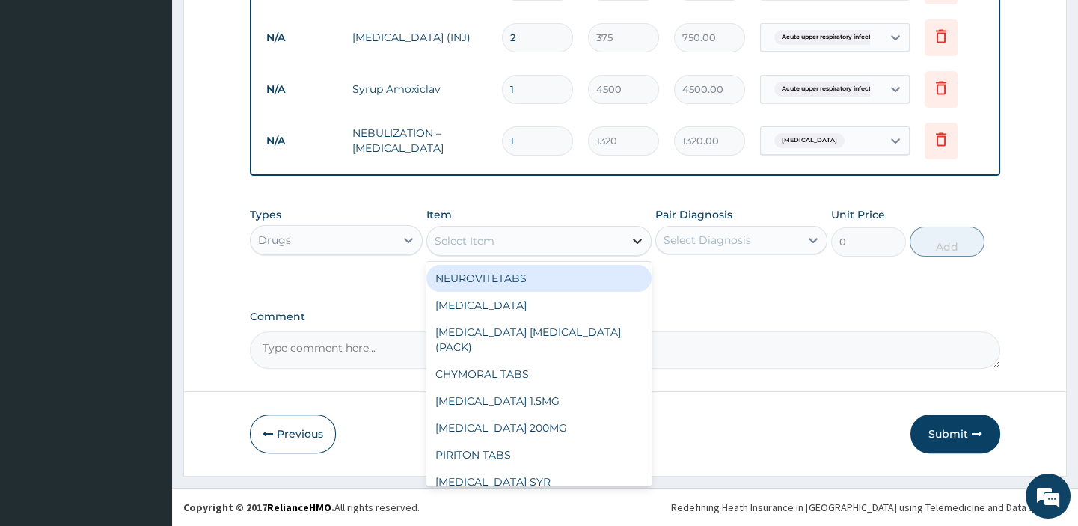
click at [636, 242] on icon at bounding box center [637, 241] width 9 height 5
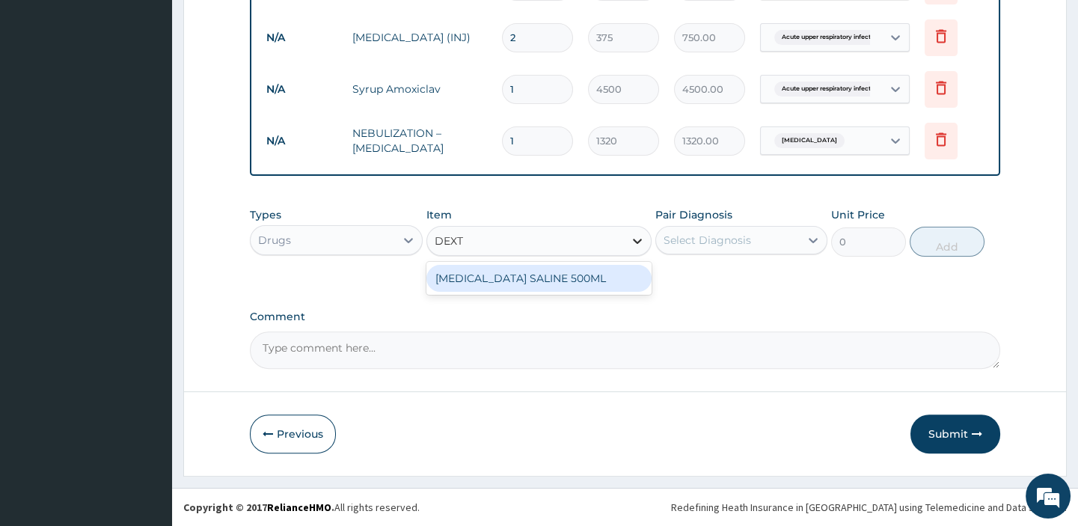
type input "DEXTR"
drag, startPoint x: 559, startPoint y: 277, endPoint x: 593, endPoint y: 277, distance: 34.4
click at [559, 277] on div "[MEDICAL_DATA] SALINE 500ML" at bounding box center [538, 278] width 225 height 27
type input "1500"
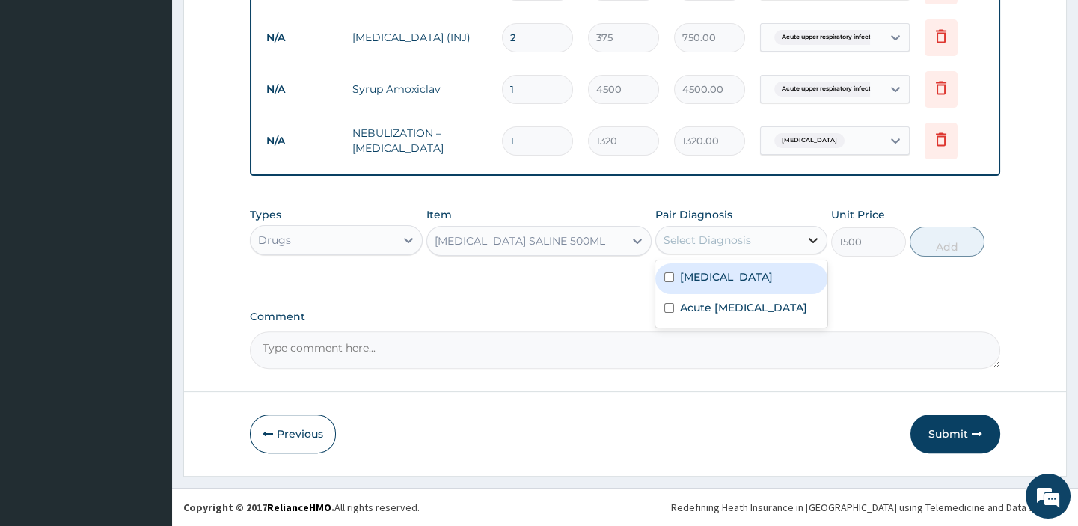
click at [812, 240] on icon at bounding box center [813, 240] width 9 height 5
click at [744, 277] on label "[MEDICAL_DATA]" at bounding box center [726, 276] width 93 height 15
checkbox input "true"
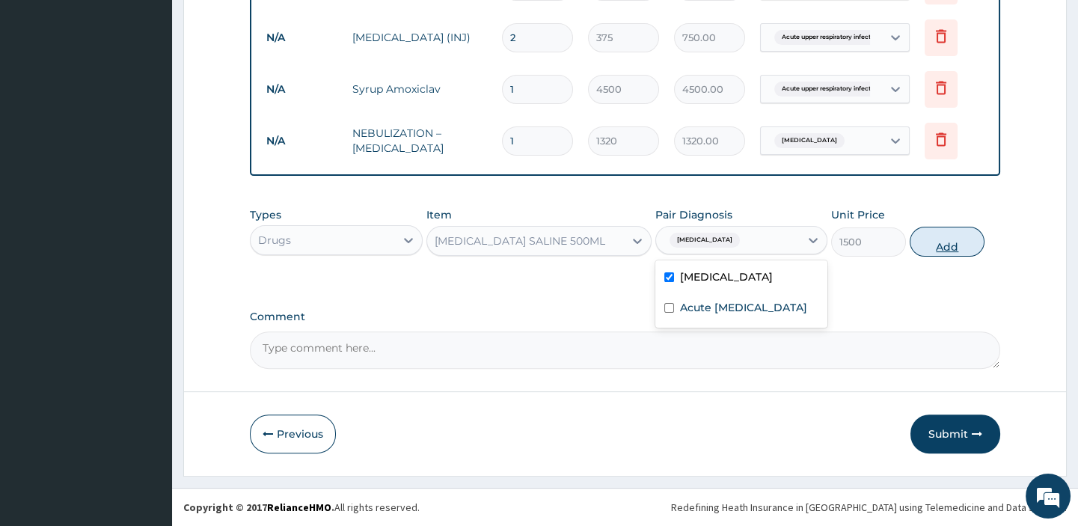
click at [955, 241] on button "Add" at bounding box center [947, 242] width 75 height 30
type input "0"
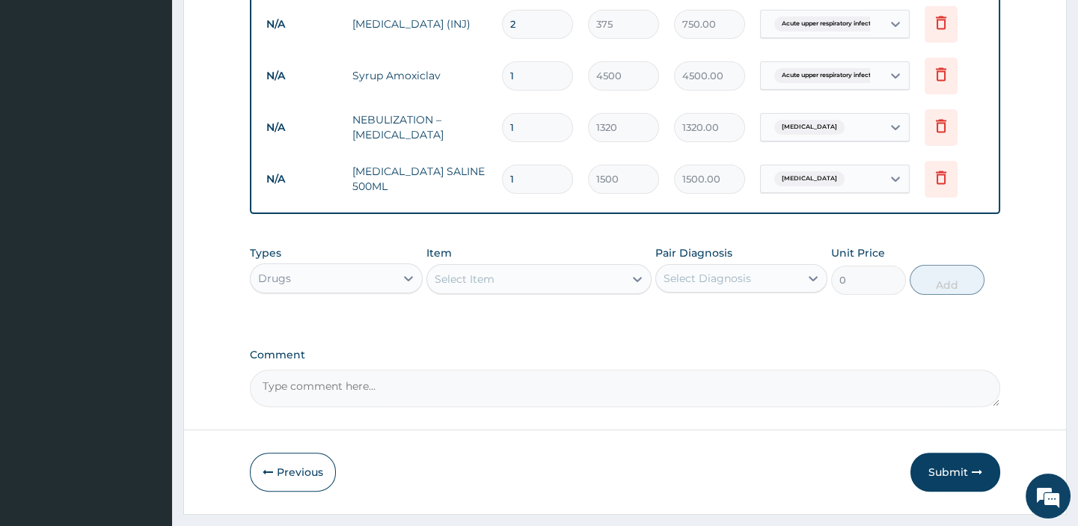
scroll to position [1219, 0]
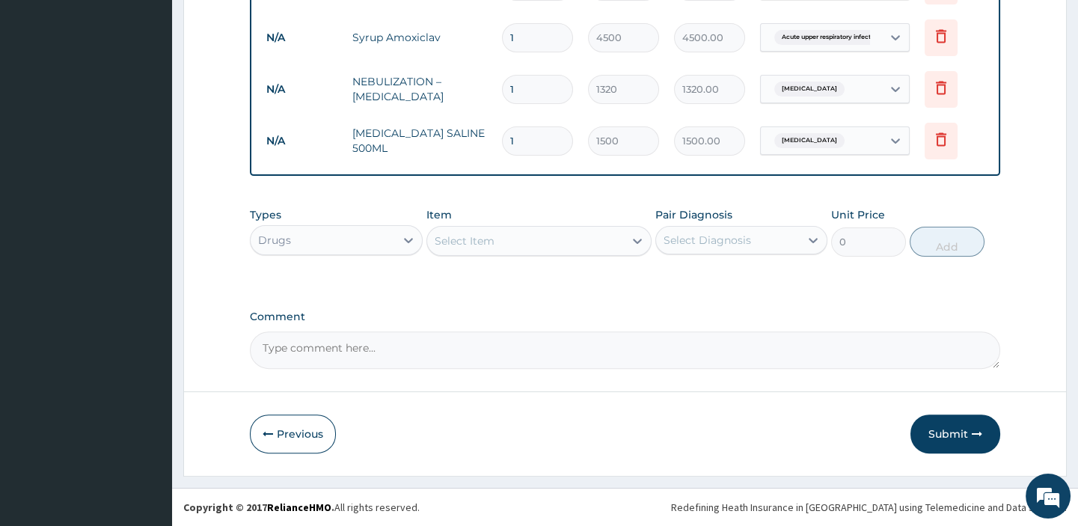
click at [280, 346] on textarea "Comment" at bounding box center [625, 349] width 750 height 37
type textarea "PA/6620B0, PA/183788"
click at [952, 432] on button "Submit" at bounding box center [955, 433] width 90 height 39
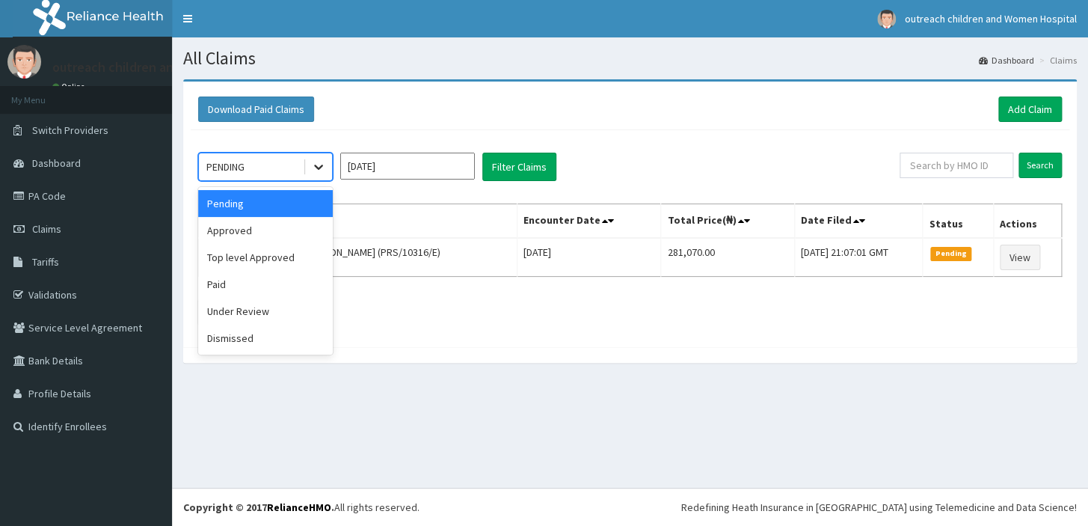
click at [318, 163] on icon at bounding box center [318, 166] width 15 height 15
click at [251, 224] on div "Approved" at bounding box center [265, 230] width 135 height 27
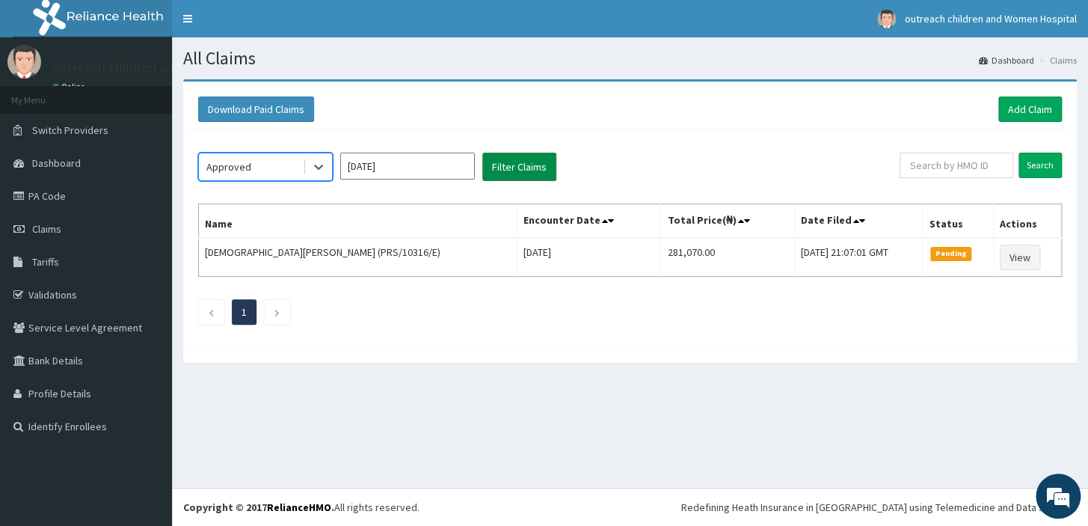
click at [515, 166] on button "Filter Claims" at bounding box center [519, 167] width 74 height 28
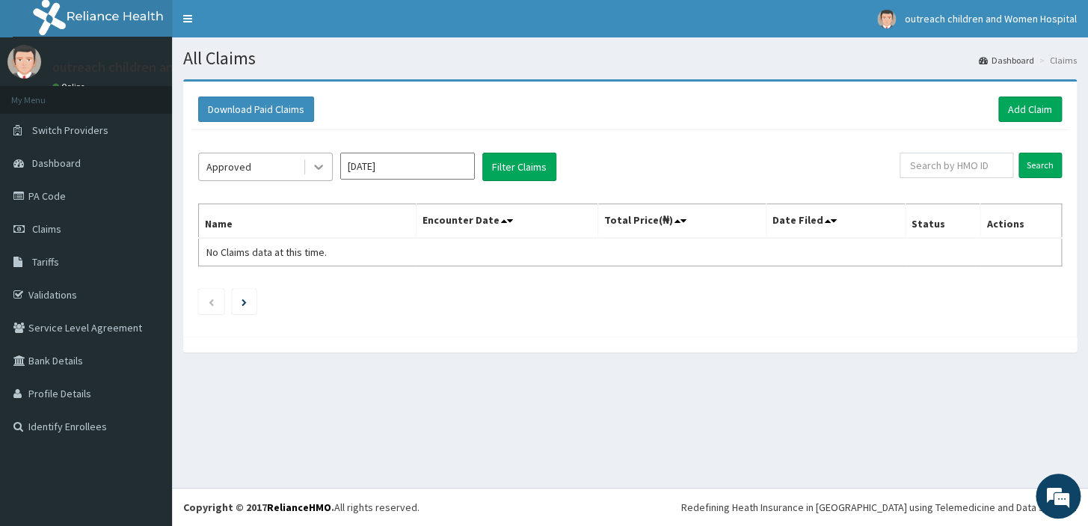
click at [322, 164] on icon at bounding box center [318, 166] width 15 height 15
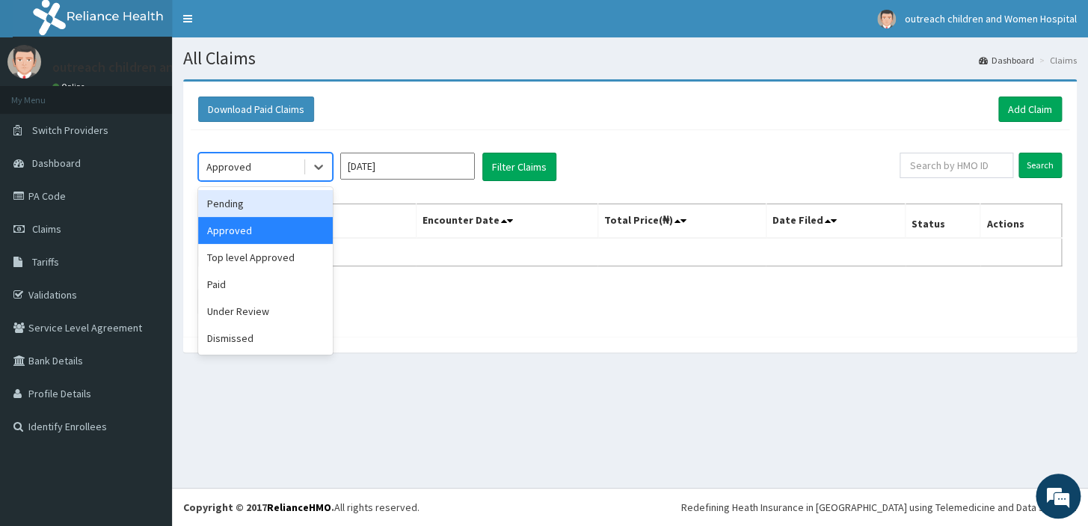
click at [244, 205] on div "Pending" at bounding box center [265, 203] width 135 height 27
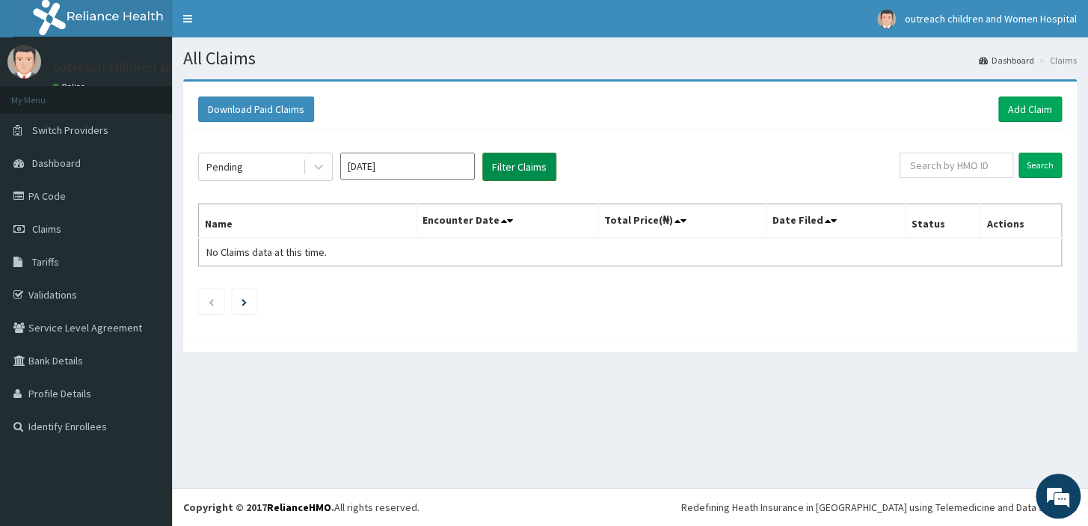
click at [515, 167] on button "Filter Claims" at bounding box center [519, 167] width 74 height 28
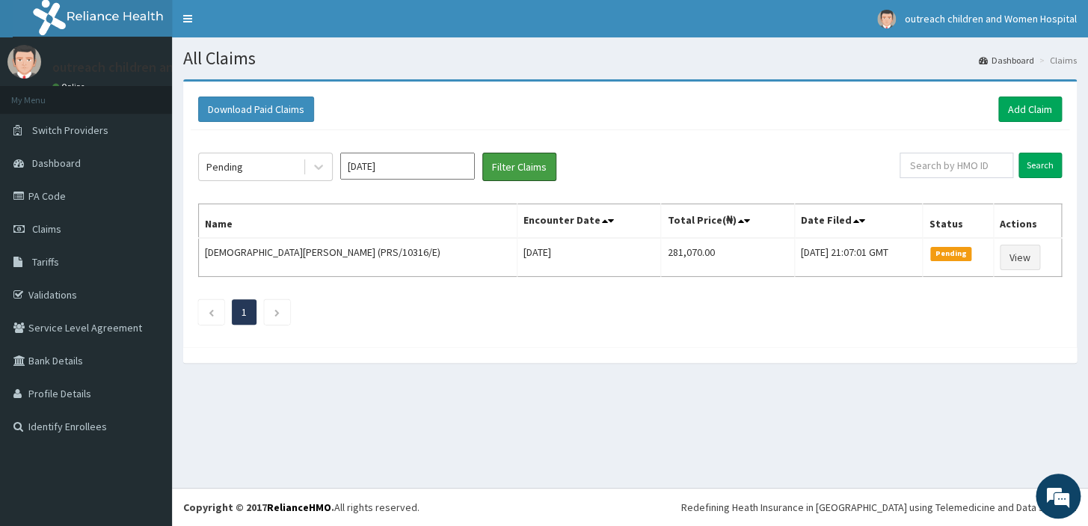
click at [482, 153] on button "Filter Claims" at bounding box center [519, 167] width 74 height 28
